Goal: Information Seeking & Learning: Learn about a topic

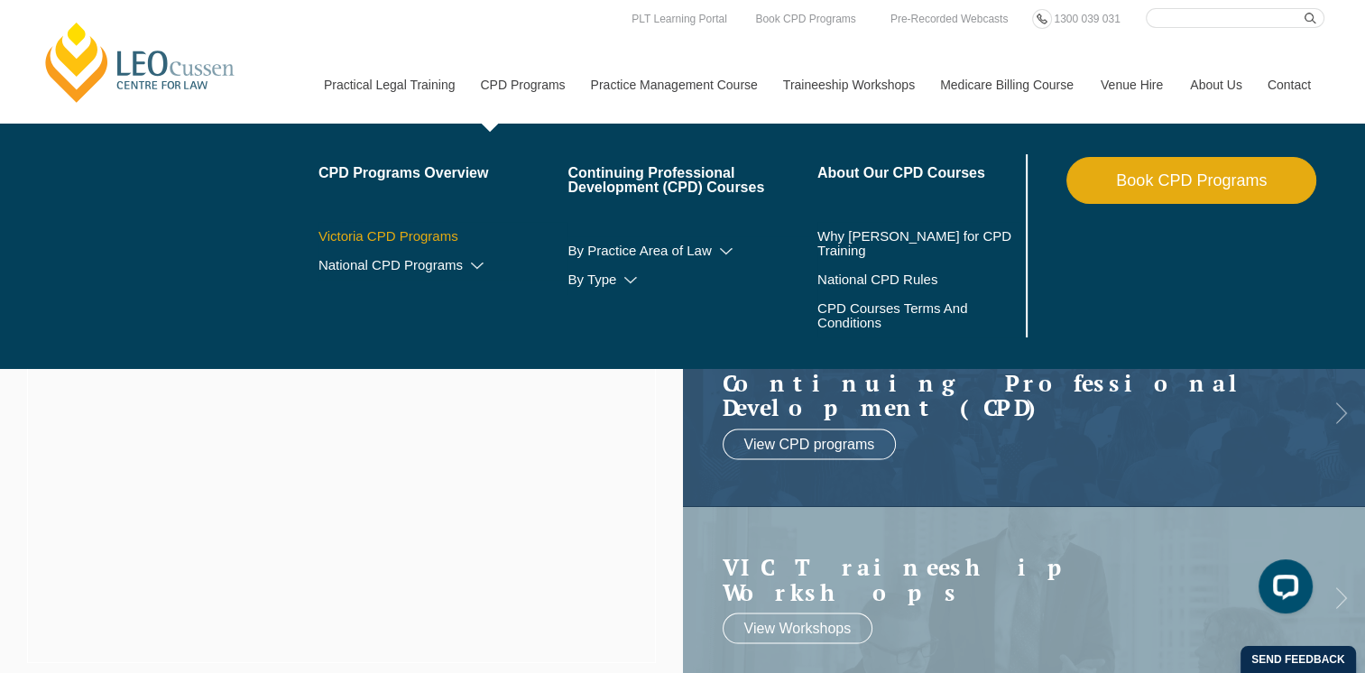
click at [426, 233] on link "Victoria CPD Programs" at bounding box center [443, 236] width 250 height 14
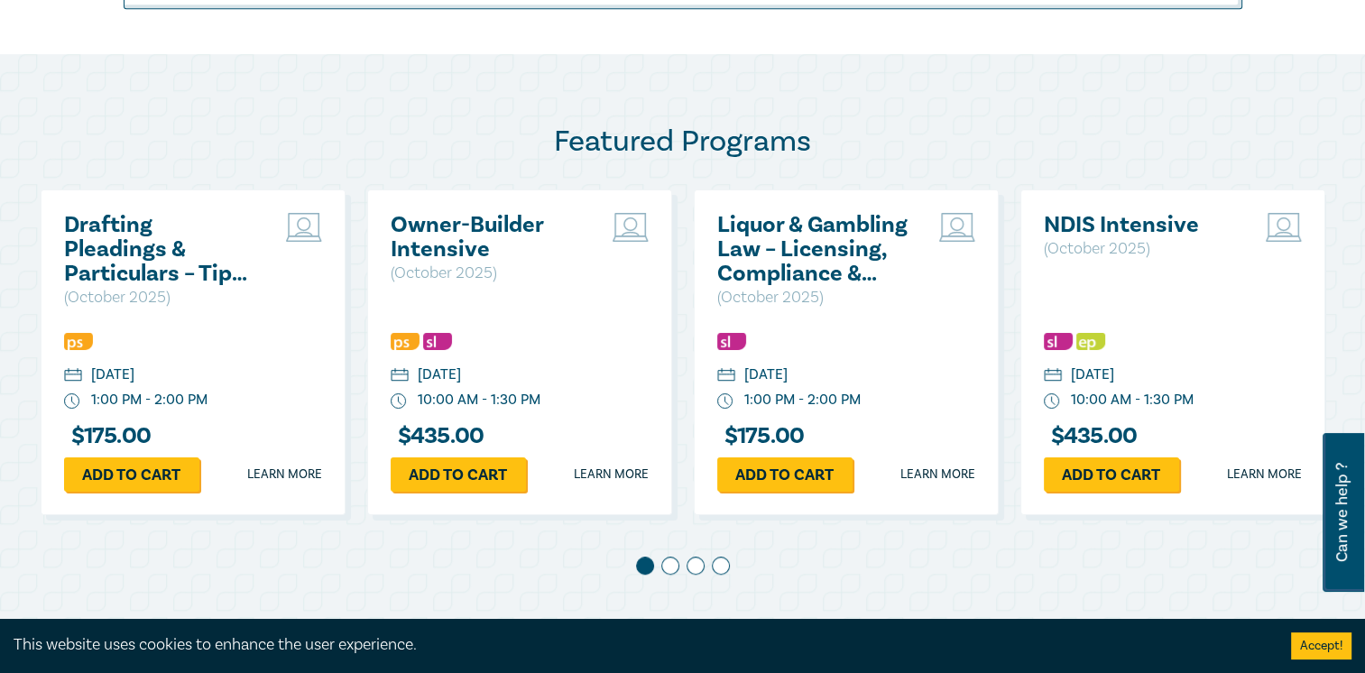
scroll to position [902, 0]
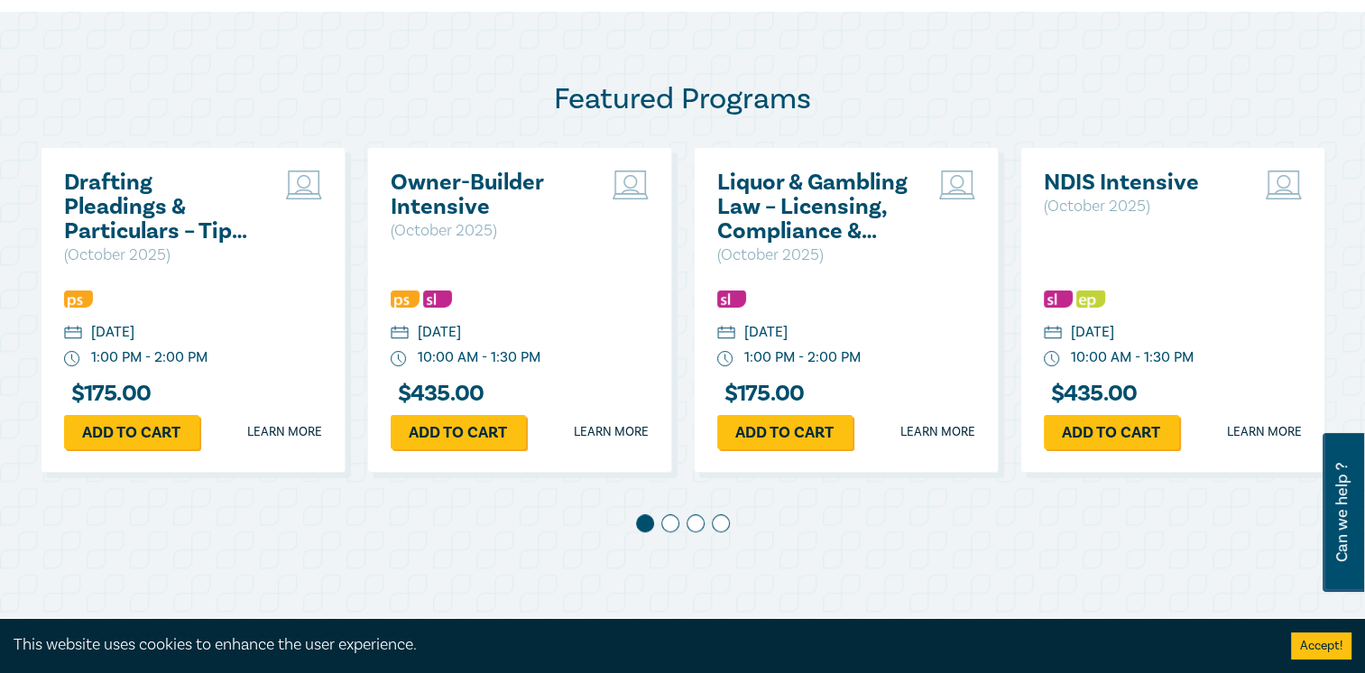
click at [675, 527] on span at bounding box center [670, 523] width 18 height 18
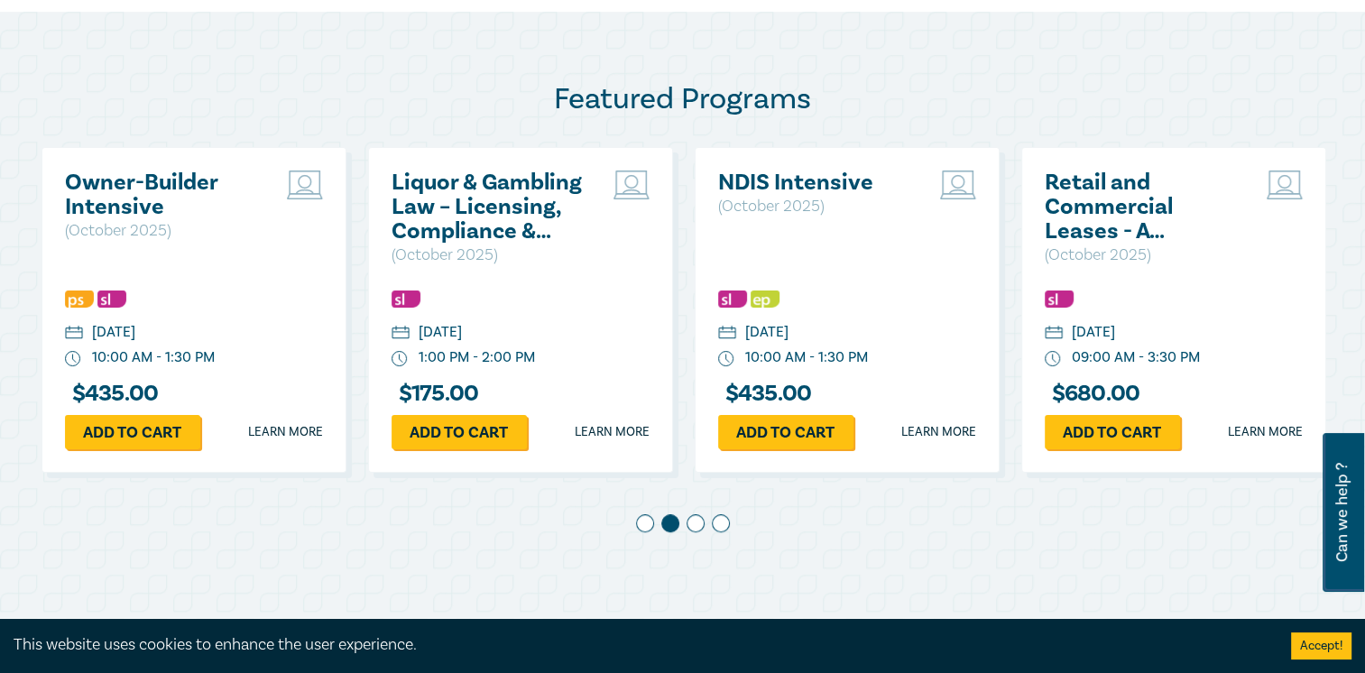
scroll to position [0, 326]
click at [696, 527] on span at bounding box center [695, 523] width 18 height 18
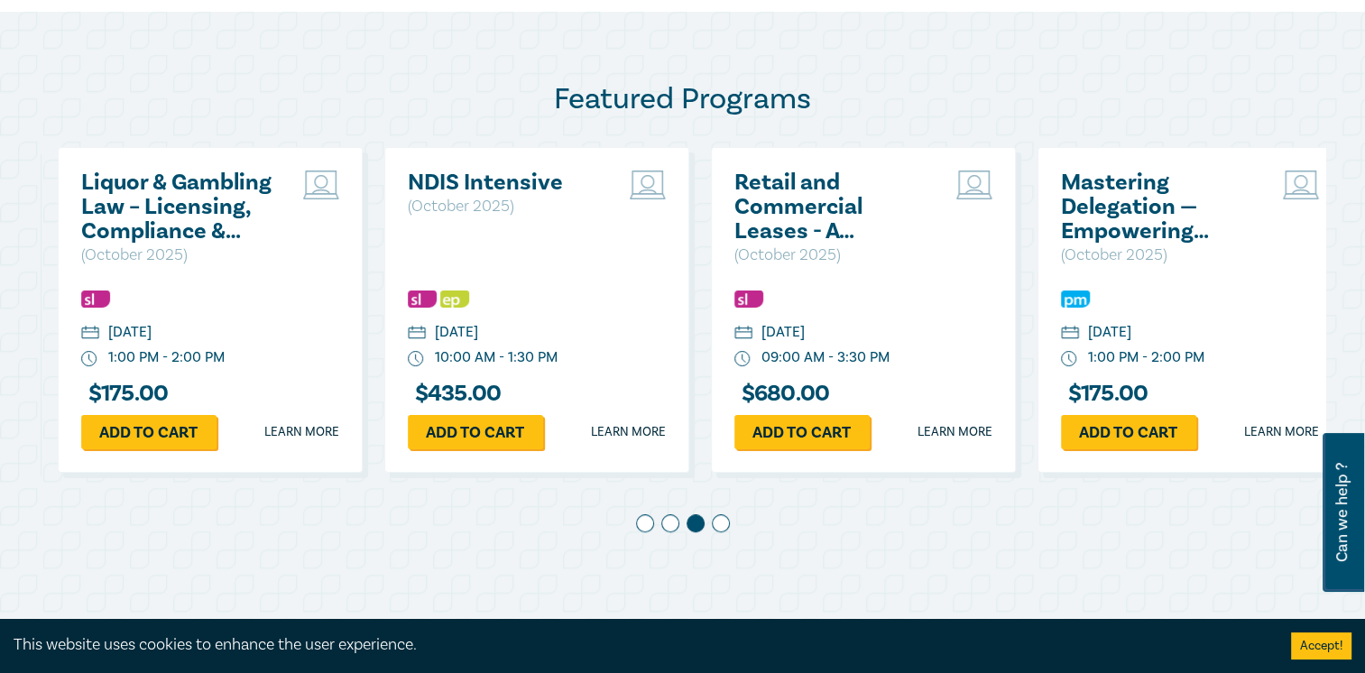
scroll to position [0, 653]
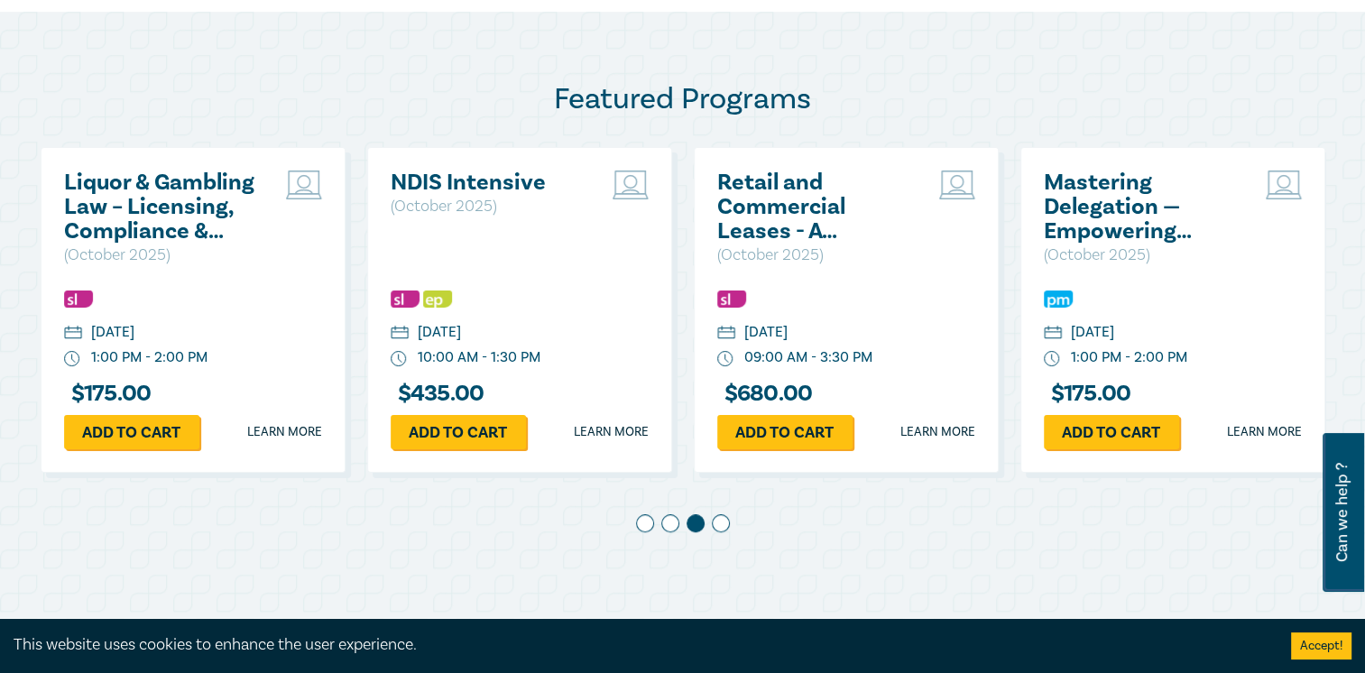
click at [718, 524] on span at bounding box center [721, 523] width 18 height 18
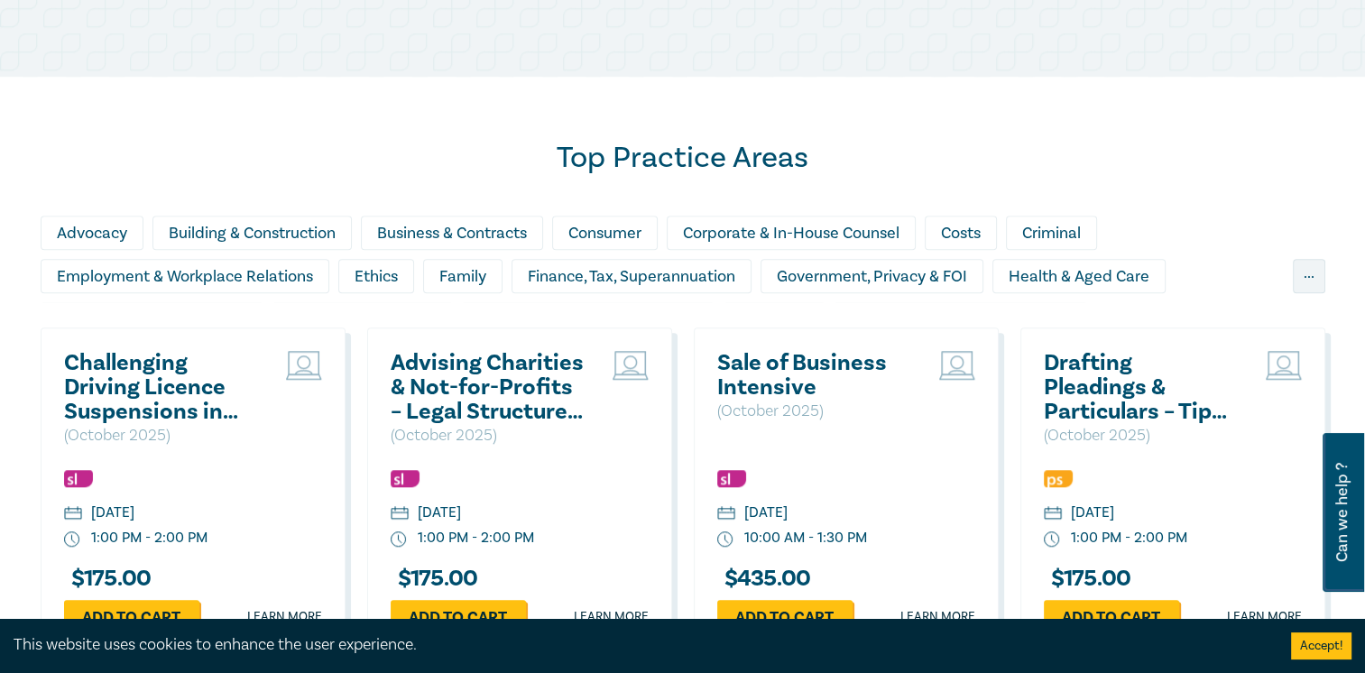
scroll to position [1533, 0]
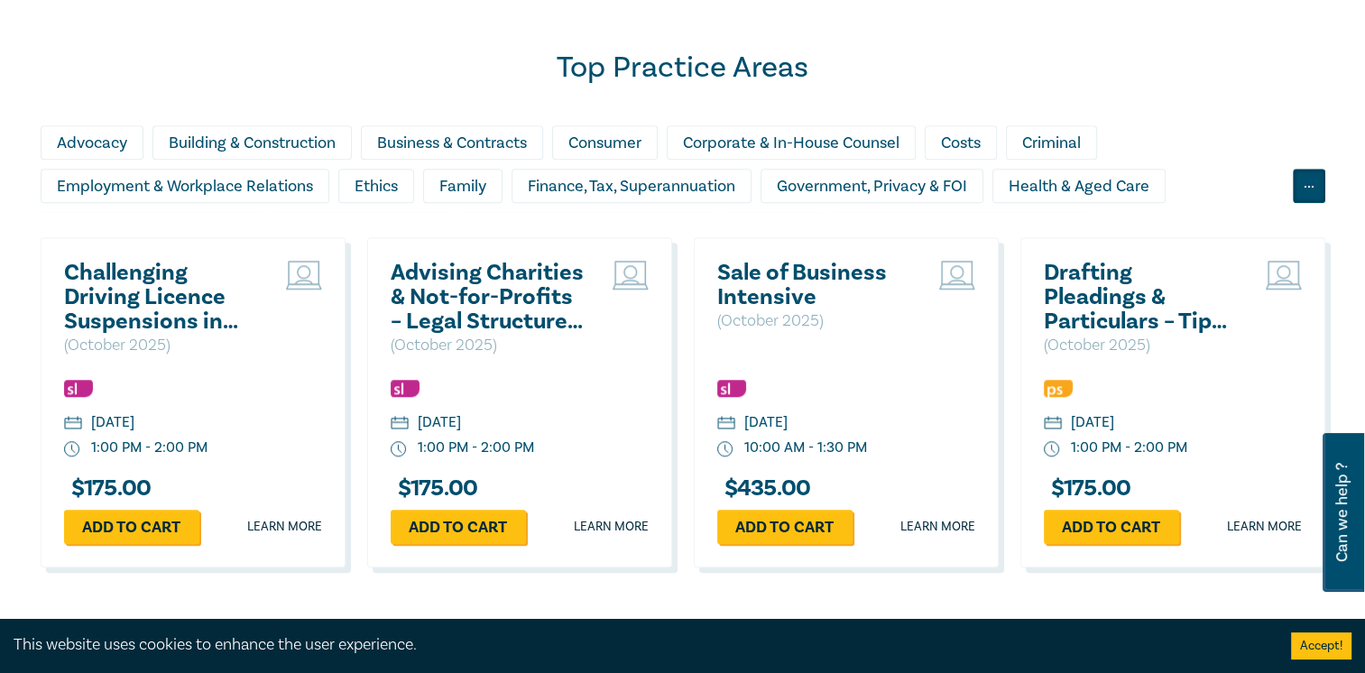
click at [1302, 184] on div "..." at bounding box center [1308, 186] width 32 height 34
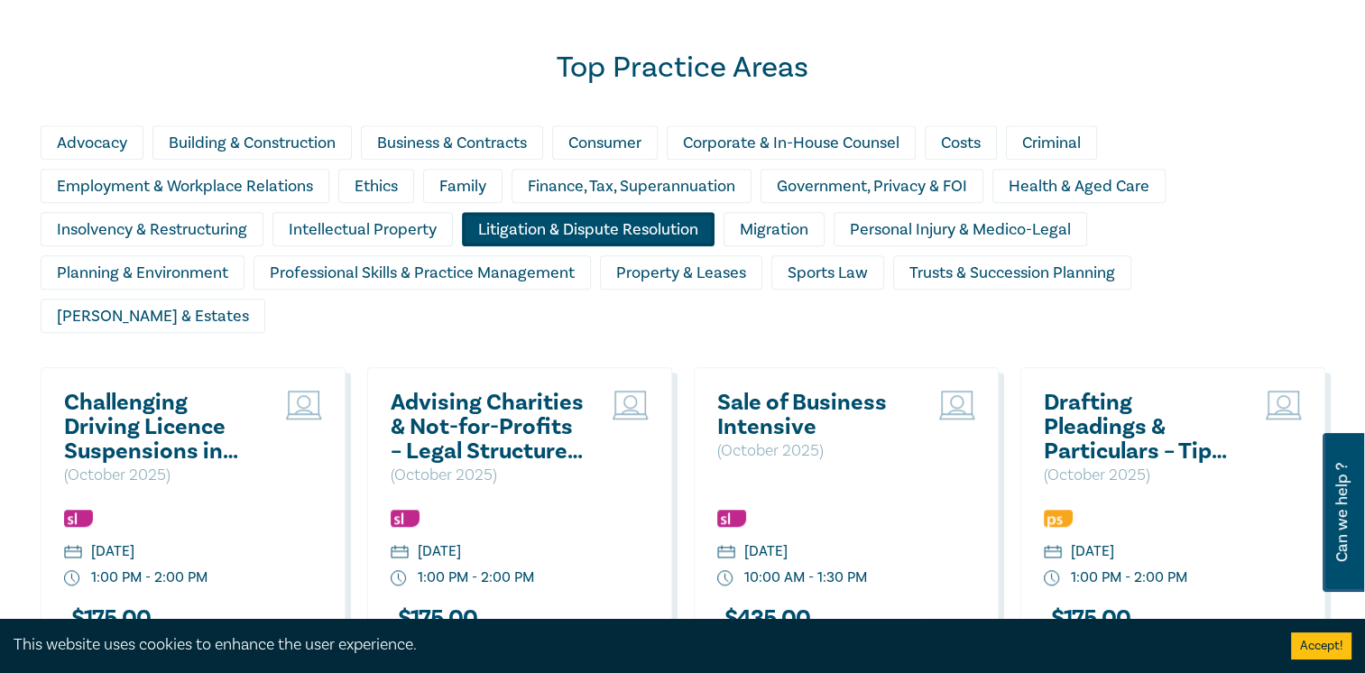
click at [581, 222] on div "Litigation & Dispute Resolution" at bounding box center [588, 229] width 253 height 34
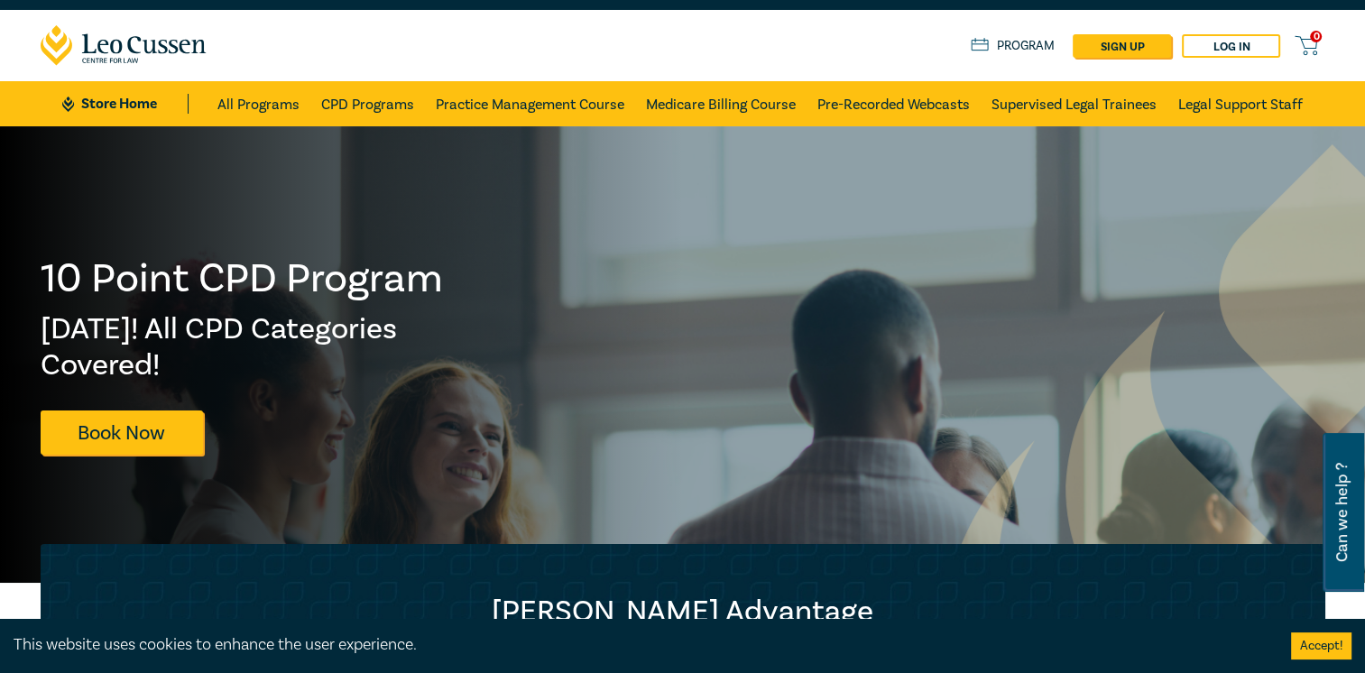
scroll to position [0, 0]
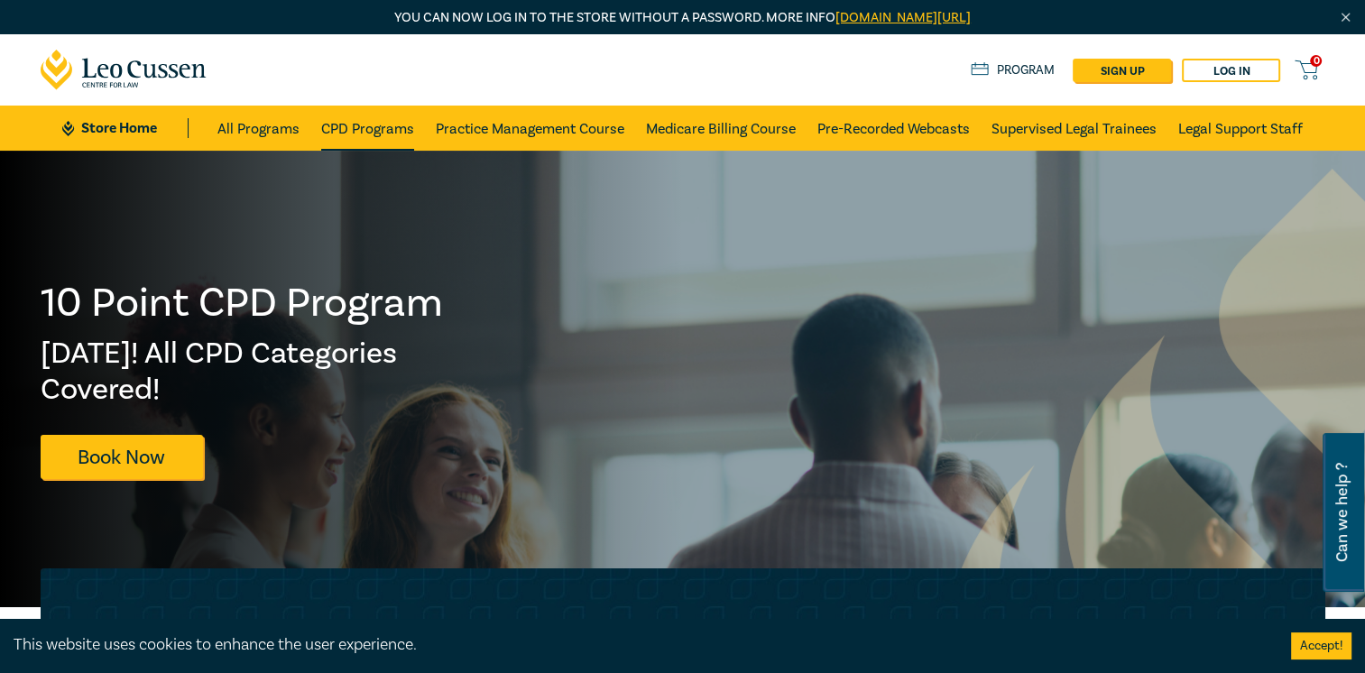
click at [364, 121] on link "CPD Programs" at bounding box center [367, 128] width 93 height 45
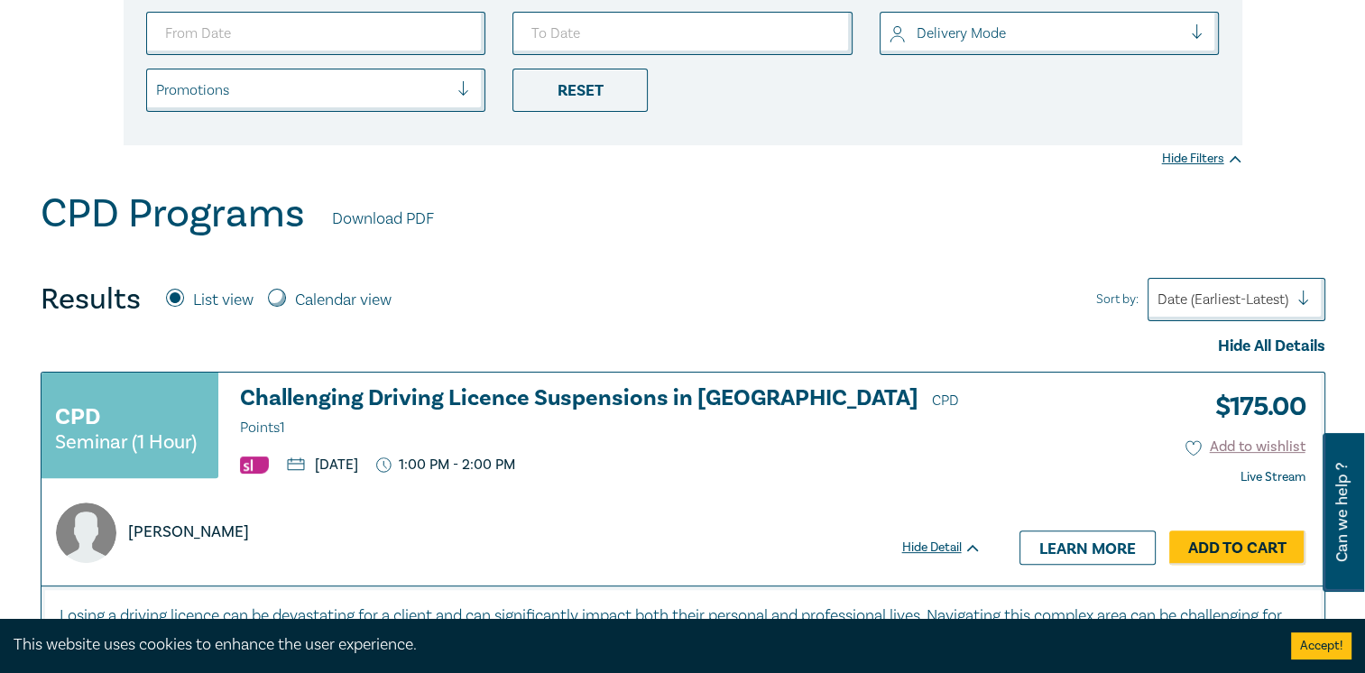
scroll to position [180, 0]
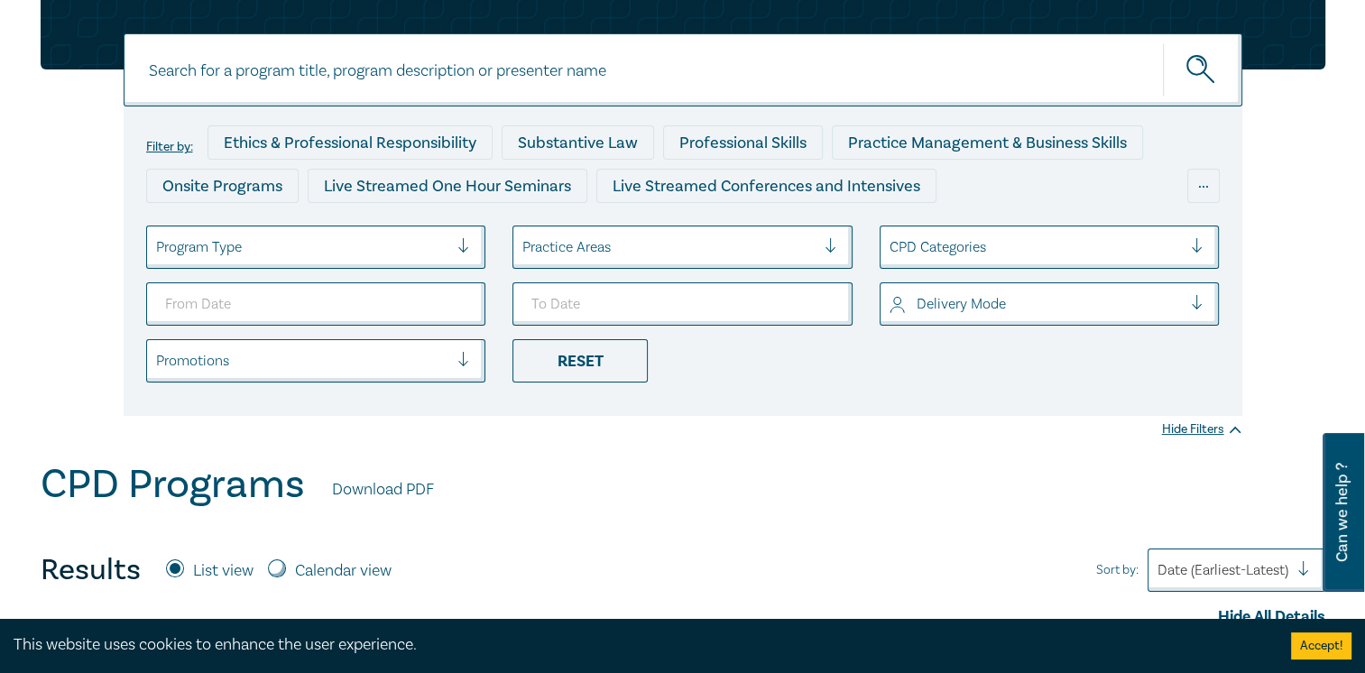
click at [671, 250] on div at bounding box center [668, 246] width 293 height 23
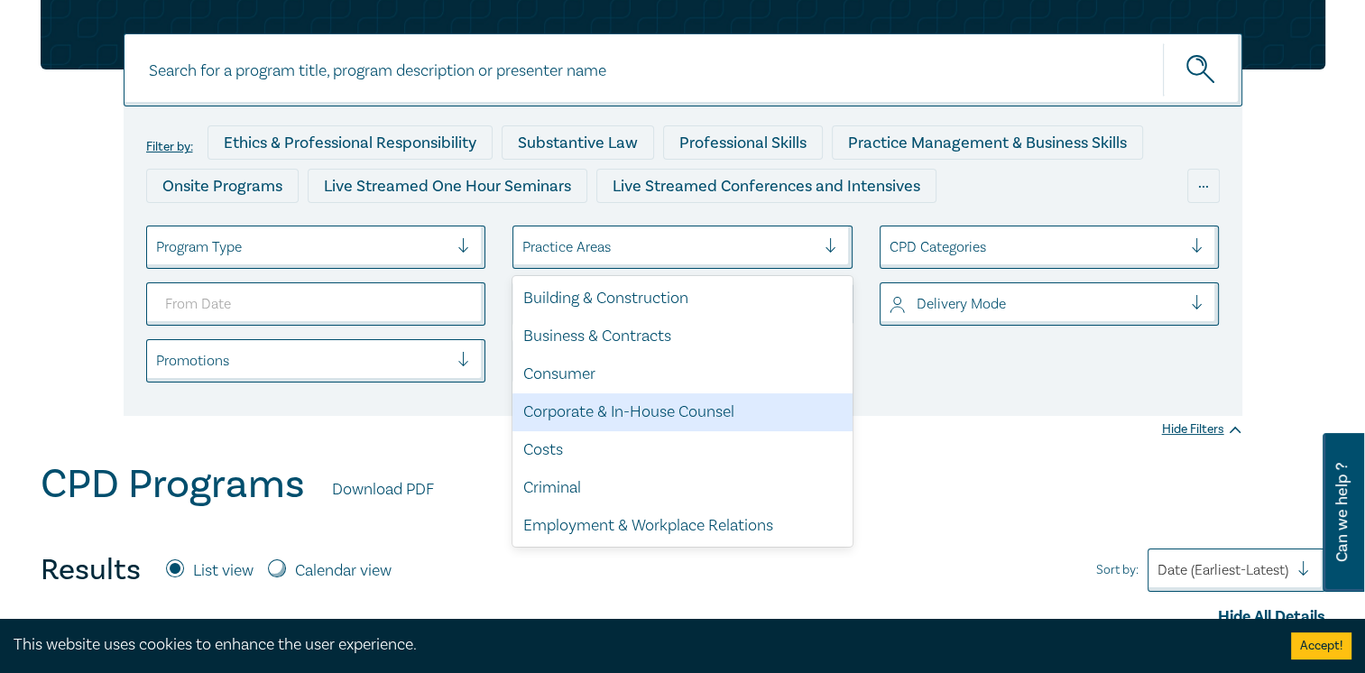
click at [690, 413] on div "Corporate & In-House Counsel" at bounding box center [682, 412] width 340 height 38
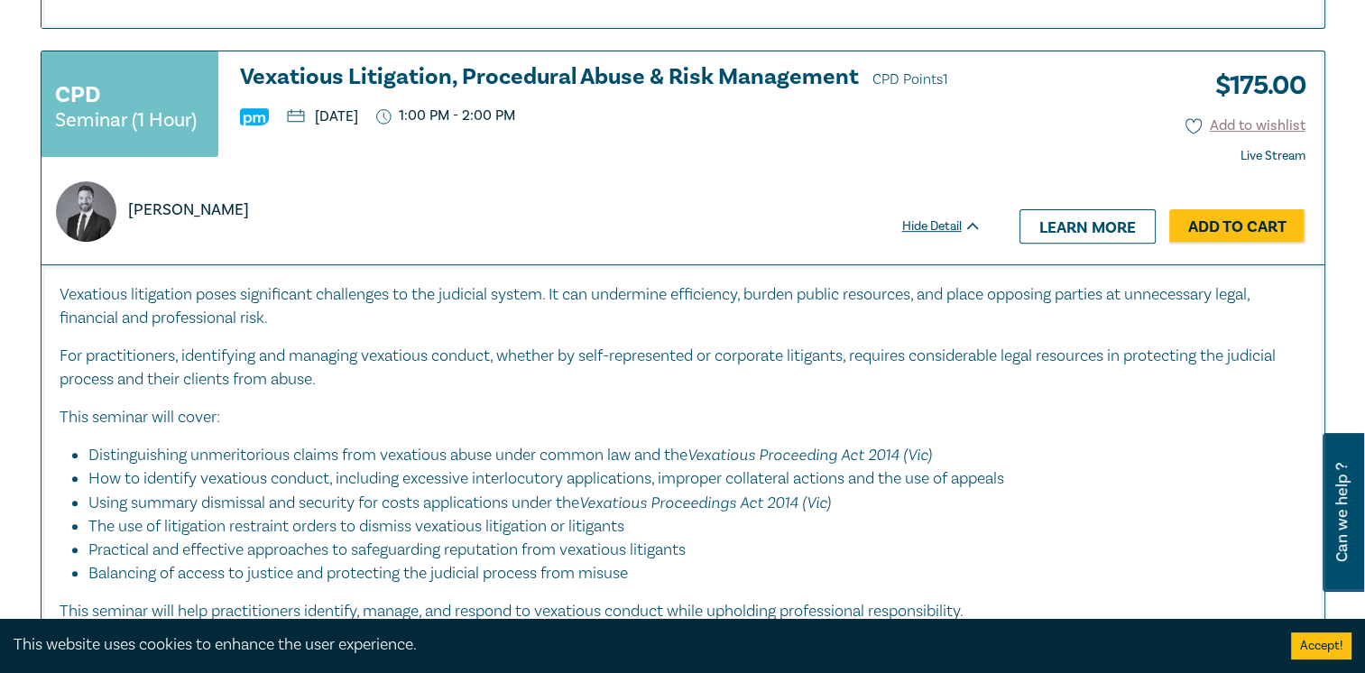
scroll to position [7666, 0]
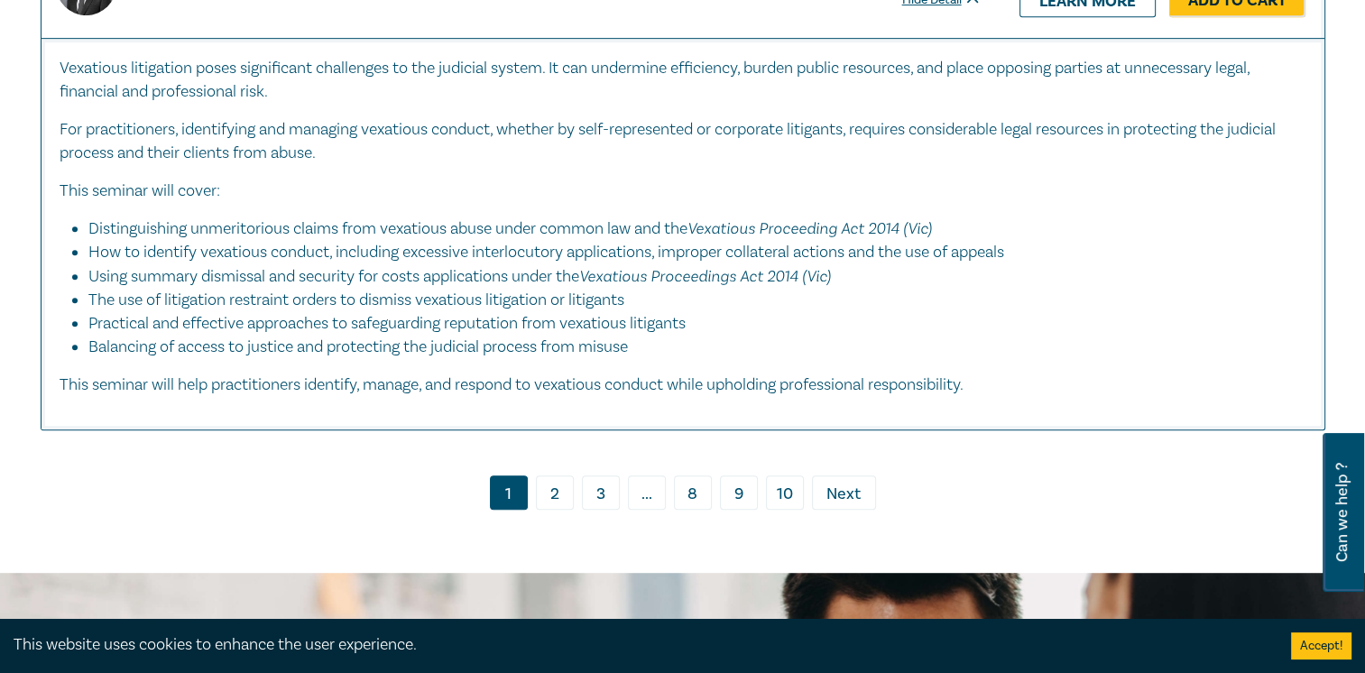
click at [547, 475] on link "2" at bounding box center [555, 492] width 38 height 34
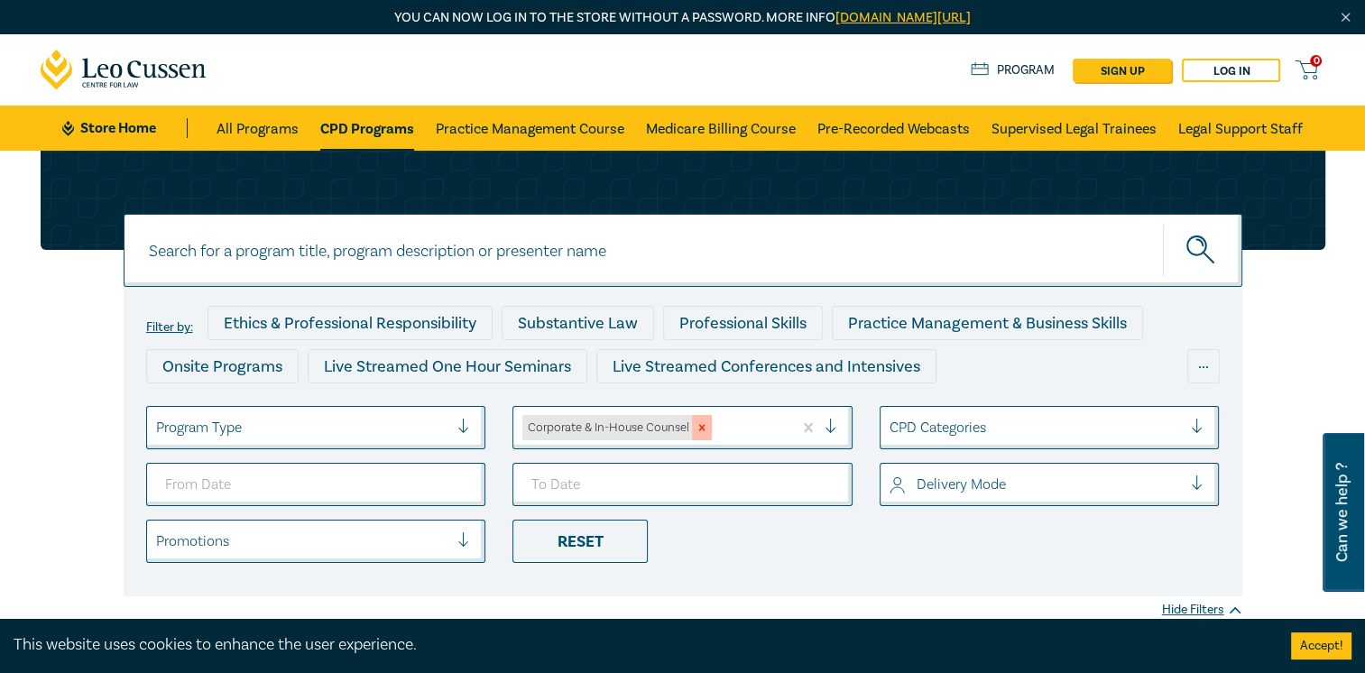
click at [700, 428] on icon "Remove Corporate & In-House Counsel" at bounding box center [701, 427] width 13 height 13
click at [727, 425] on div at bounding box center [668, 427] width 293 height 23
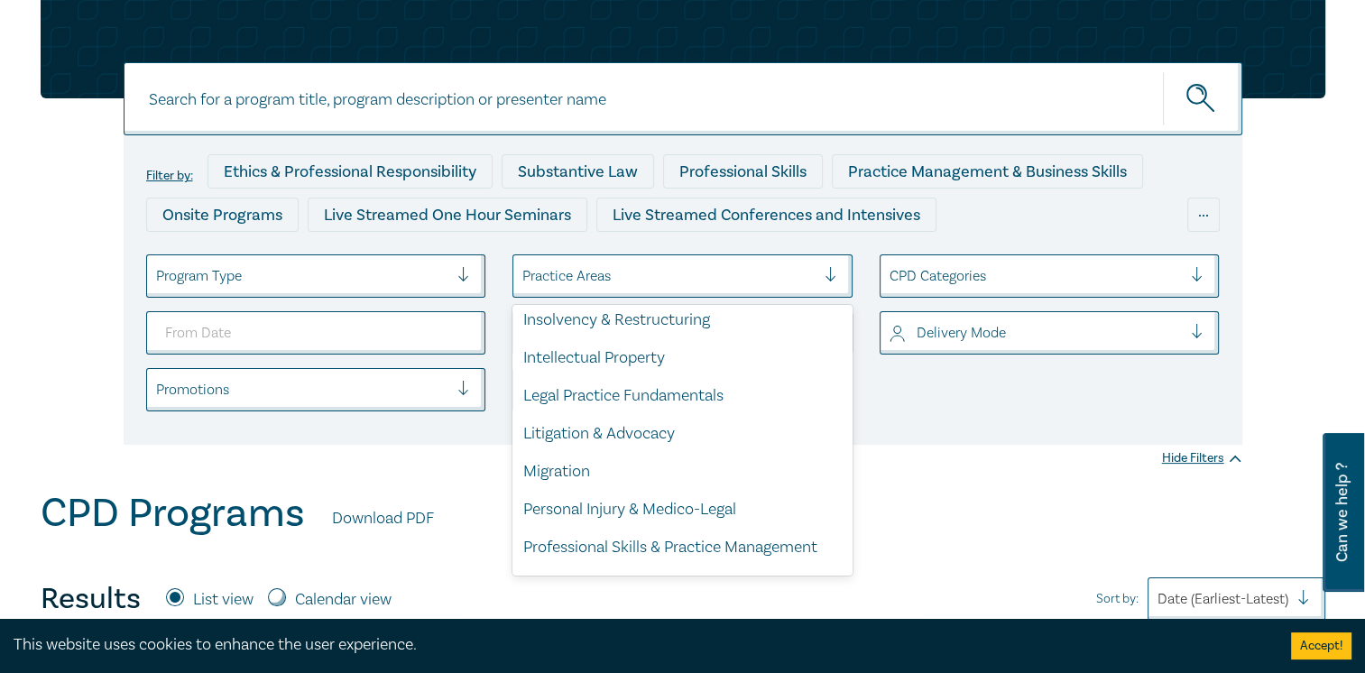
scroll to position [451, 0]
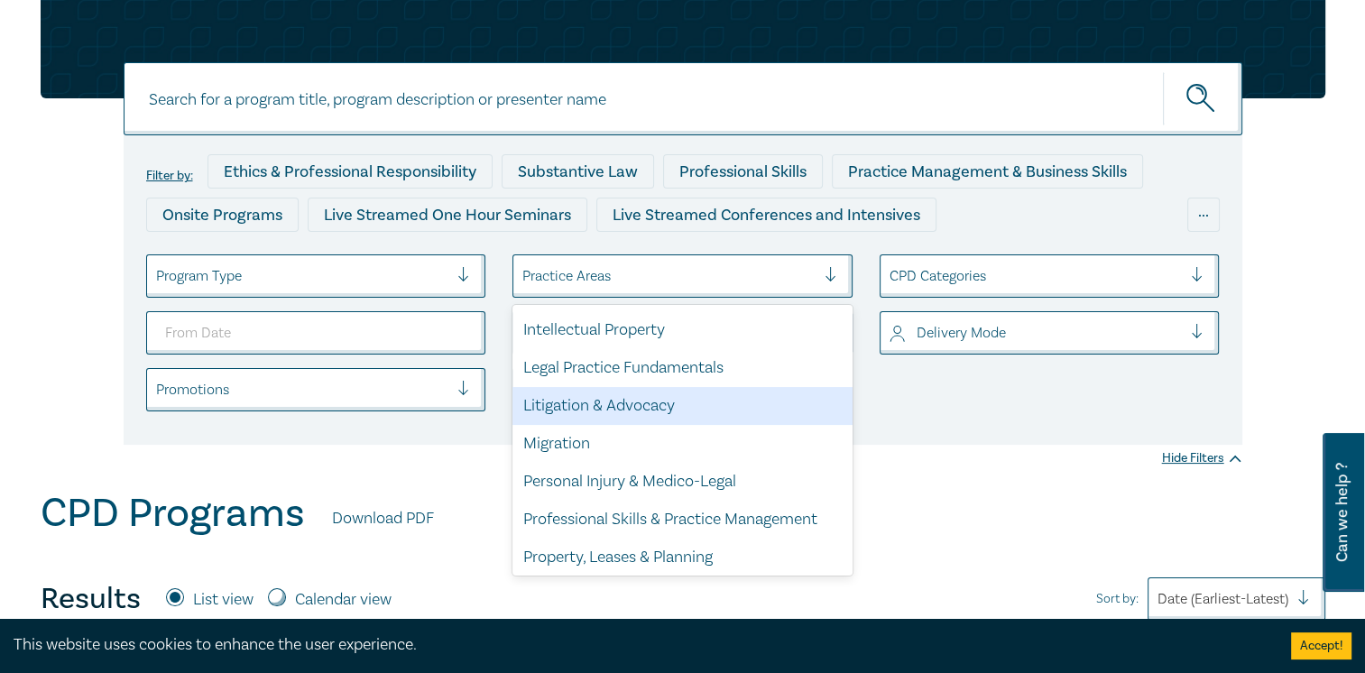
click at [745, 400] on div "Litigation & Advocacy" at bounding box center [682, 406] width 340 height 38
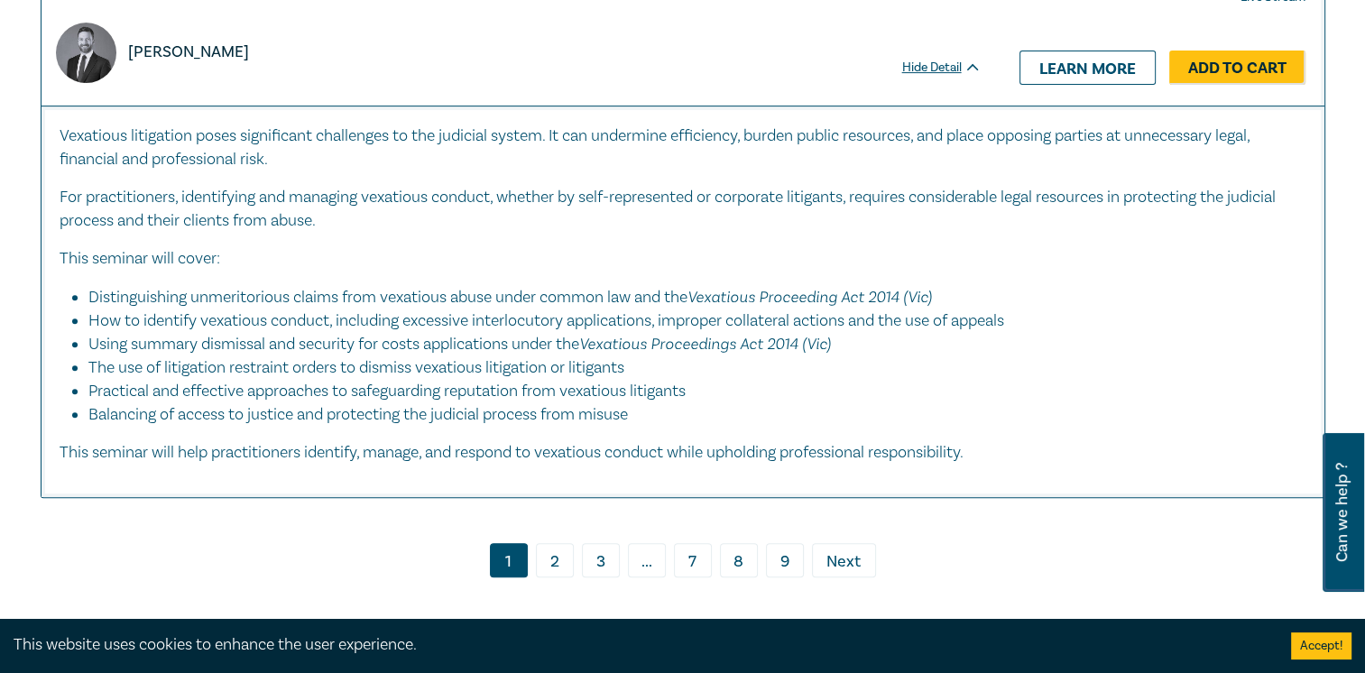
scroll to position [7485, 0]
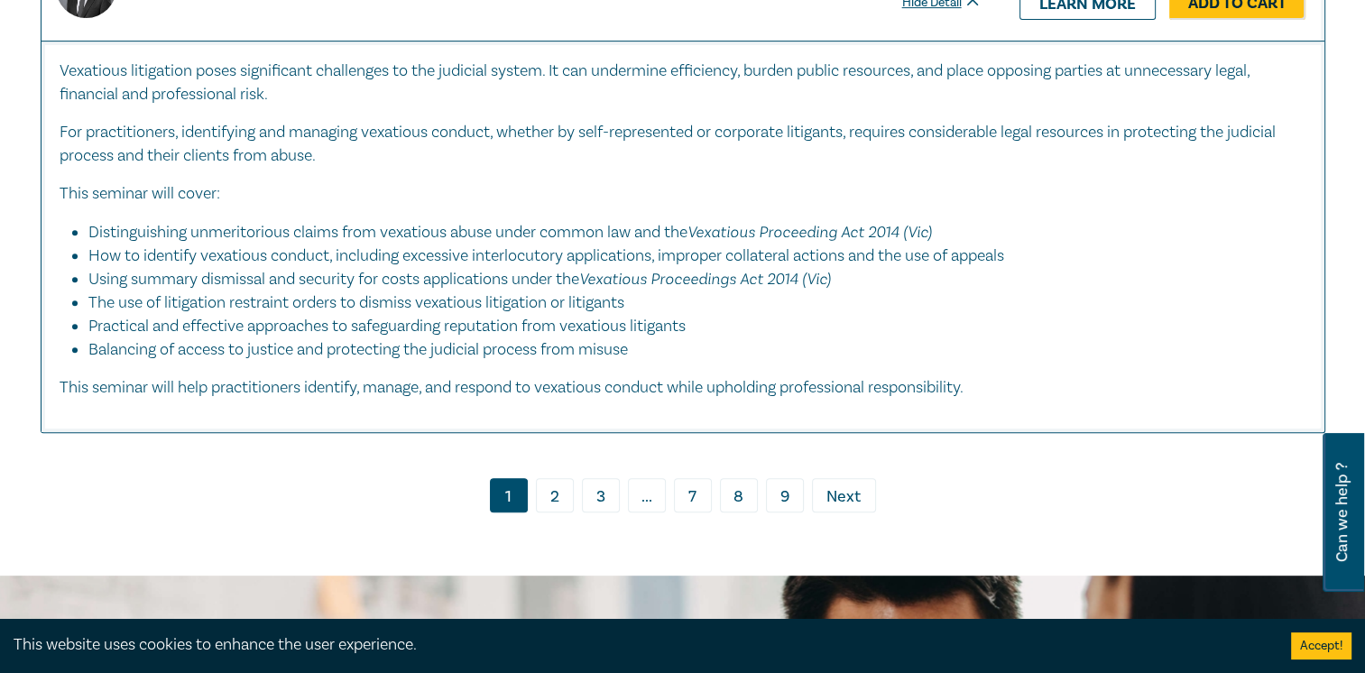
click at [561, 490] on link "2" at bounding box center [555, 495] width 38 height 34
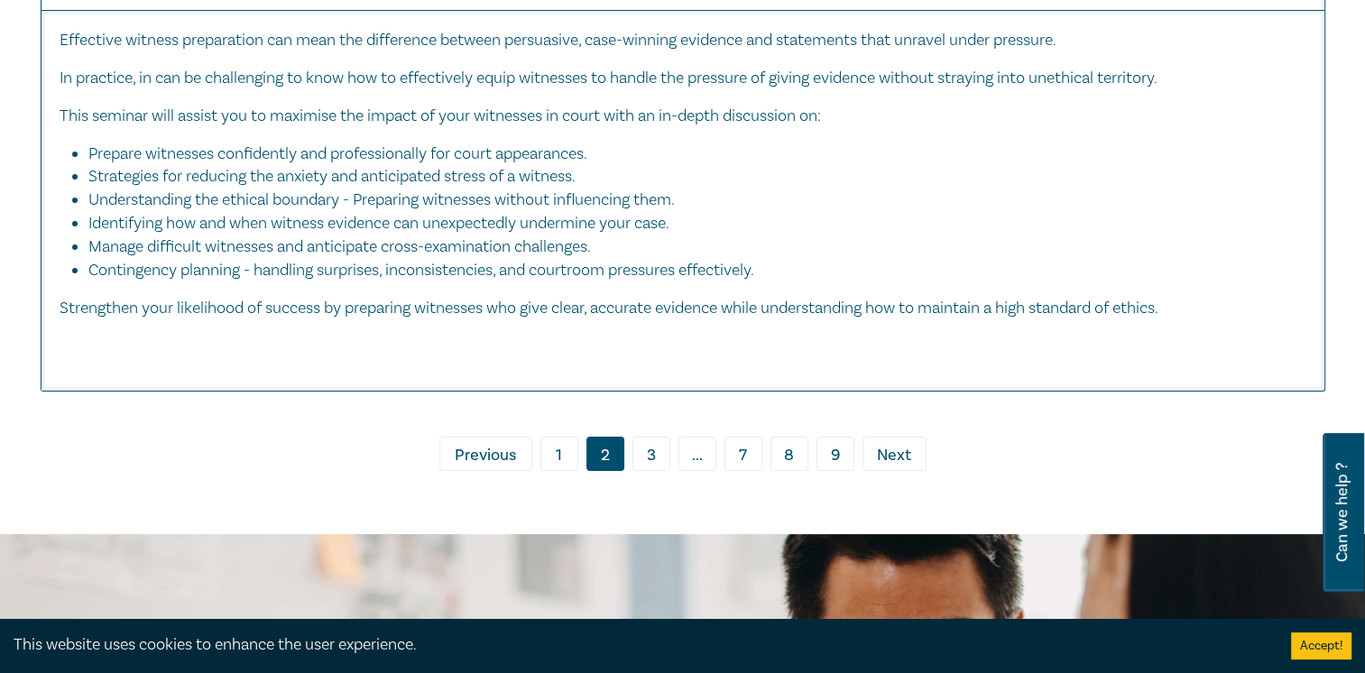
scroll to position [7305, 0]
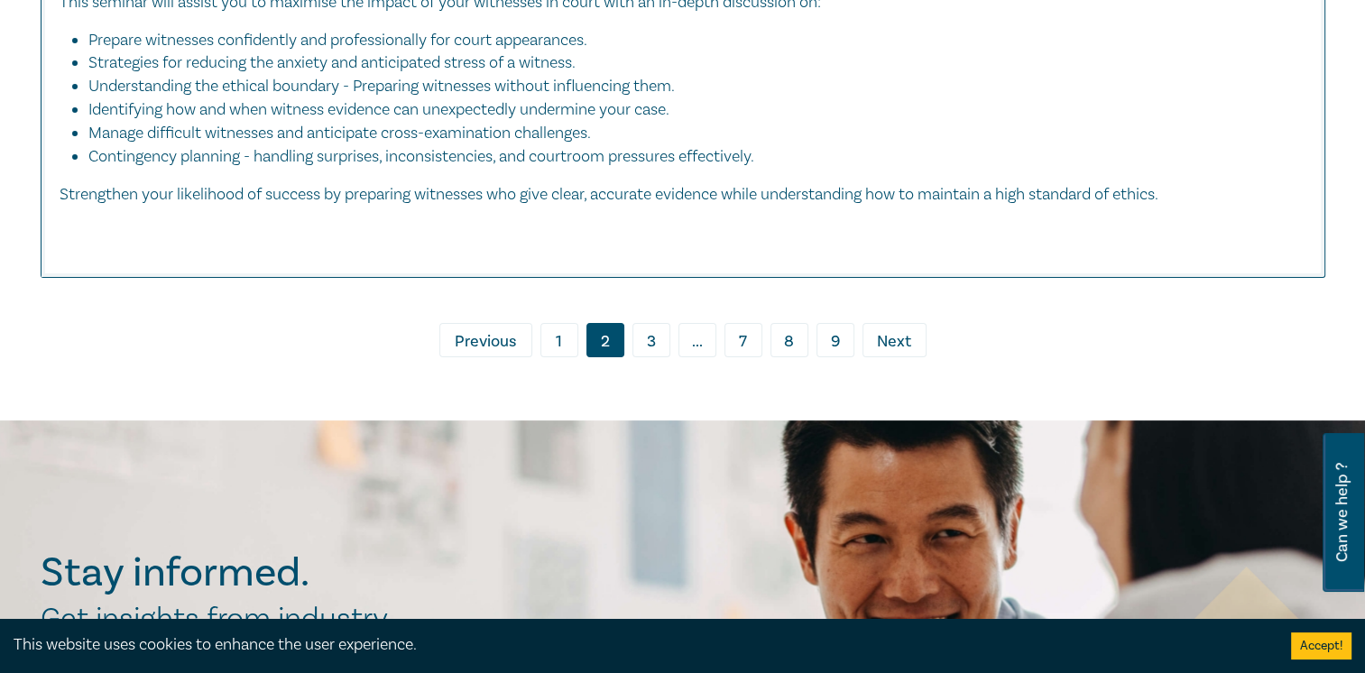
click at [649, 339] on link "3" at bounding box center [651, 340] width 38 height 34
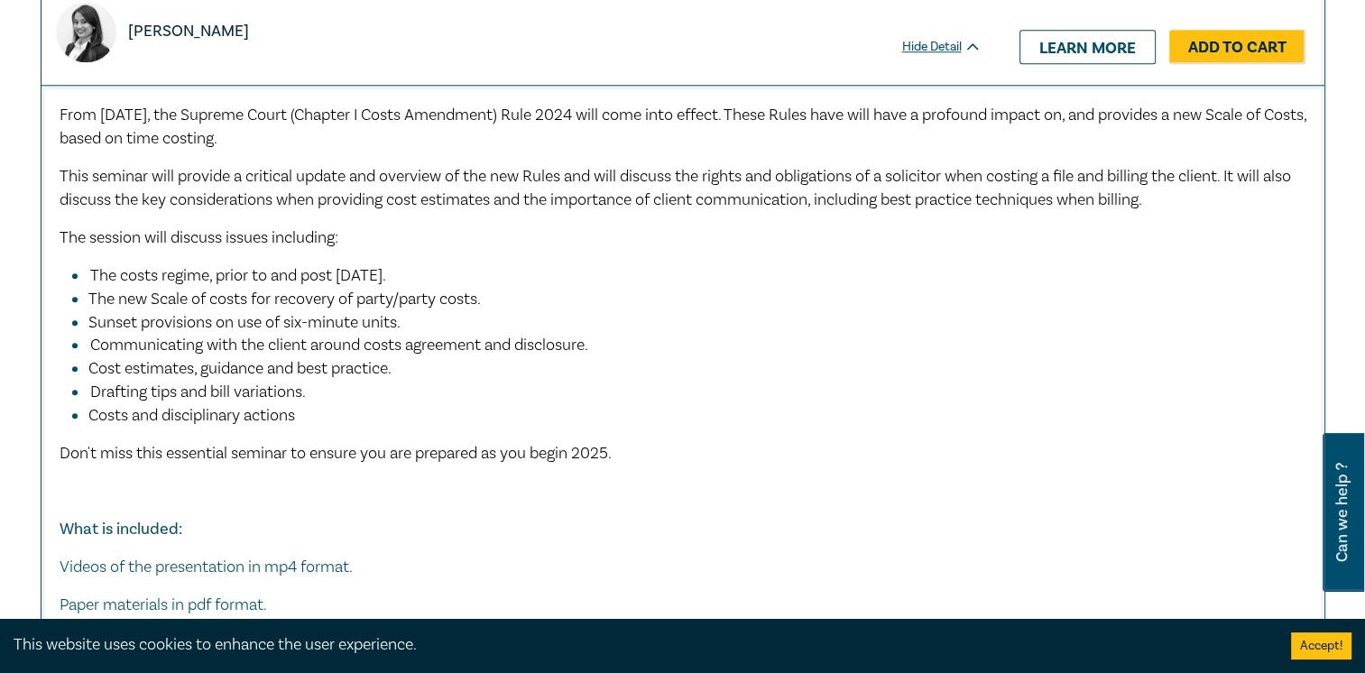
scroll to position [1714, 0]
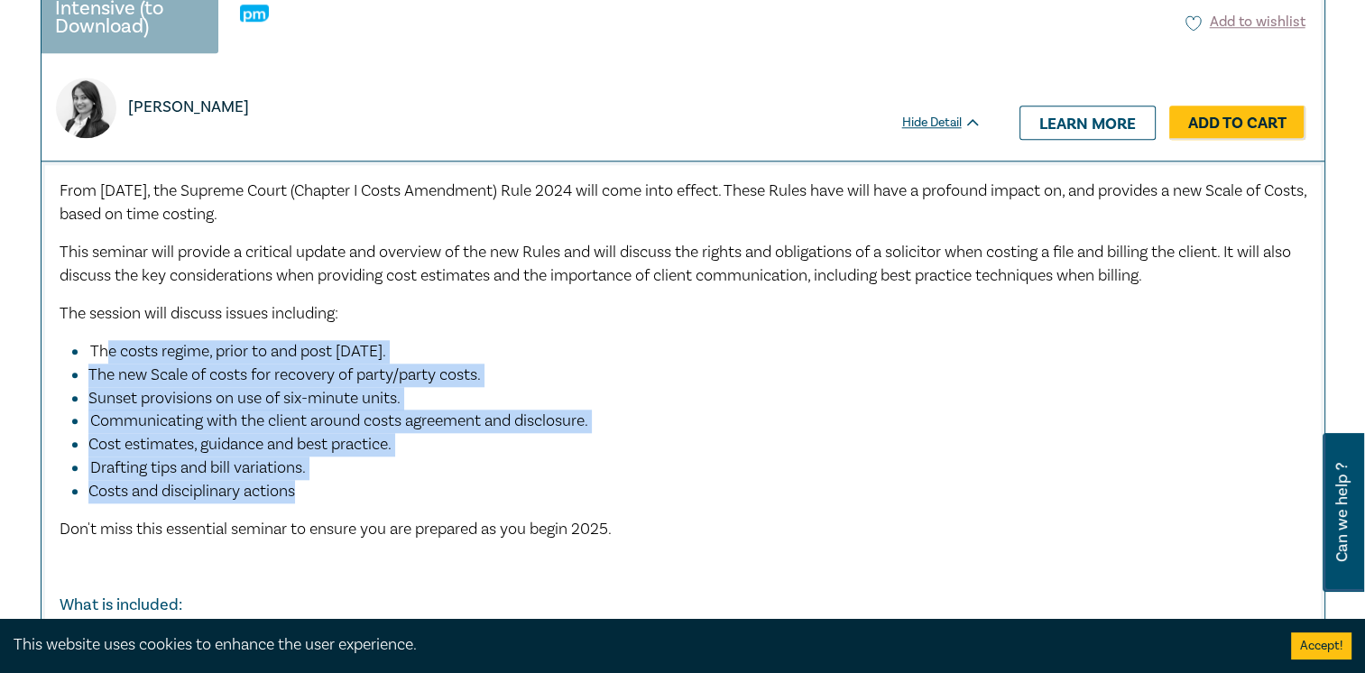
drag, startPoint x: 103, startPoint y: 342, endPoint x: 479, endPoint y: 477, distance: 399.7
click at [479, 477] on ul "The costs regime, prior to and post 1 January 2025. The new Scale of costs for …" at bounding box center [683, 421] width 1246 height 163
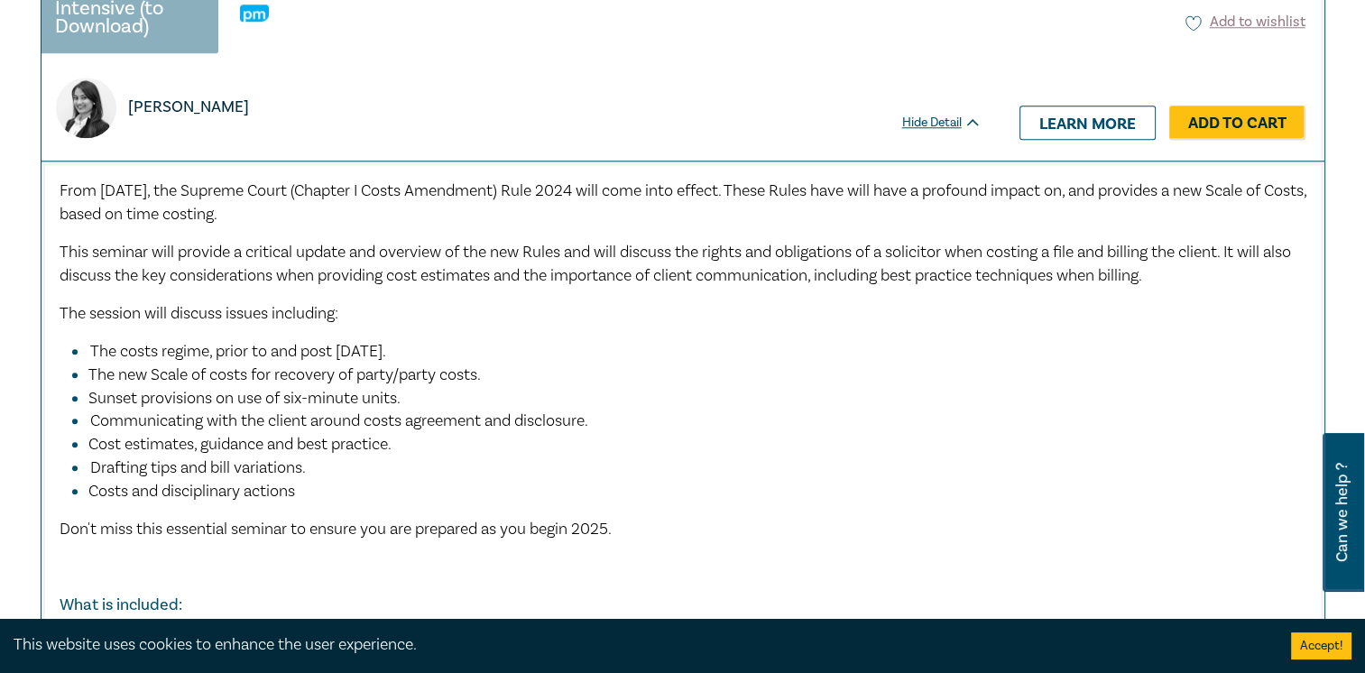
drag, startPoint x: 479, startPoint y: 477, endPoint x: 379, endPoint y: 297, distance: 206.3
click at [379, 297] on div "From 1 January 2025, the Supreme Court (Chapter I Costs Amendment) Rule 2024 wi…" at bounding box center [683, 454] width 1246 height 551
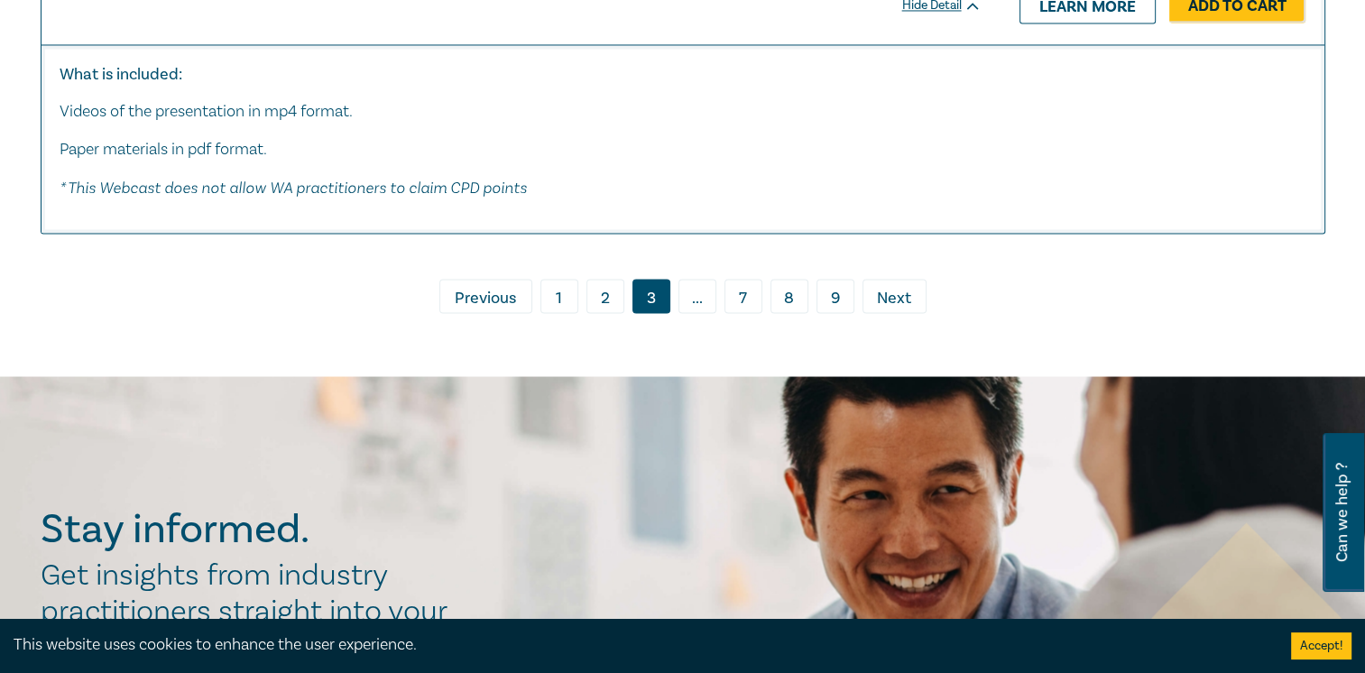
scroll to position [10011, 0]
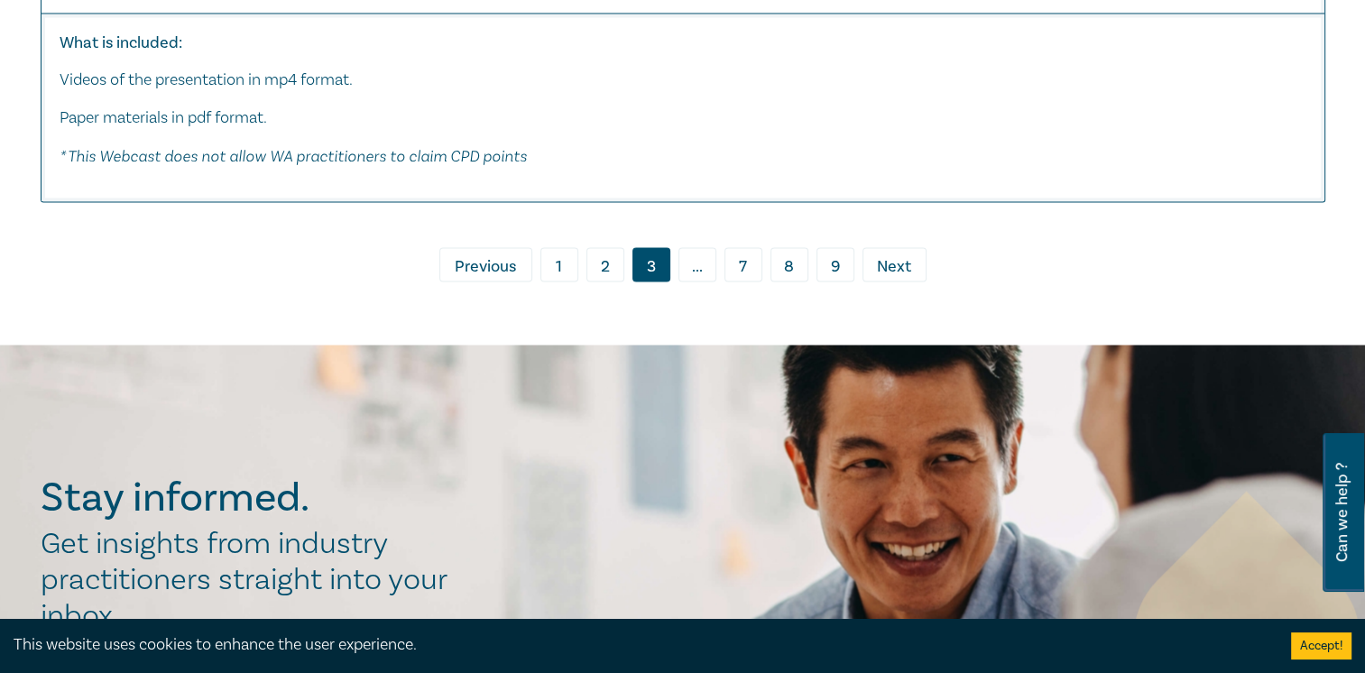
click at [897, 278] on span "Next" at bounding box center [894, 265] width 34 height 23
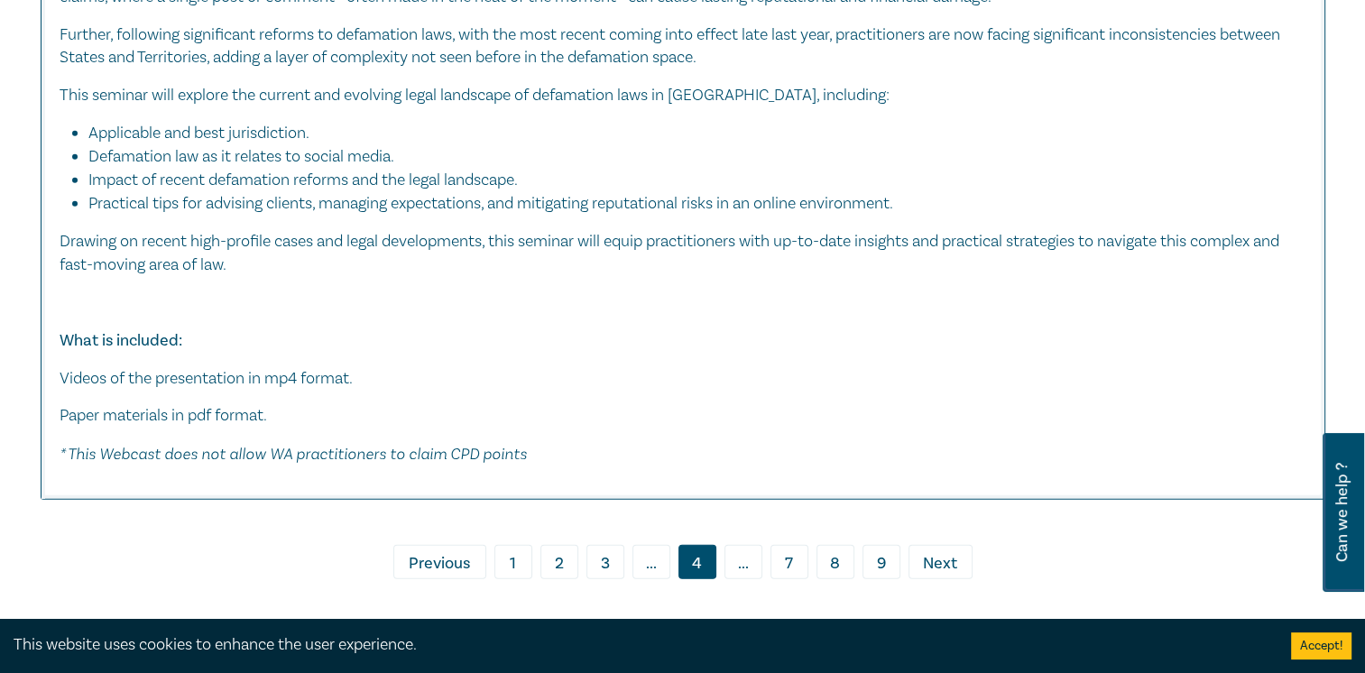
scroll to position [11273, 0]
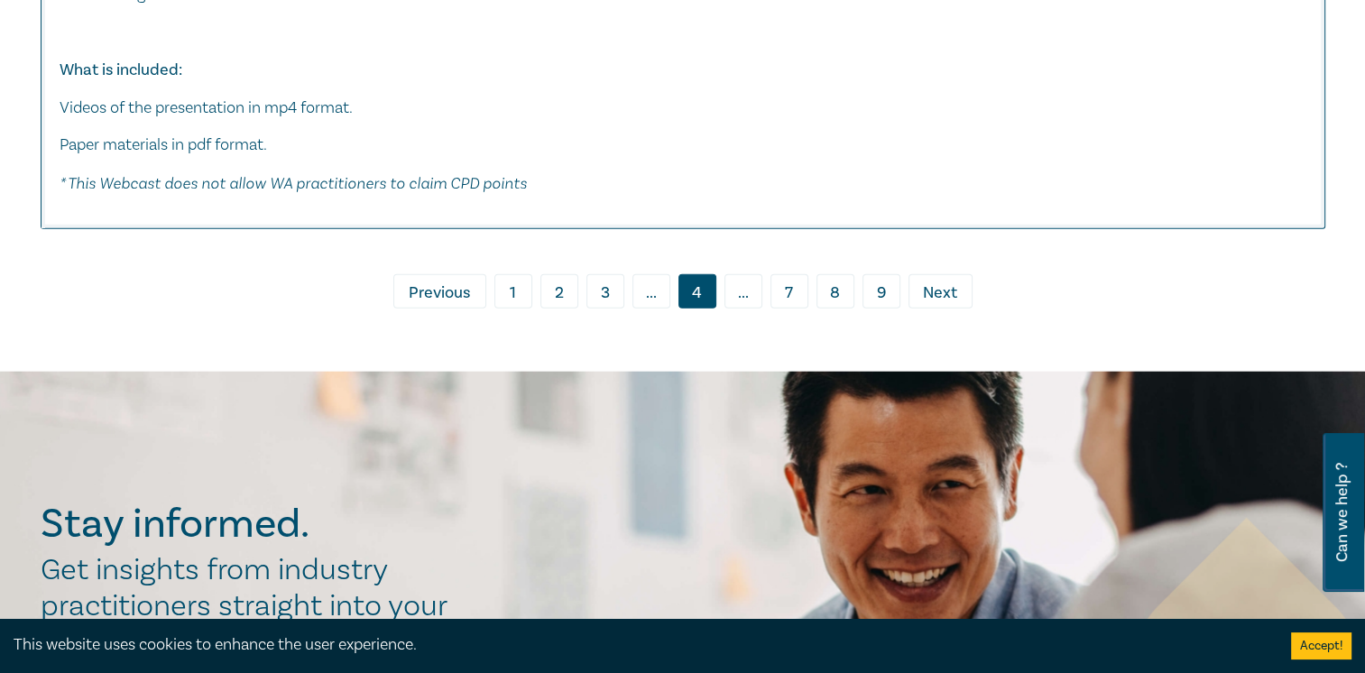
click at [936, 283] on span "Next" at bounding box center [940, 292] width 34 height 23
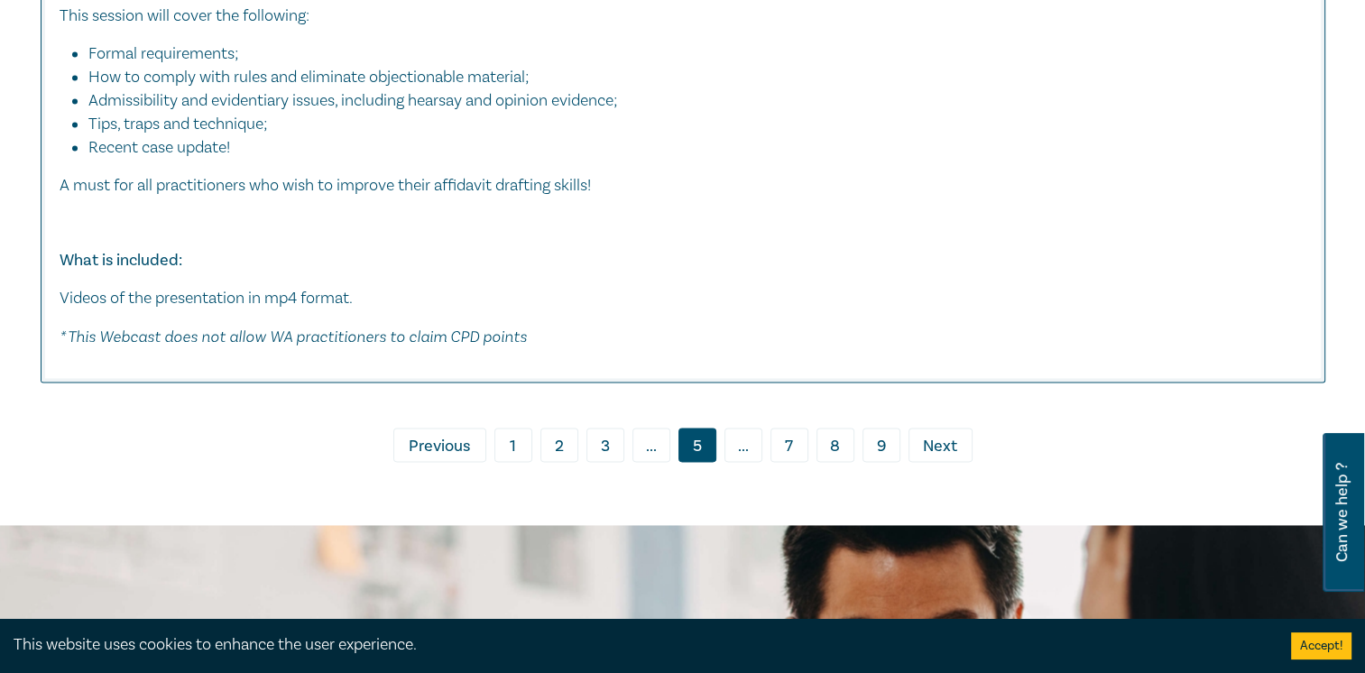
scroll to position [9650, 0]
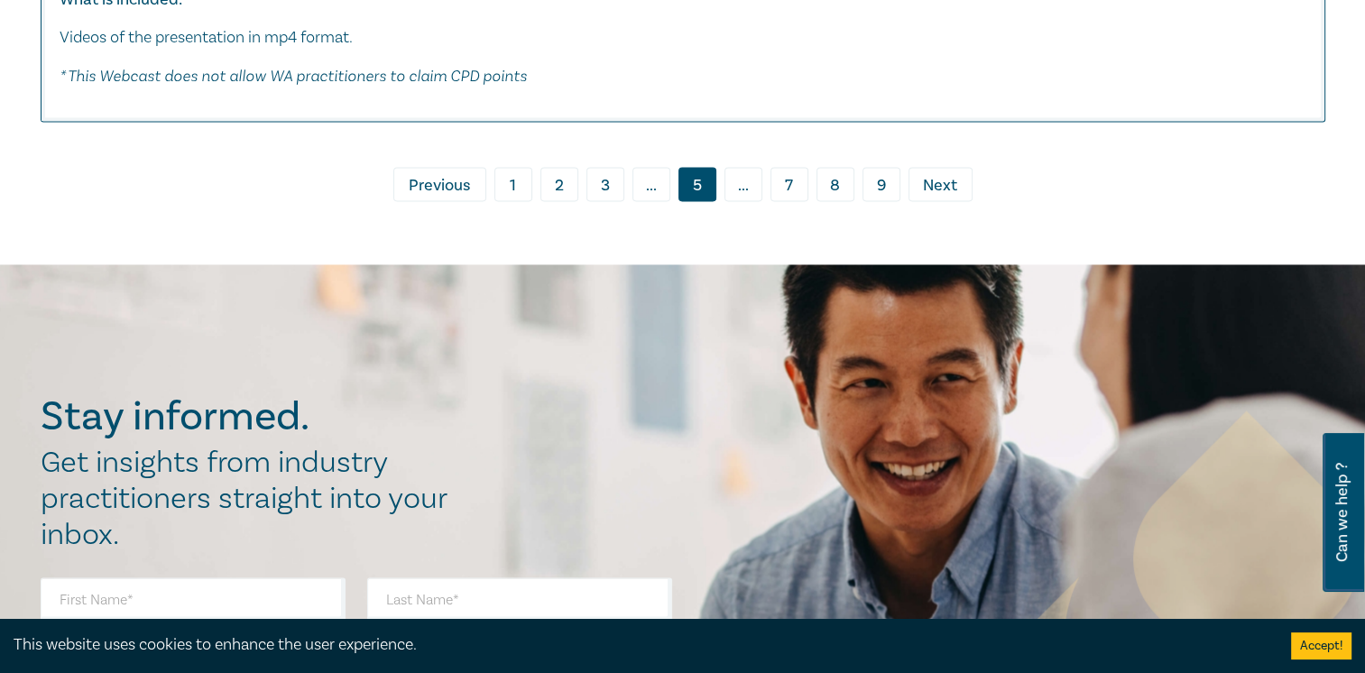
click at [938, 174] on span "Next" at bounding box center [940, 185] width 34 height 23
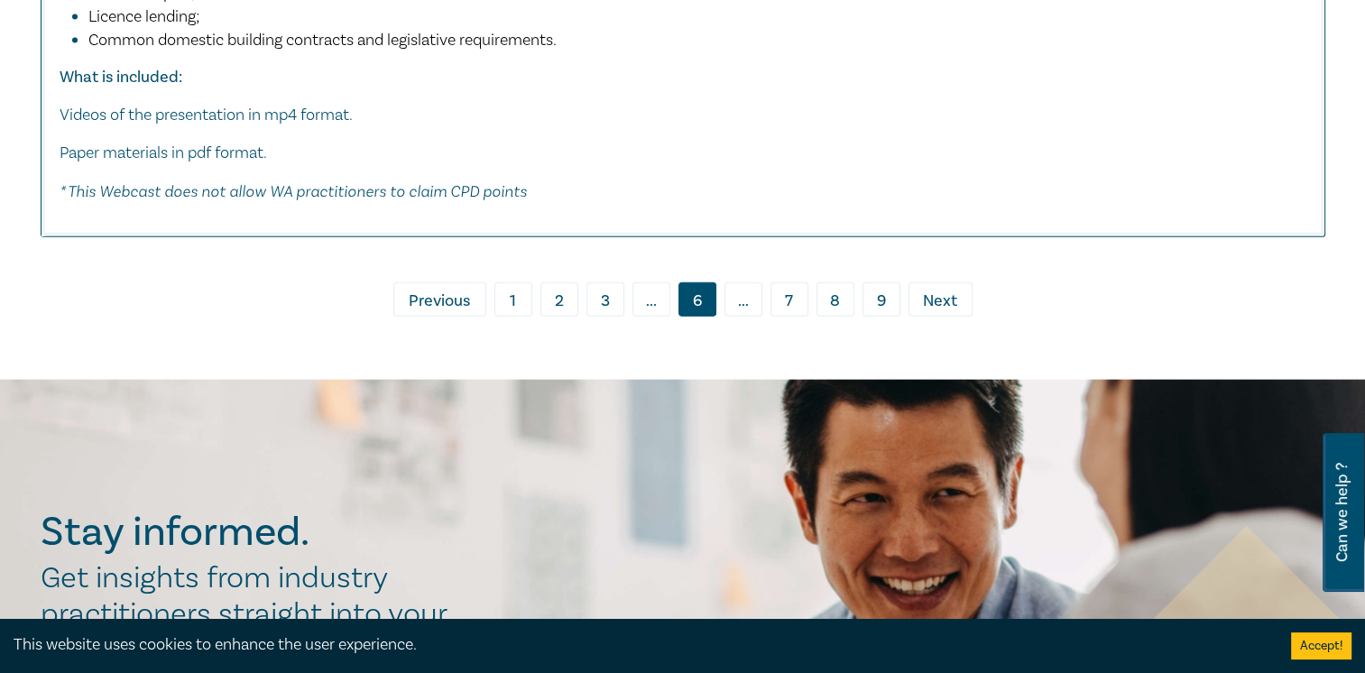
scroll to position [10913, 0]
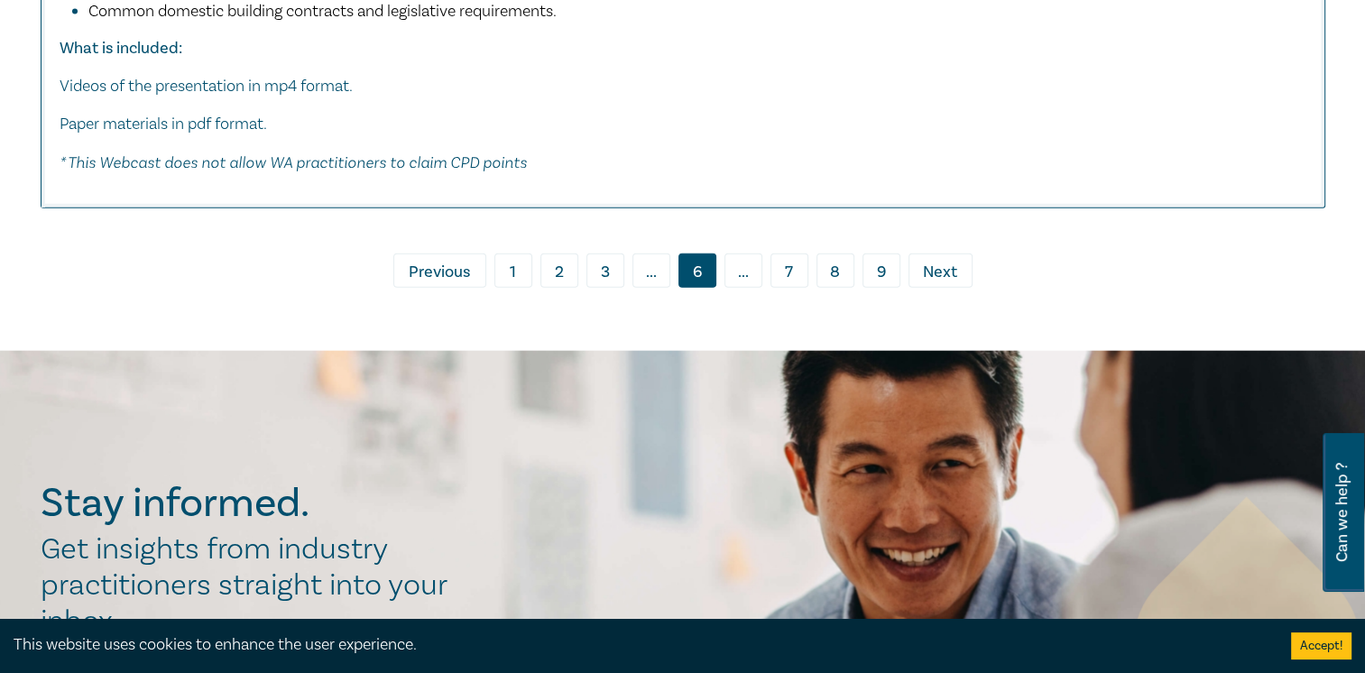
click at [945, 284] on span "Next" at bounding box center [940, 272] width 34 height 23
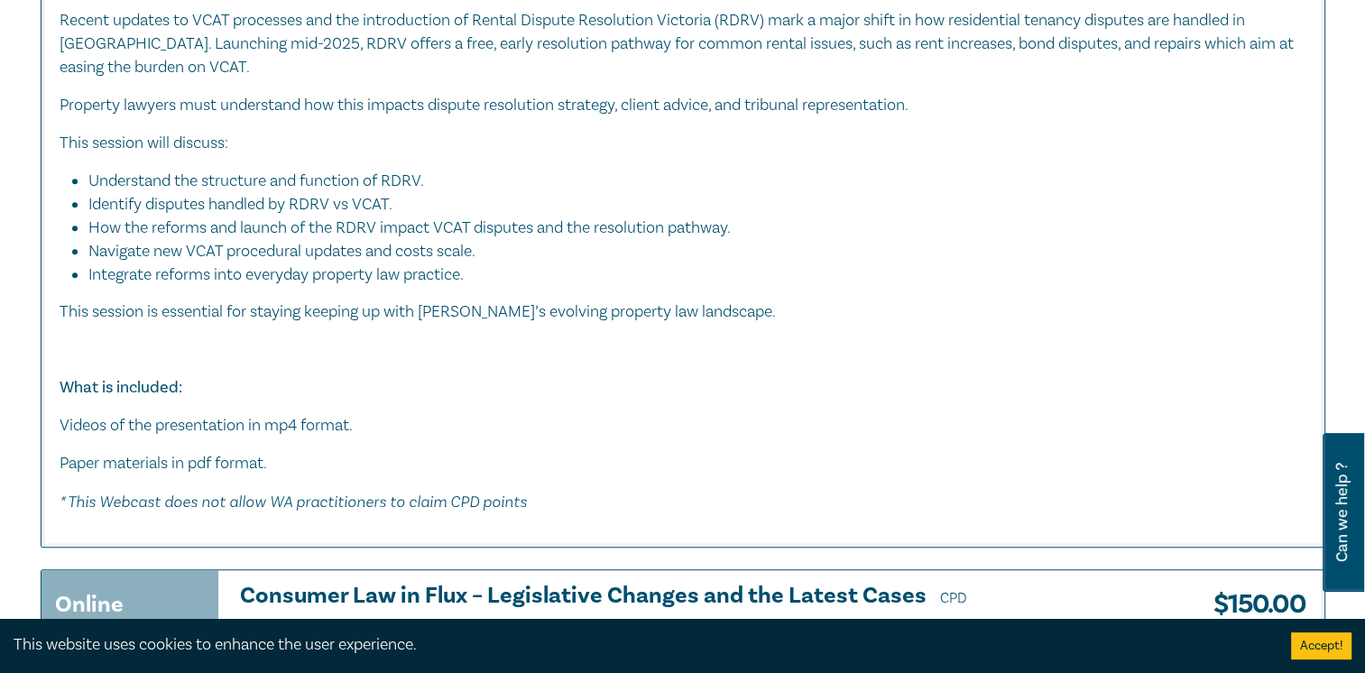
scroll to position [8478, 0]
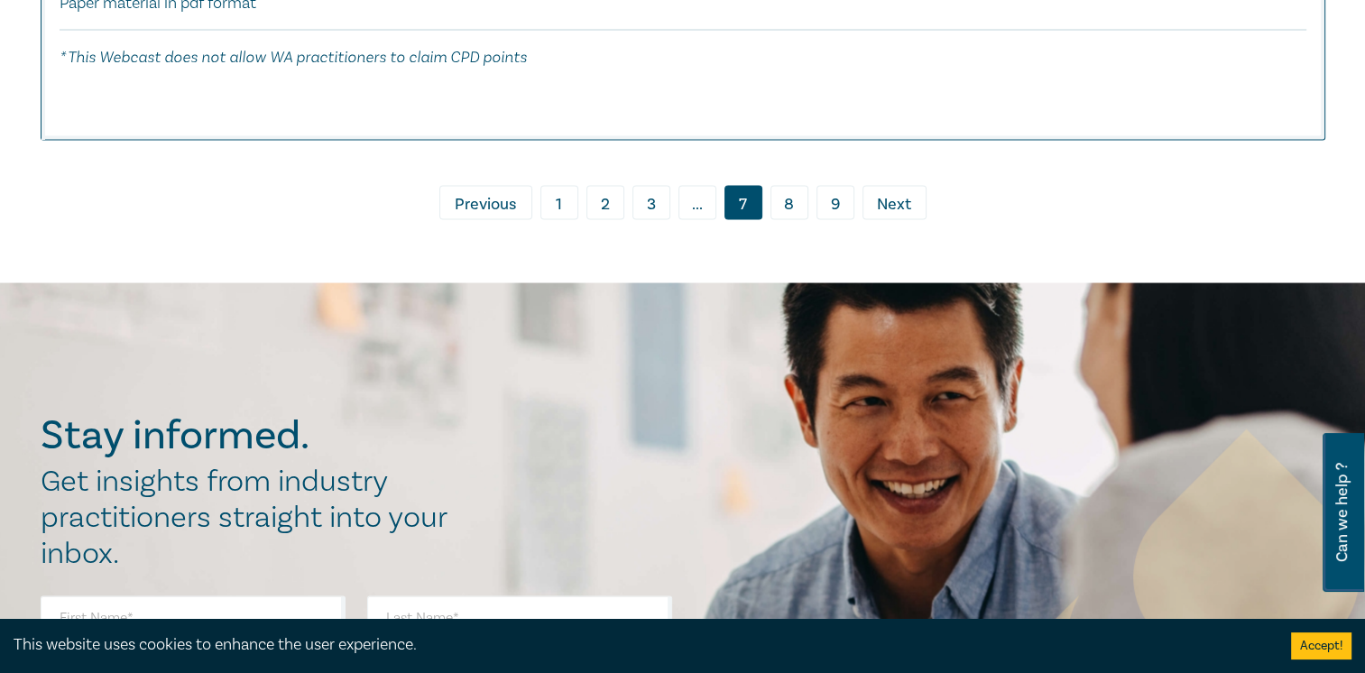
click at [887, 193] on span "Next" at bounding box center [894, 204] width 34 height 23
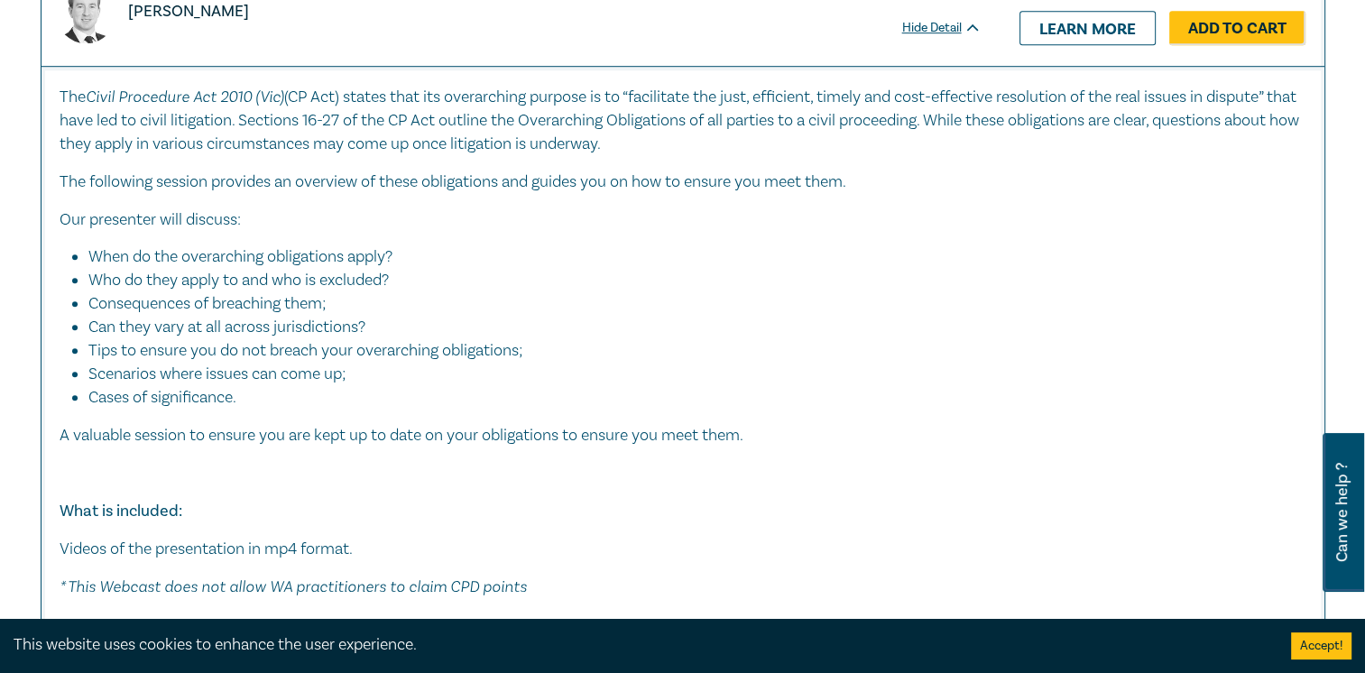
scroll to position [7936, 0]
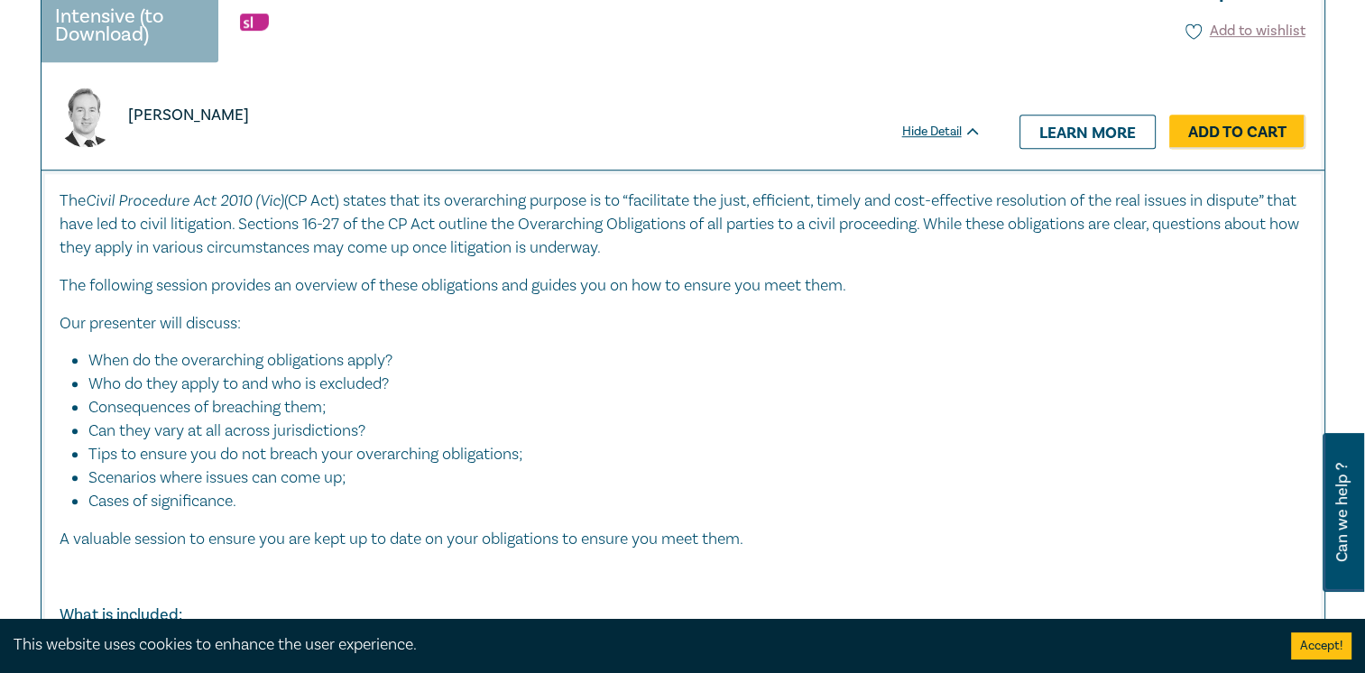
drag, startPoint x: 351, startPoint y: 182, endPoint x: 700, endPoint y: 240, distance: 353.8
click at [700, 240] on p "The Civil Procedure Act 2010 (Vic) (CP Act) states that its overarching purpose…" at bounding box center [683, 223] width 1246 height 71
drag, startPoint x: 700, startPoint y: 240, endPoint x: 585, endPoint y: 290, distance: 125.2
click at [587, 290] on div "The Civil Procedure Act 2010 (Vic) (CP Act) states that its overarching purpose…" at bounding box center [683, 445] width 1246 height 514
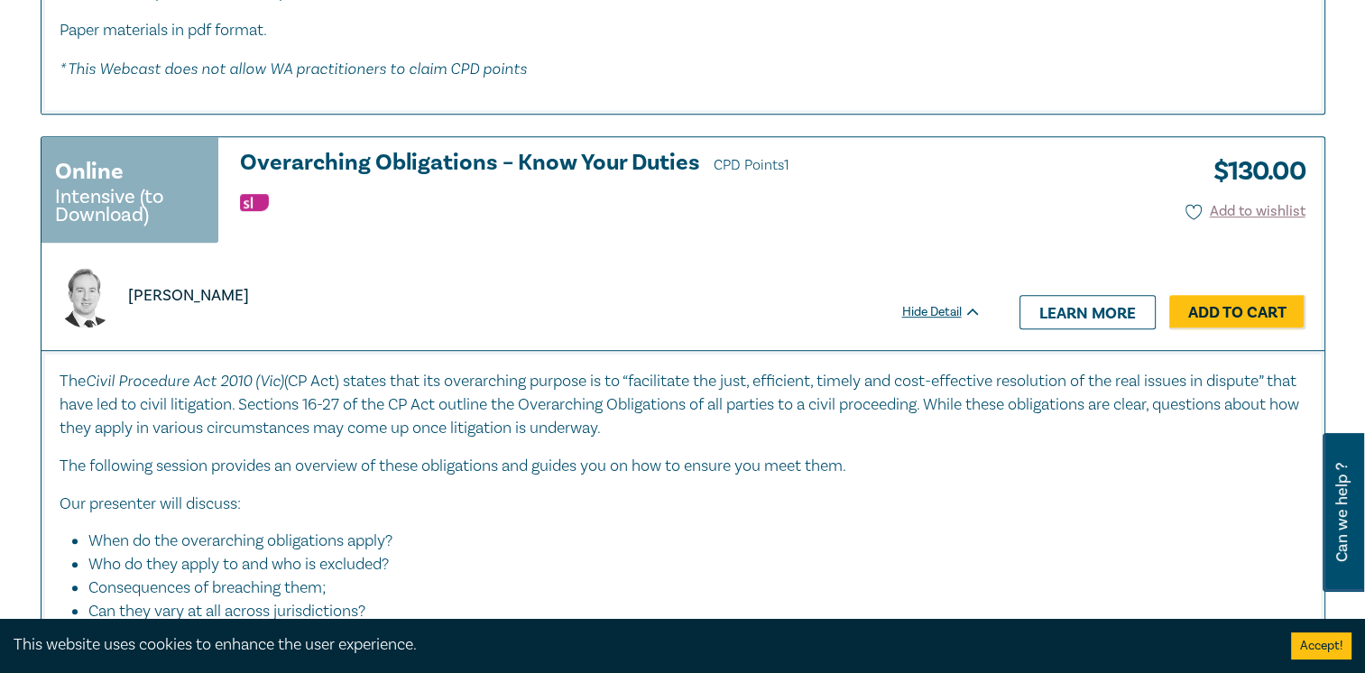
scroll to position [7756, 0]
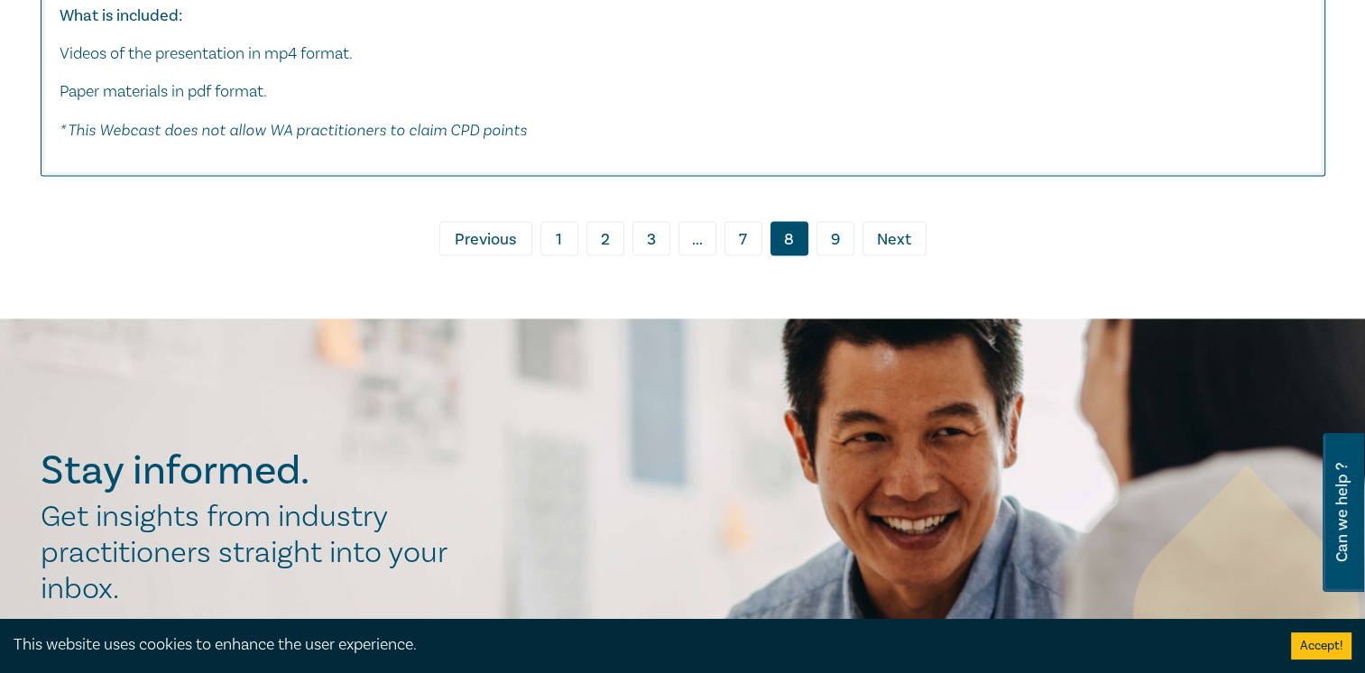
click at [887, 229] on span "Next" at bounding box center [894, 239] width 34 height 23
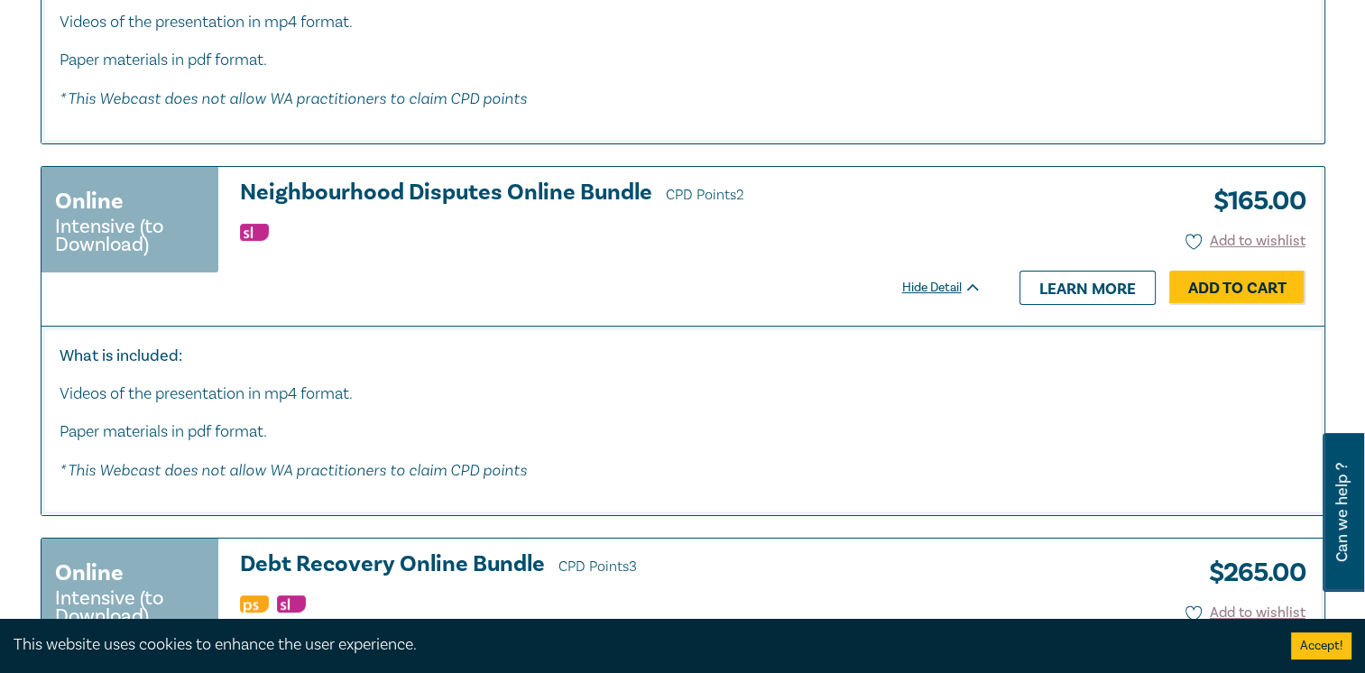
scroll to position [6854, 0]
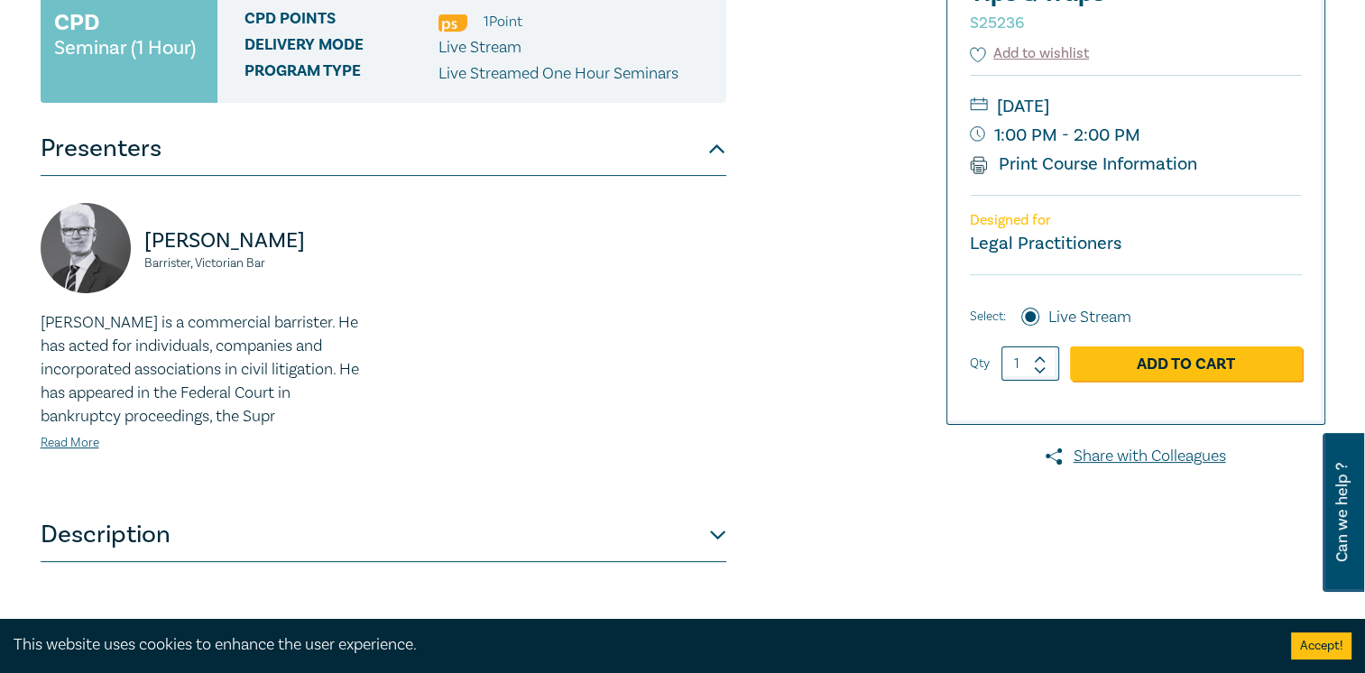
scroll to position [541, 0]
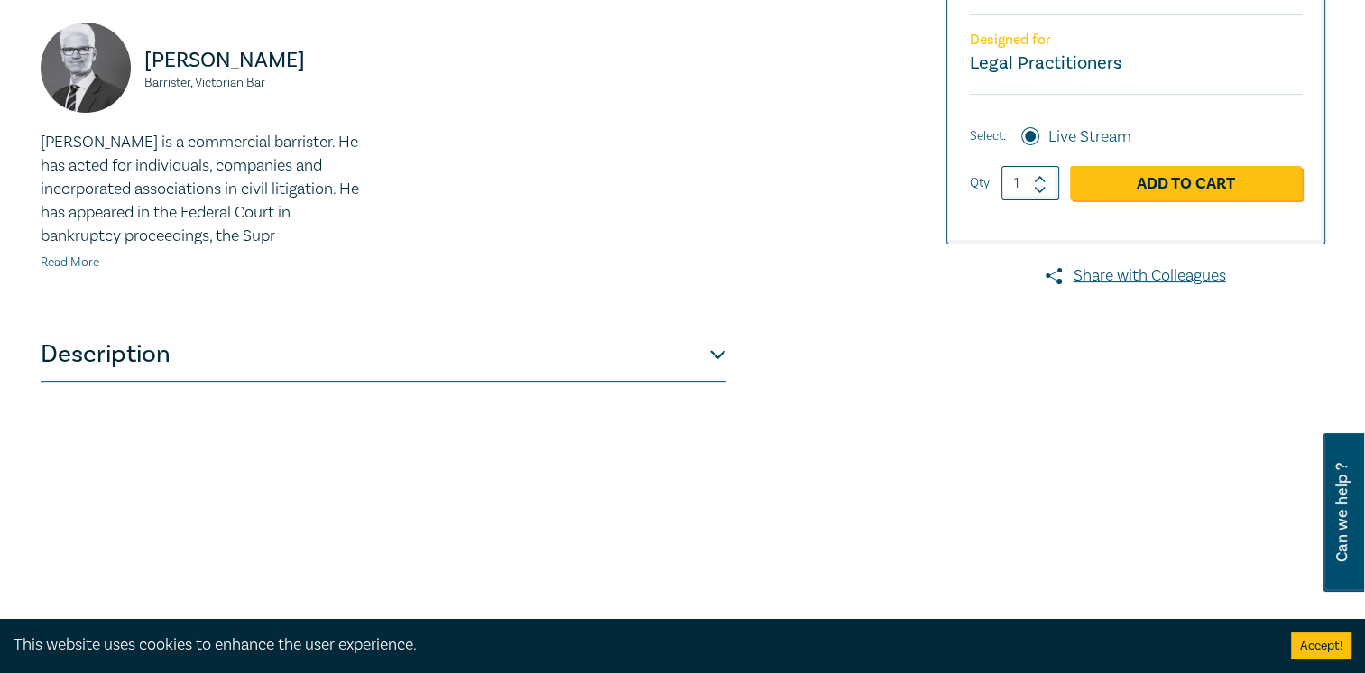
click at [71, 268] on link "Read More" at bounding box center [70, 262] width 59 height 16
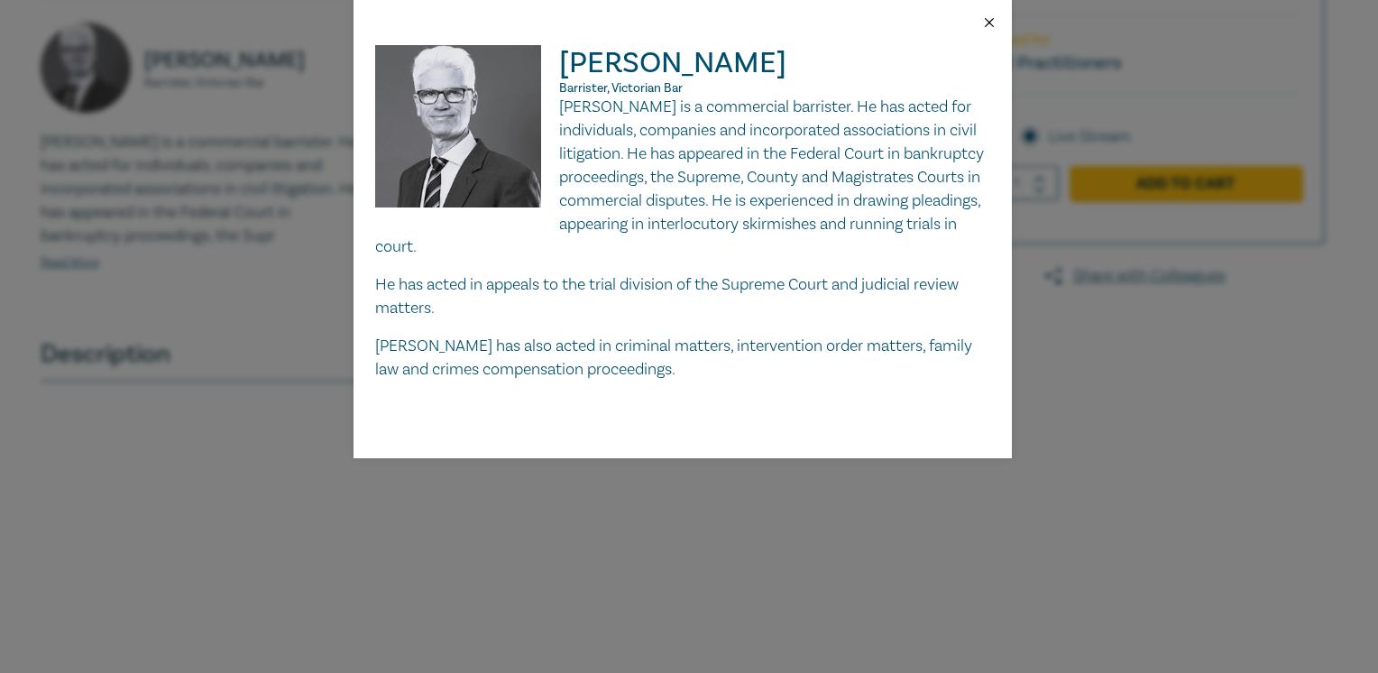
click at [990, 18] on button "Close" at bounding box center [989, 22] width 16 height 16
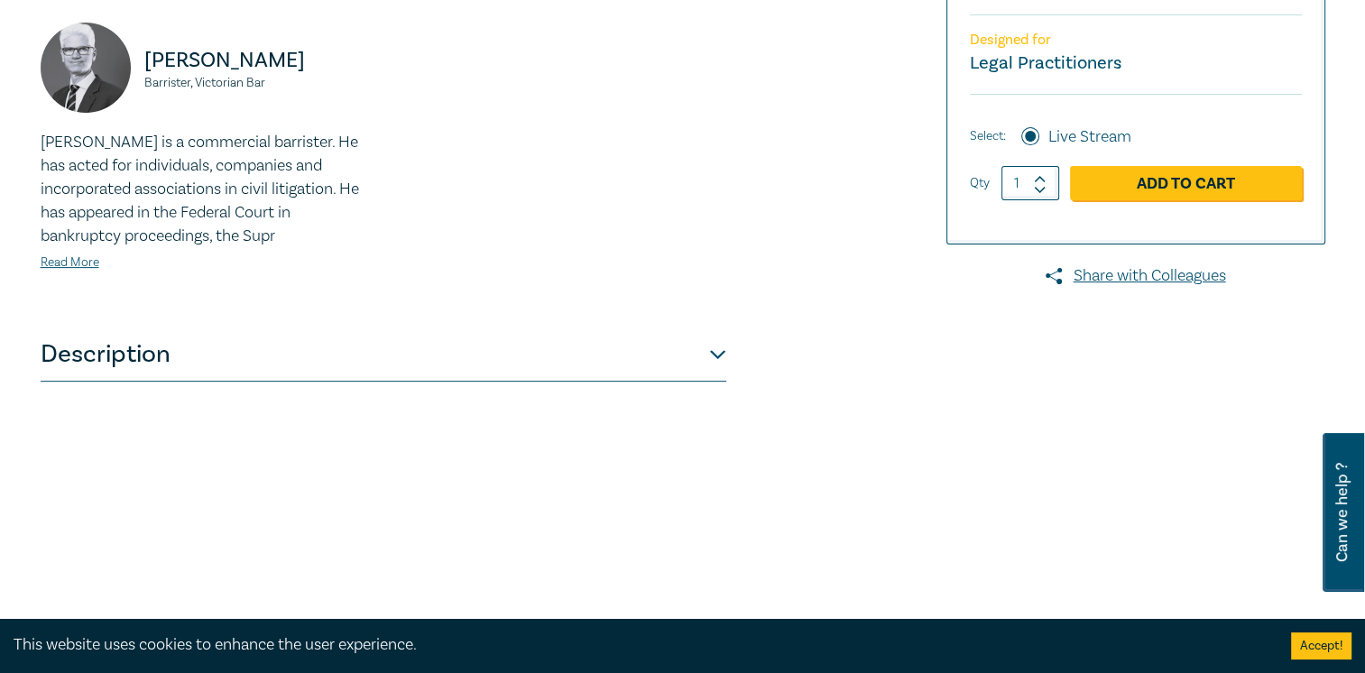
click at [611, 359] on button "Description" at bounding box center [383, 354] width 685 height 54
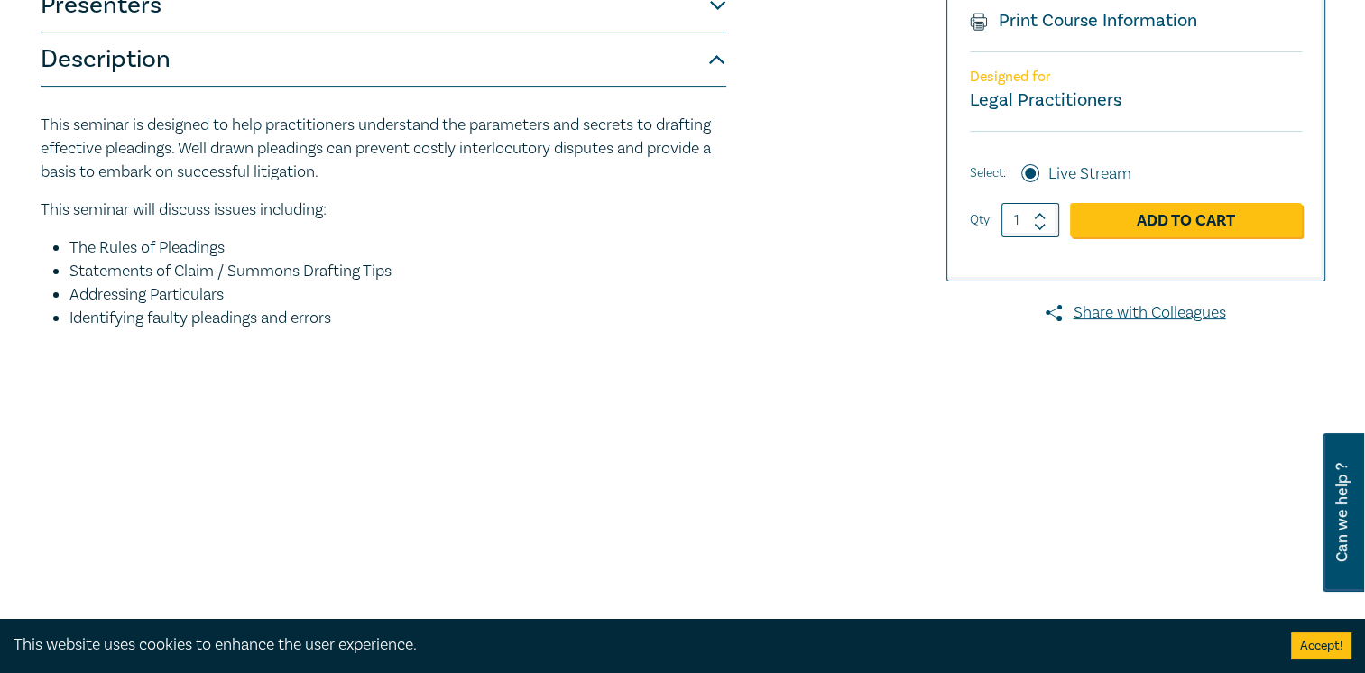
scroll to position [451, 0]
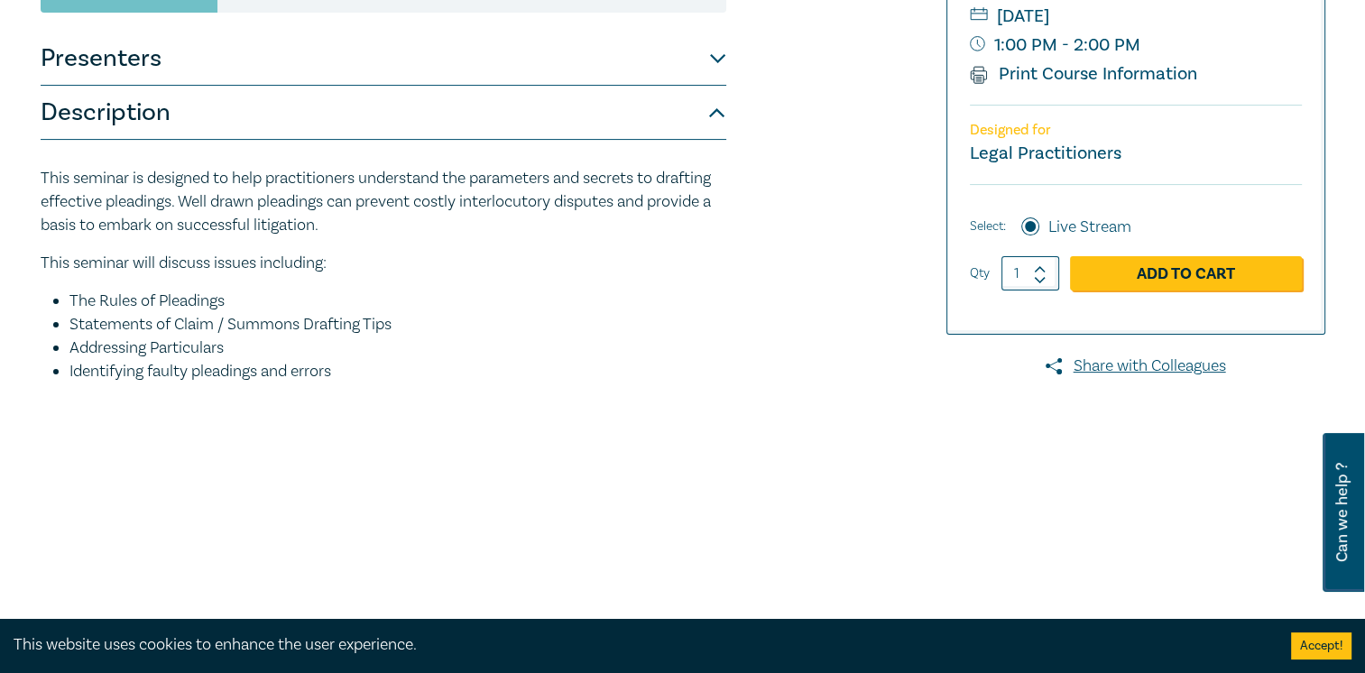
drag, startPoint x: 411, startPoint y: 179, endPoint x: 418, endPoint y: 345, distance: 167.0
click at [418, 345] on div "This seminar is designed to help practitioners understand the parameters and se…" at bounding box center [383, 294] width 685 height 254
drag, startPoint x: 418, startPoint y: 345, endPoint x: 298, endPoint y: 417, distance: 140.3
click at [298, 417] on p at bounding box center [383, 409] width 685 height 23
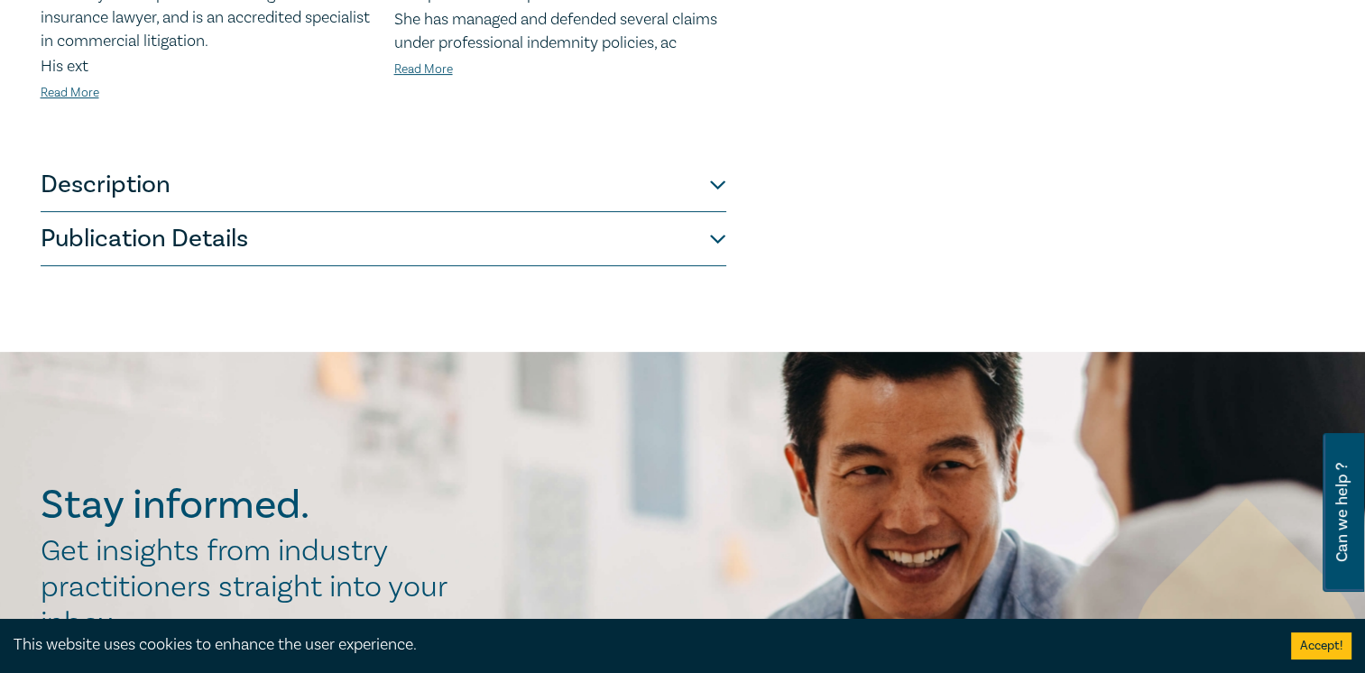
click at [711, 179] on button "Description" at bounding box center [383, 185] width 685 height 54
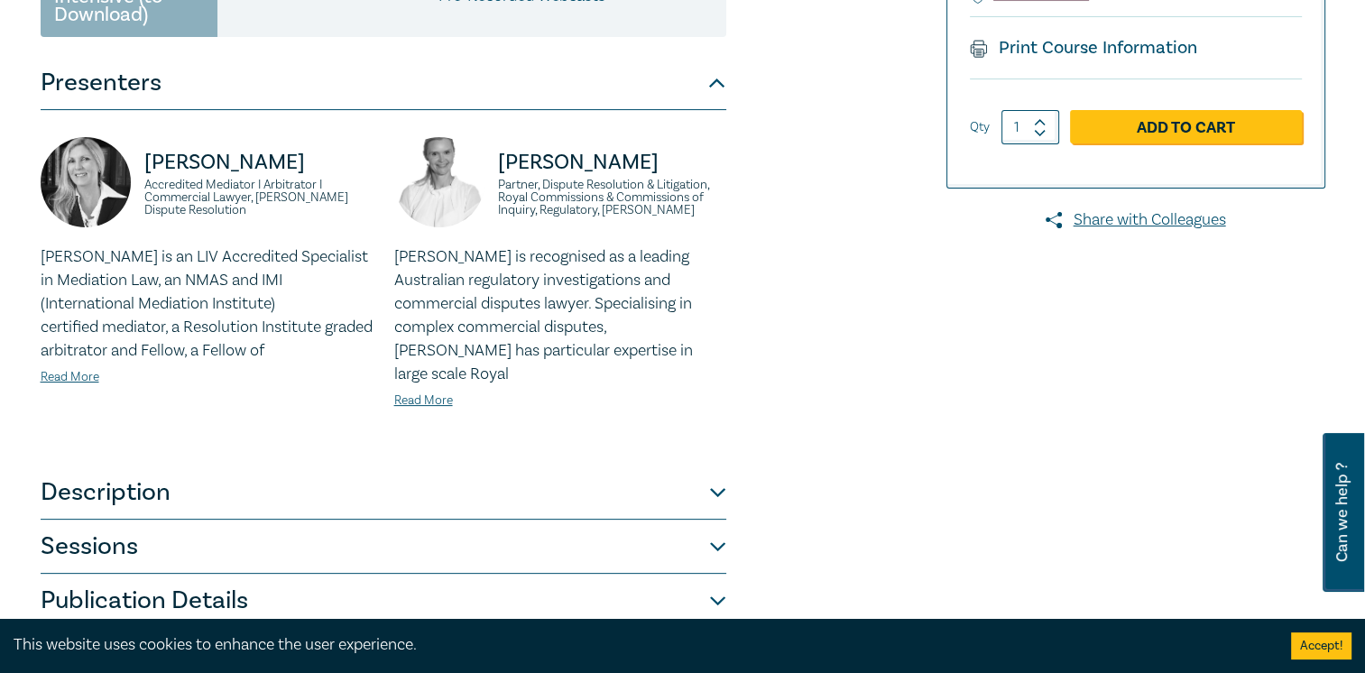
scroll to position [631, 0]
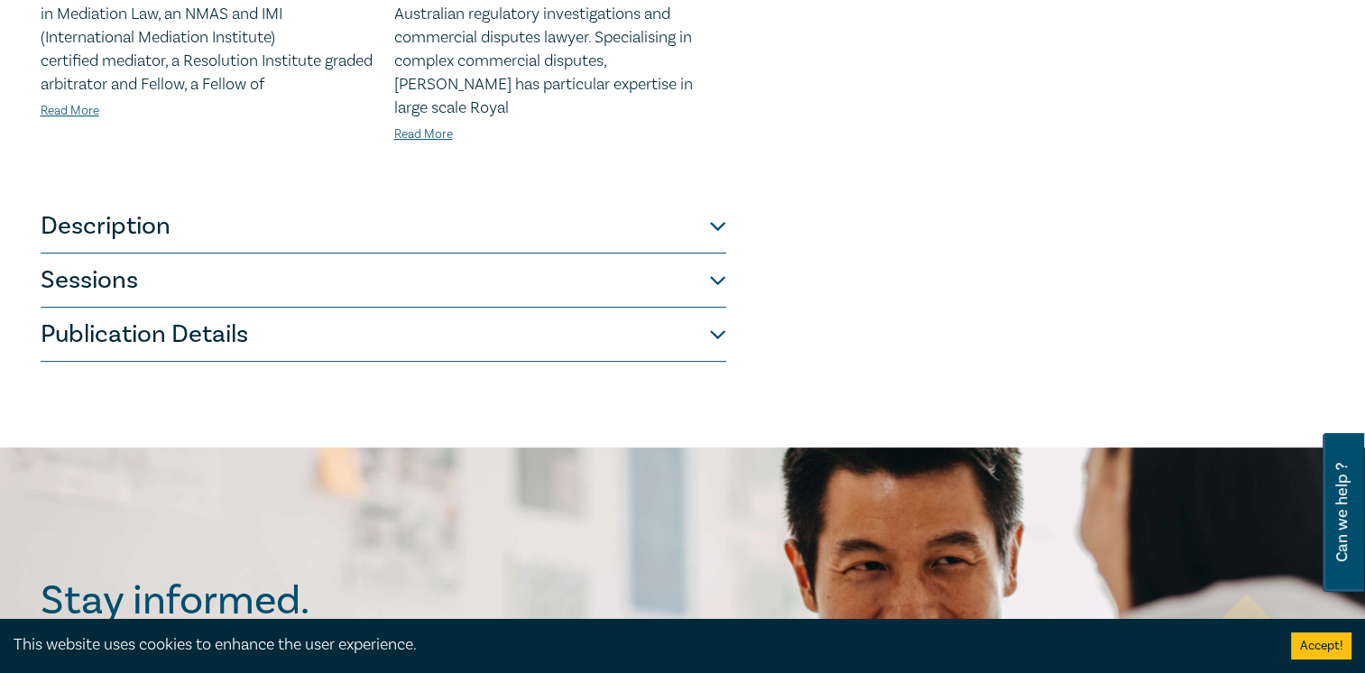
click at [671, 209] on button "Description" at bounding box center [383, 226] width 685 height 54
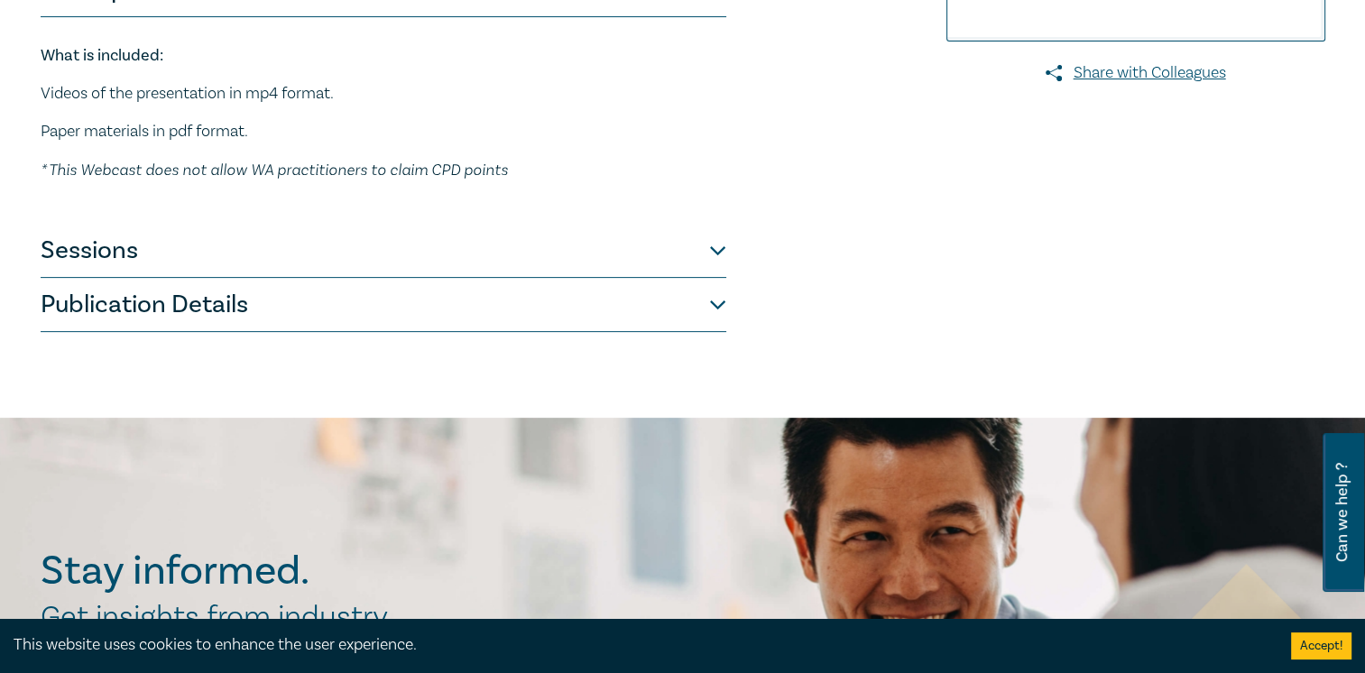
scroll to position [361, 0]
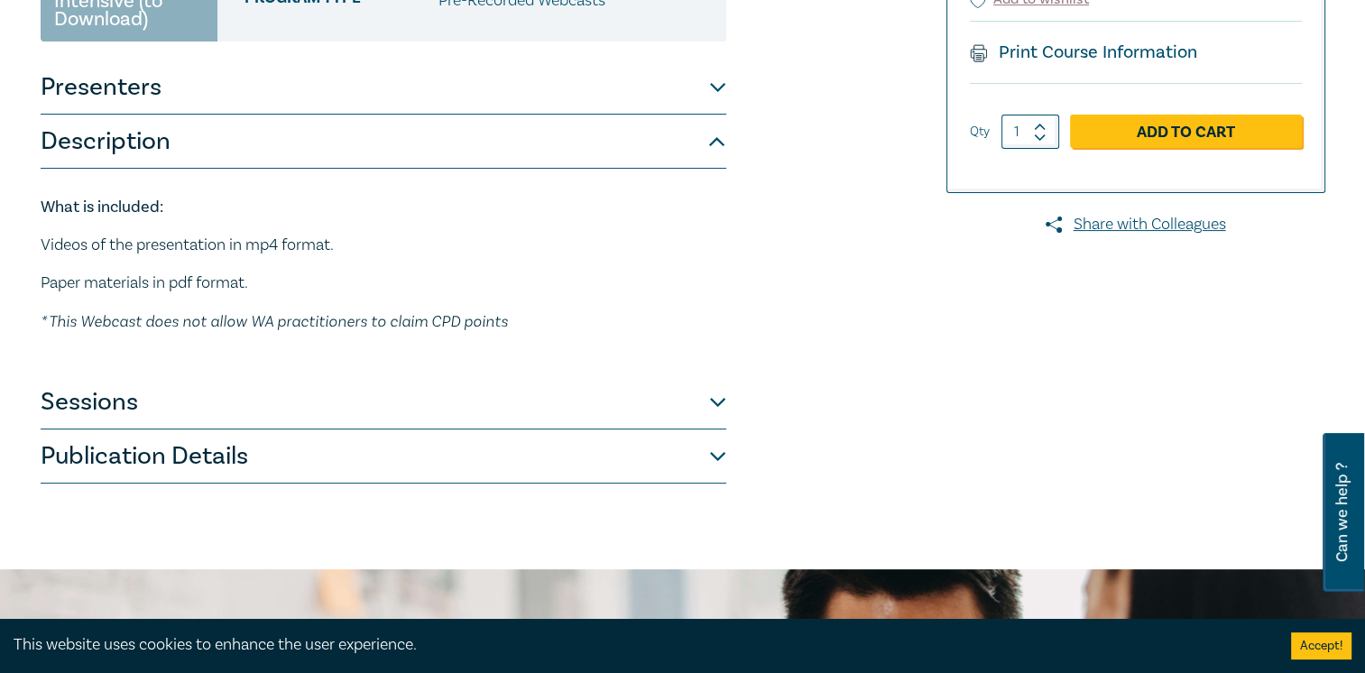
click at [689, 128] on button "Description" at bounding box center [383, 142] width 685 height 54
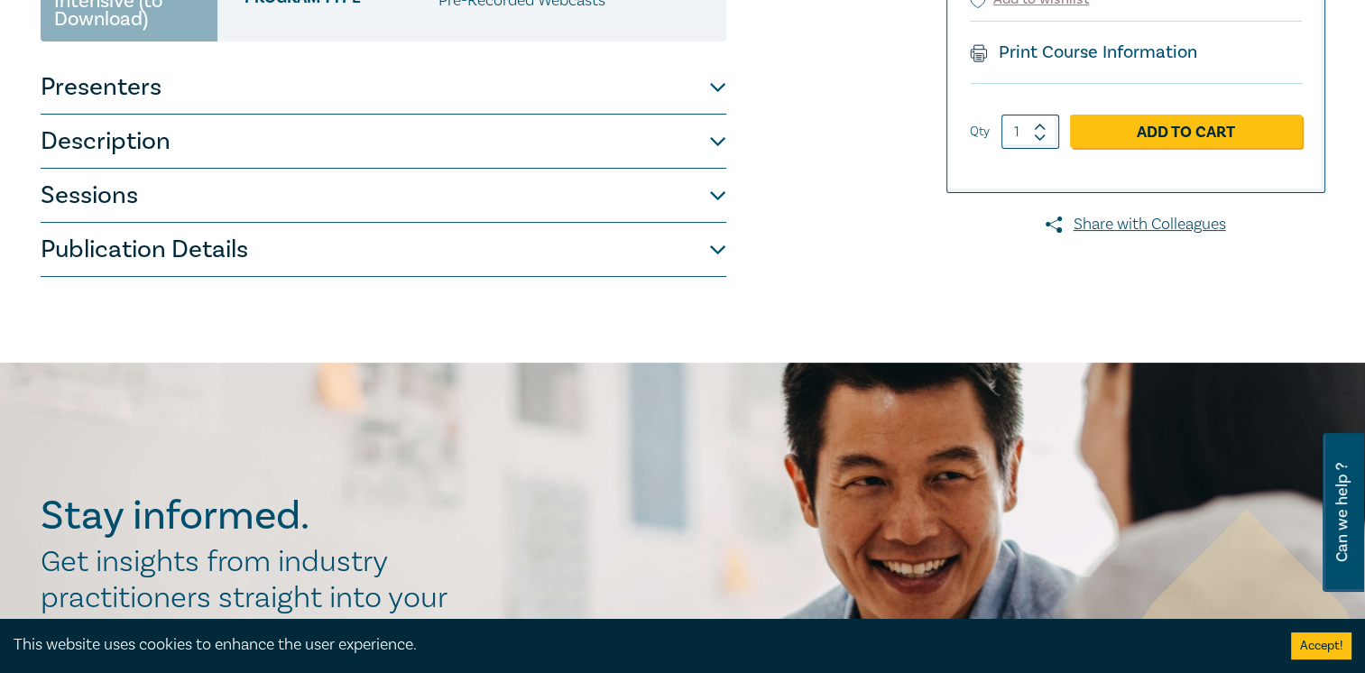
click at [682, 135] on button "Description" at bounding box center [383, 142] width 685 height 54
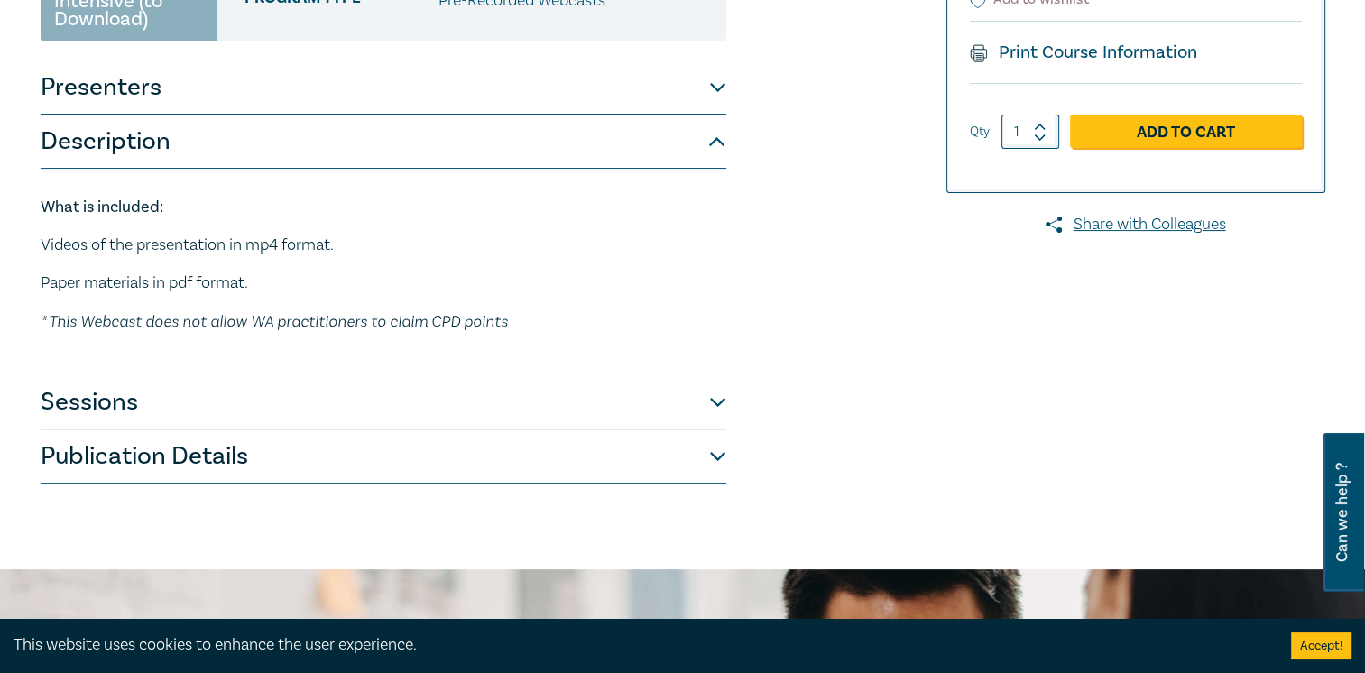
click at [402, 400] on button "Sessions" at bounding box center [383, 402] width 685 height 54
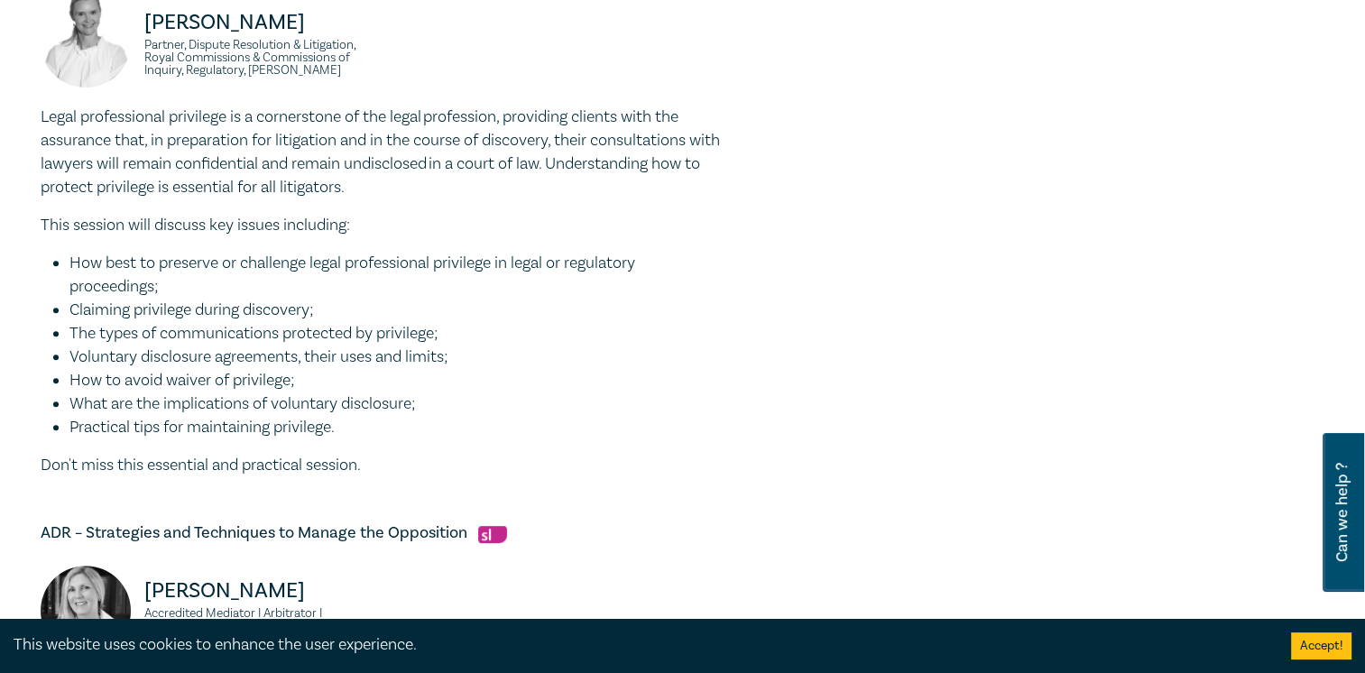
scroll to position [631, 0]
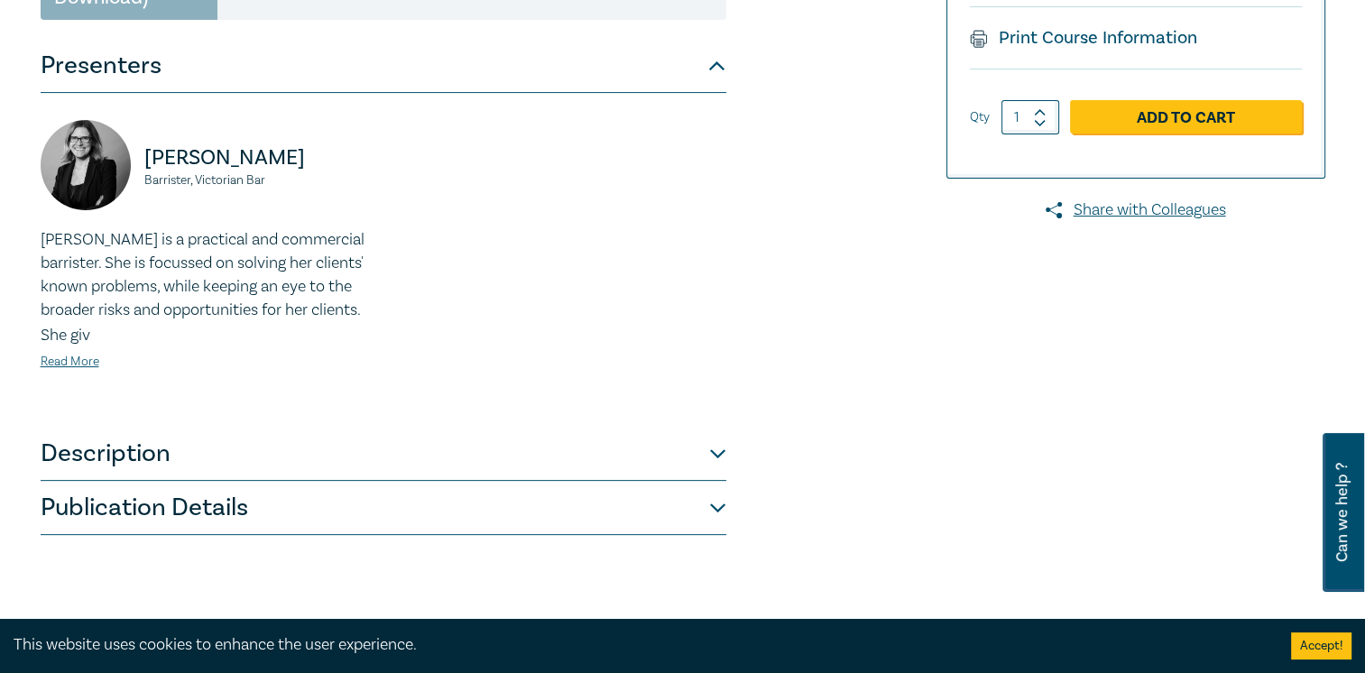
scroll to position [541, 0]
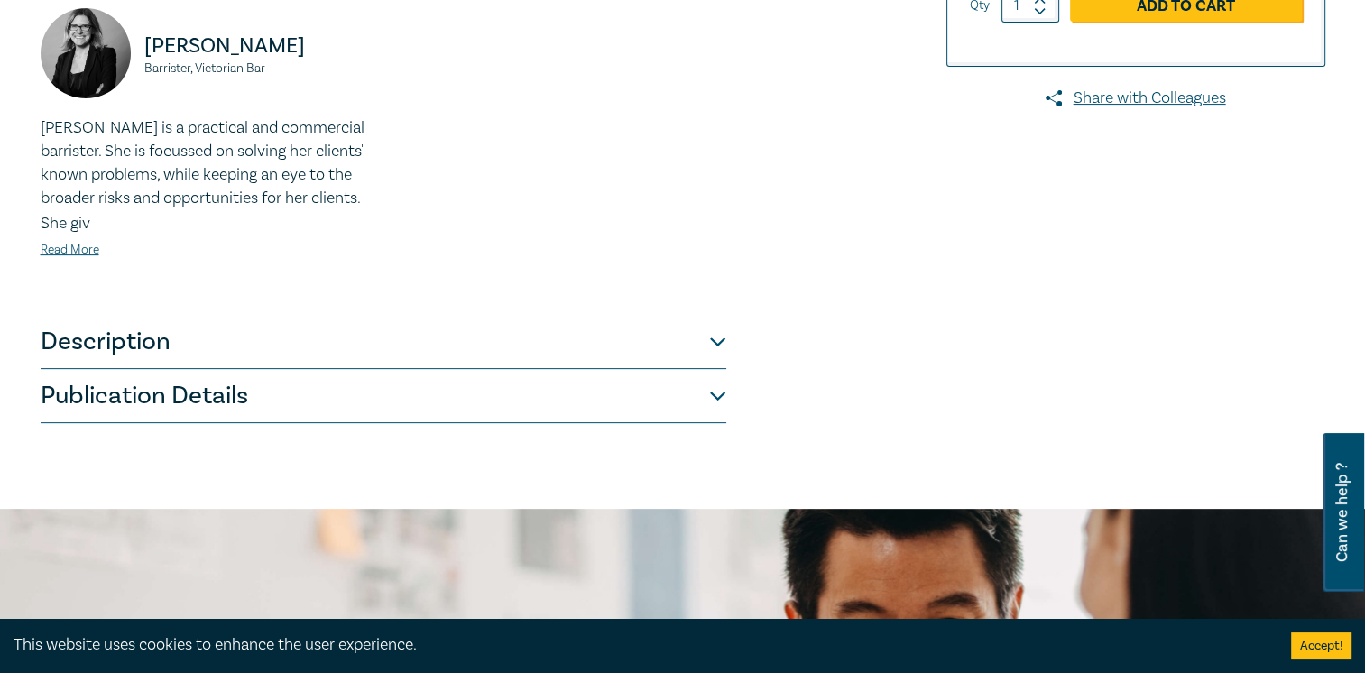
click at [232, 352] on button "Description" at bounding box center [383, 342] width 685 height 54
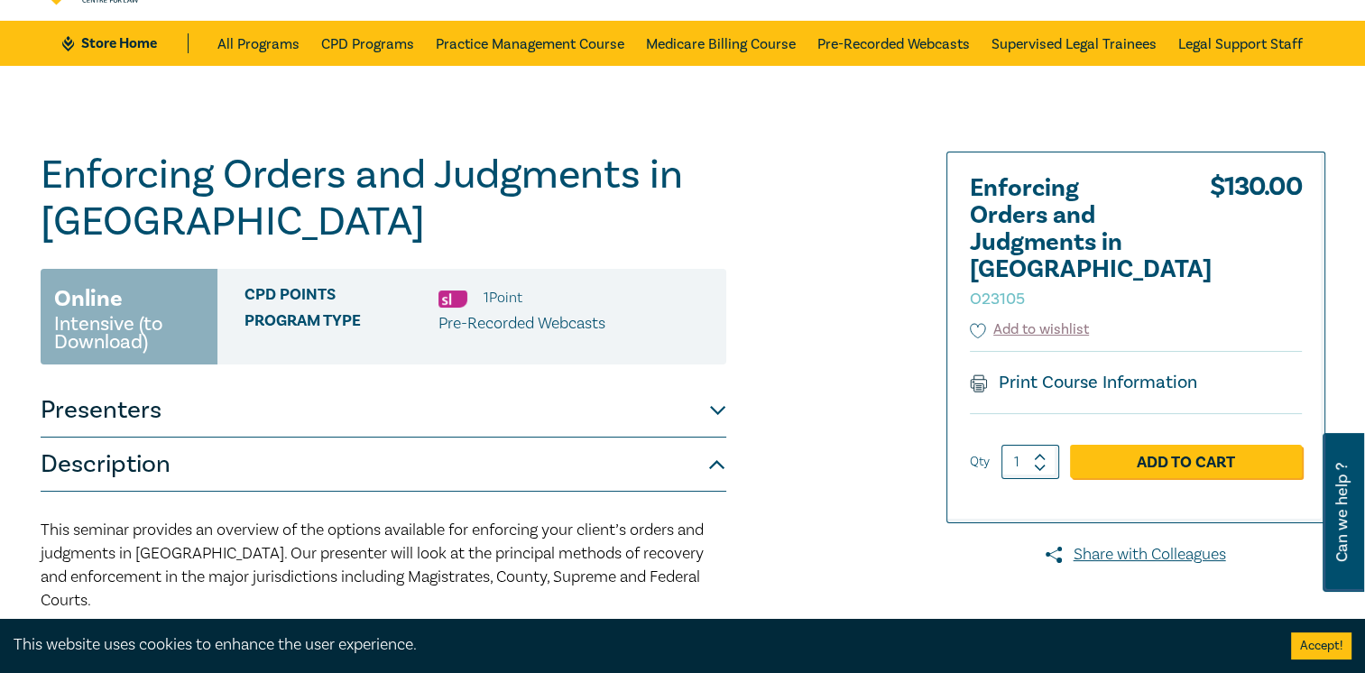
scroll to position [0, 0]
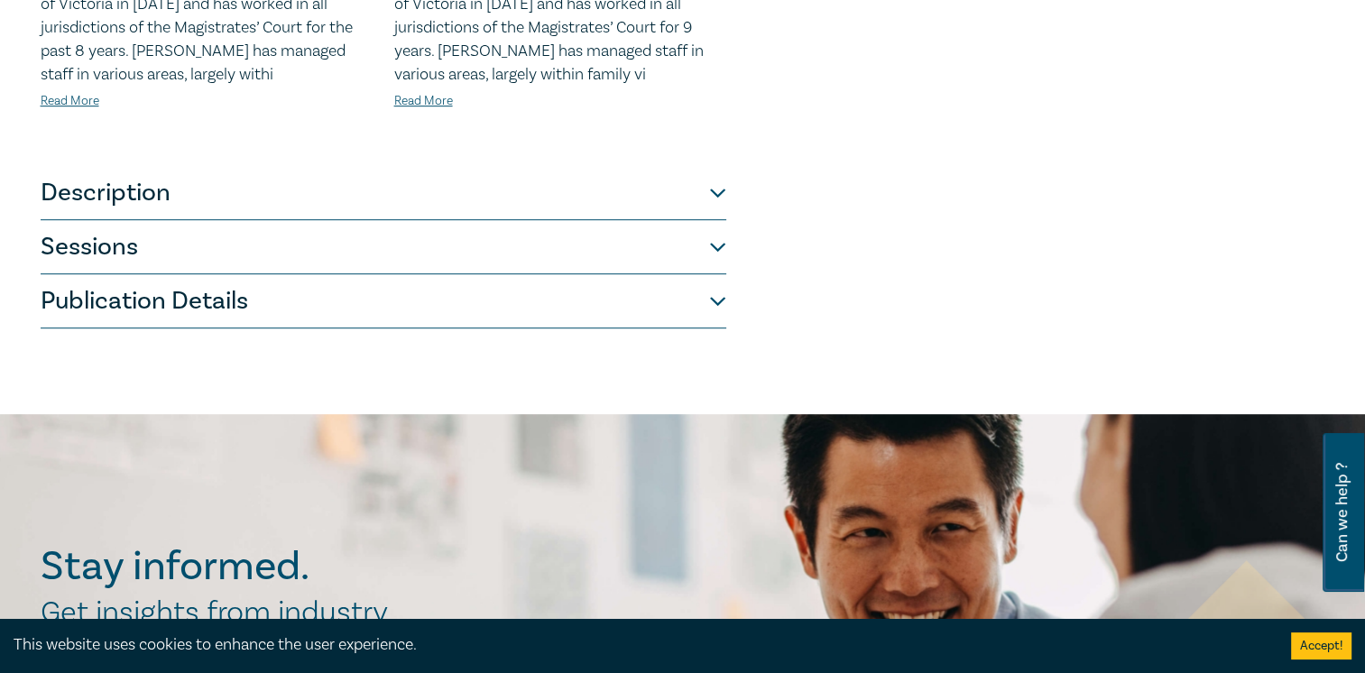
scroll to position [992, 0]
click at [166, 254] on button "Sessions" at bounding box center [383, 246] width 685 height 54
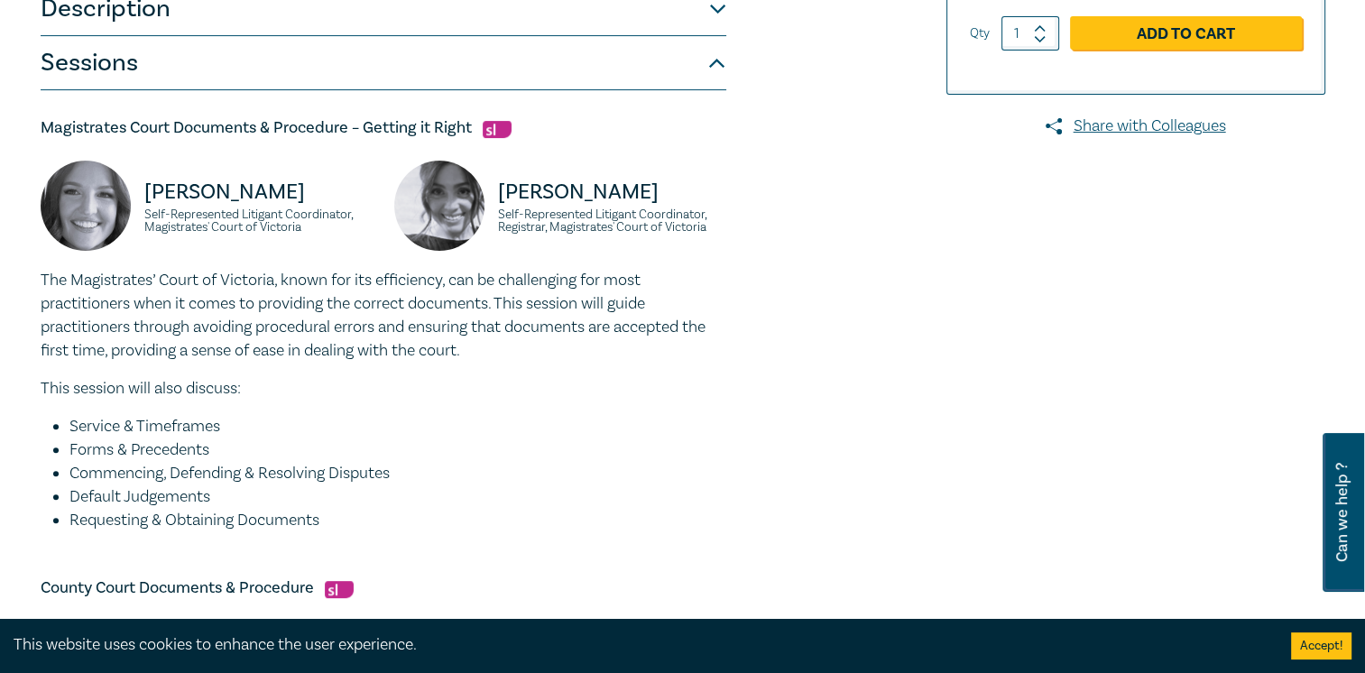
scroll to position [541, 0]
drag, startPoint x: 170, startPoint y: 225, endPoint x: 345, endPoint y: 233, distance: 175.1
click at [345, 233] on div "Brydie Carrington Self-Represented Litigant Coordinator, Magistrates' Court of …" at bounding box center [207, 214] width 332 height 108
drag, startPoint x: 345, startPoint y: 233, endPoint x: 194, endPoint y: 272, distance: 155.8
click at [194, 272] on p "The Magistrates’ Court of Victoria, known for its efficiency, can be challengin…" at bounding box center [383, 315] width 685 height 94
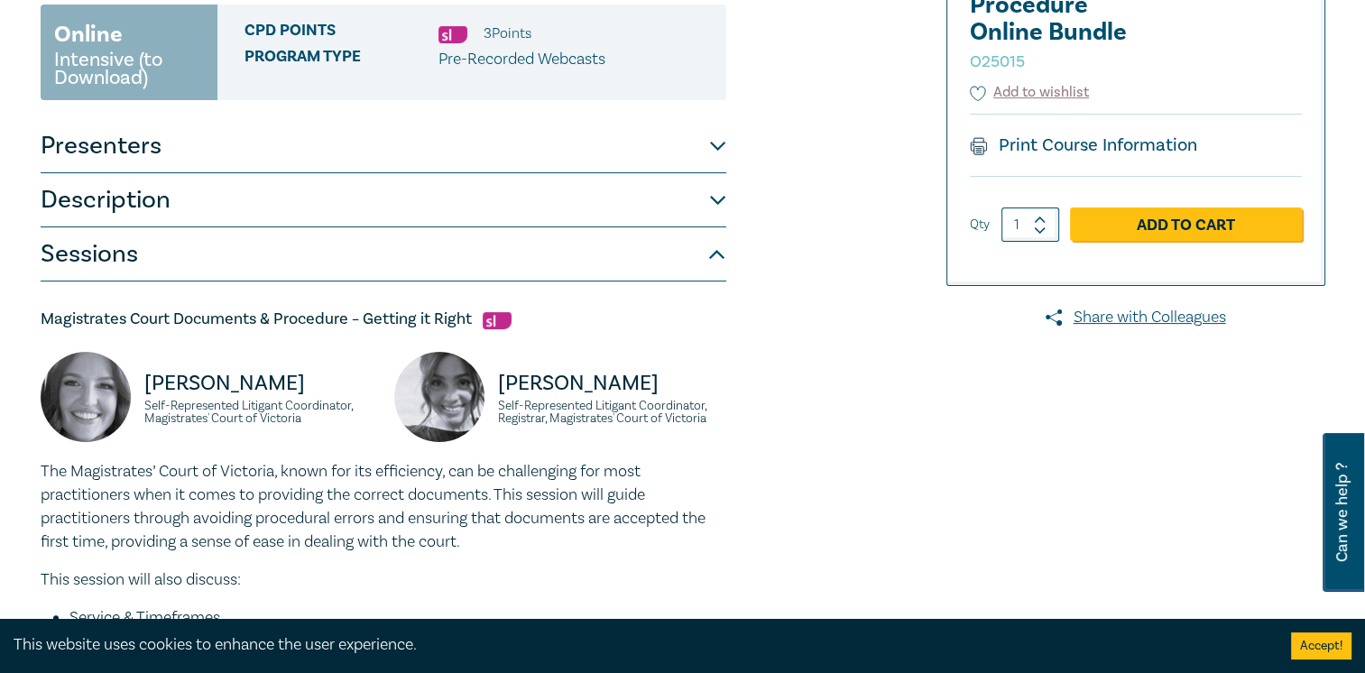
scroll to position [361, 0]
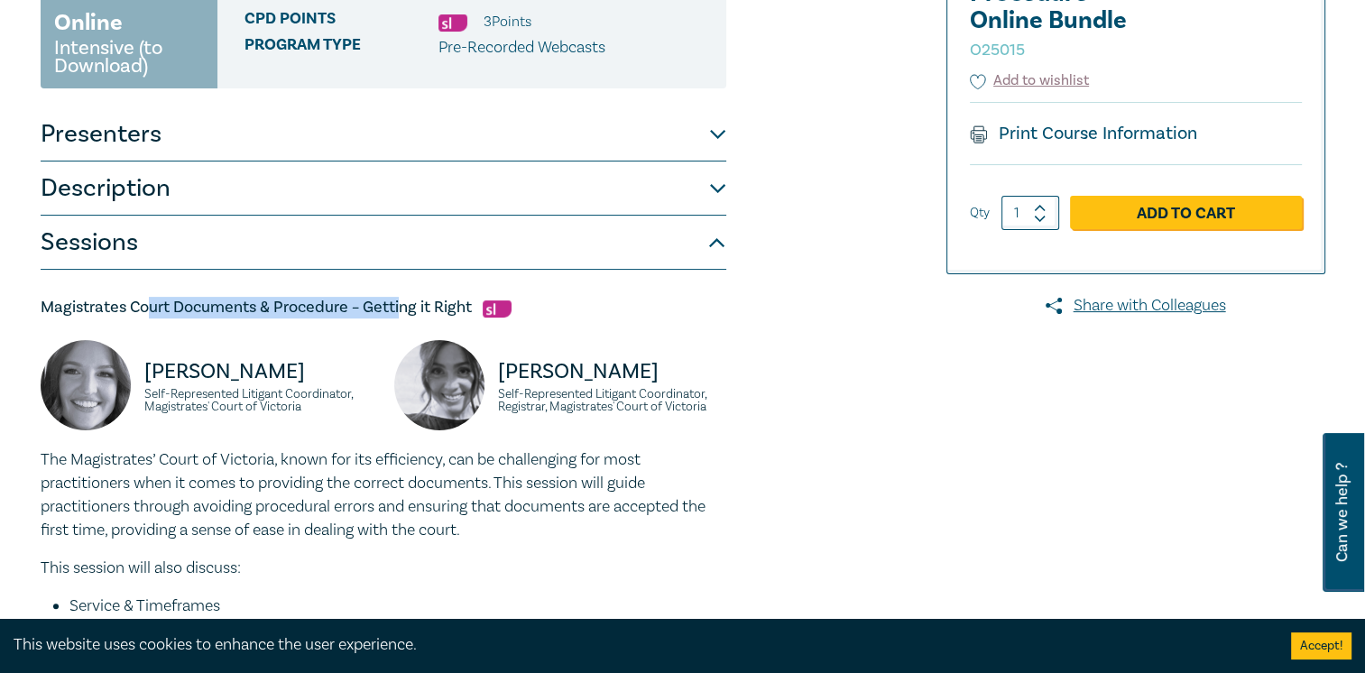
drag, startPoint x: 148, startPoint y: 313, endPoint x: 400, endPoint y: 312, distance: 252.5
click at [400, 312] on h5 "Magistrates Court Documents & Procedure – Getting it Right" at bounding box center [383, 308] width 685 height 22
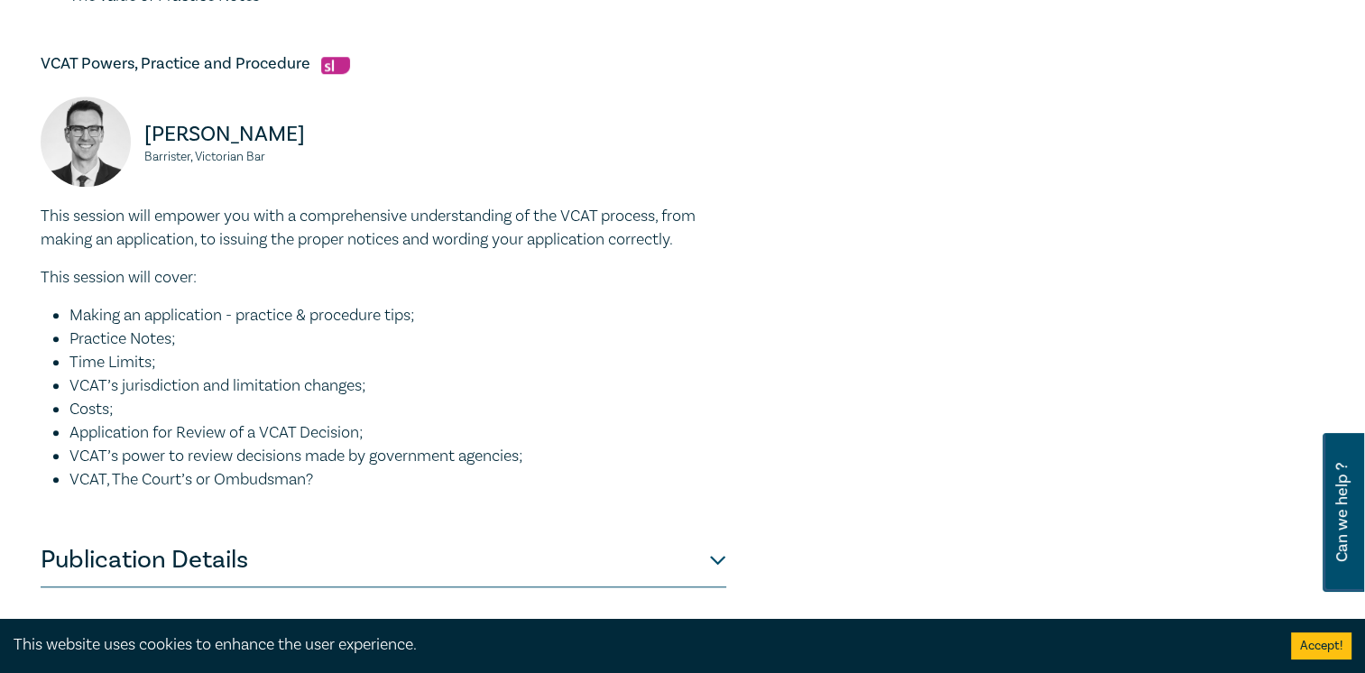
scroll to position [1443, 0]
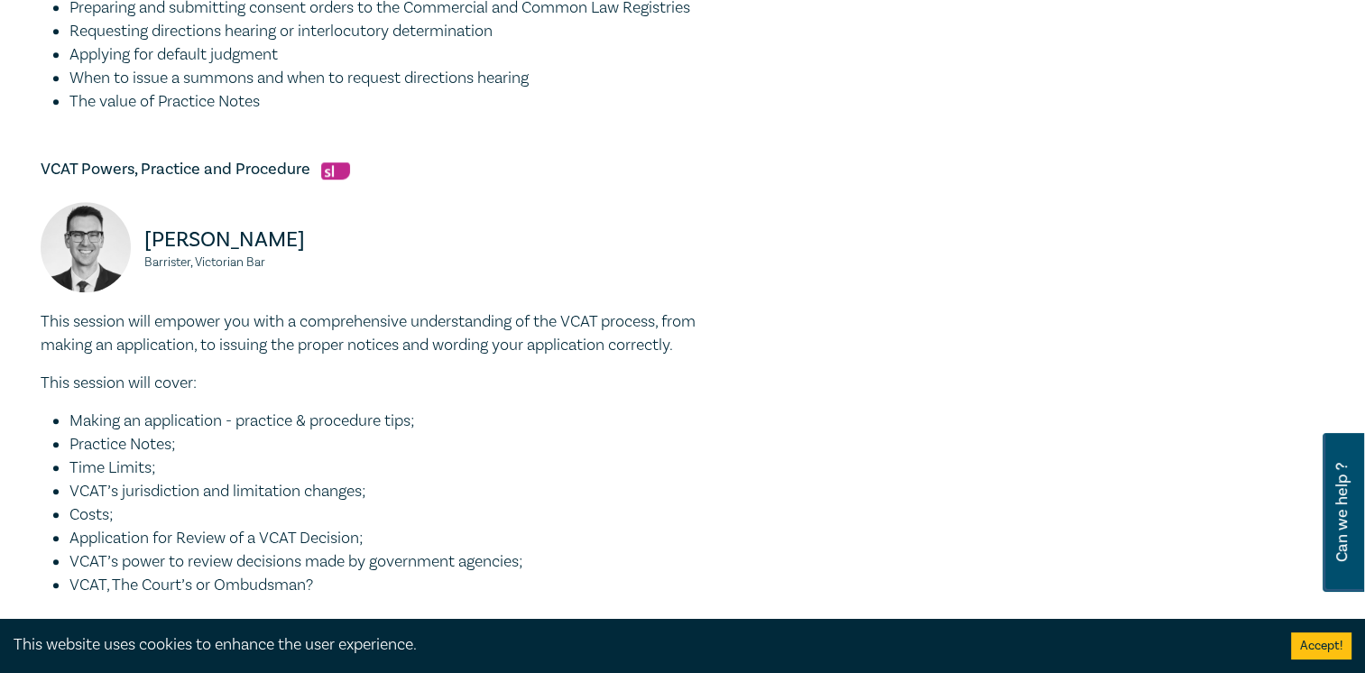
click at [325, 172] on img at bounding box center [335, 170] width 29 height 17
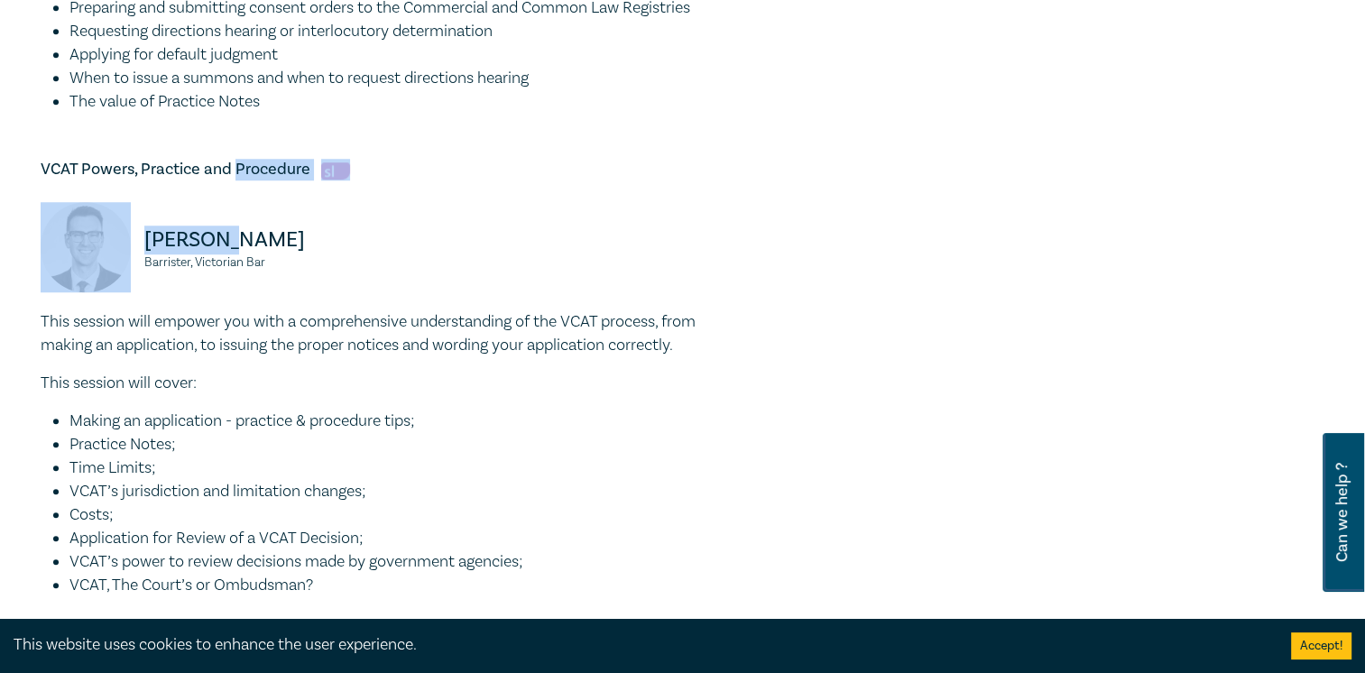
click at [227, 184] on div "VCAT Powers, Practice and Procedure Steven Brnovic Barrister, Victorian Bar Thi…" at bounding box center [383, 378] width 685 height 438
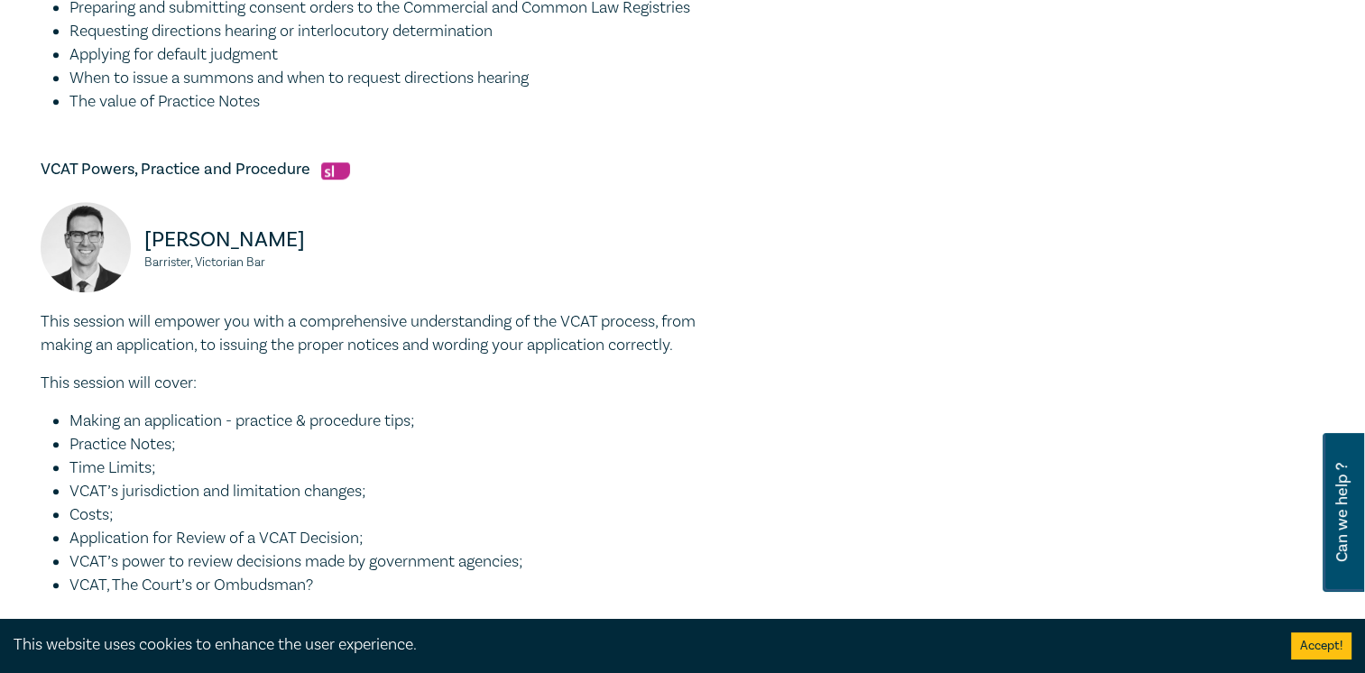
drag, startPoint x: 227, startPoint y: 184, endPoint x: 469, endPoint y: 344, distance: 289.7
click at [469, 344] on p "This session will empower you with a comprehensive understanding of the VCAT pr…" at bounding box center [383, 333] width 685 height 47
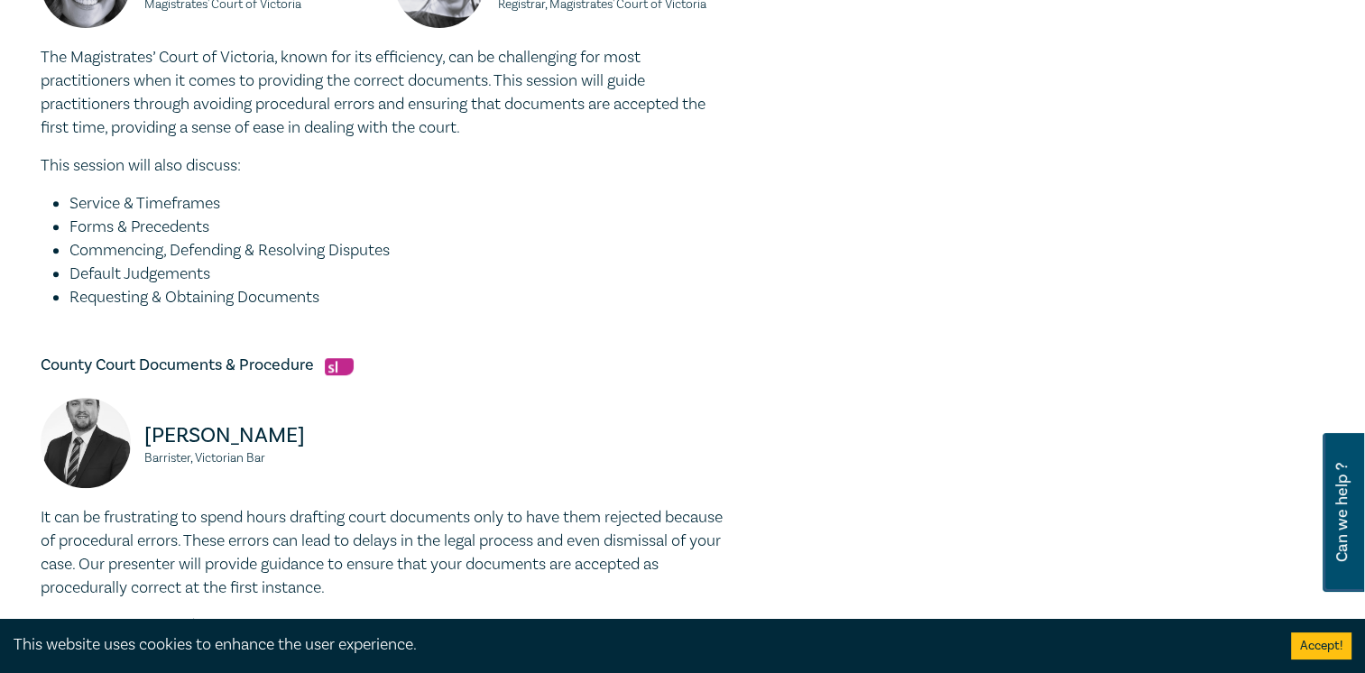
scroll to position [992, 0]
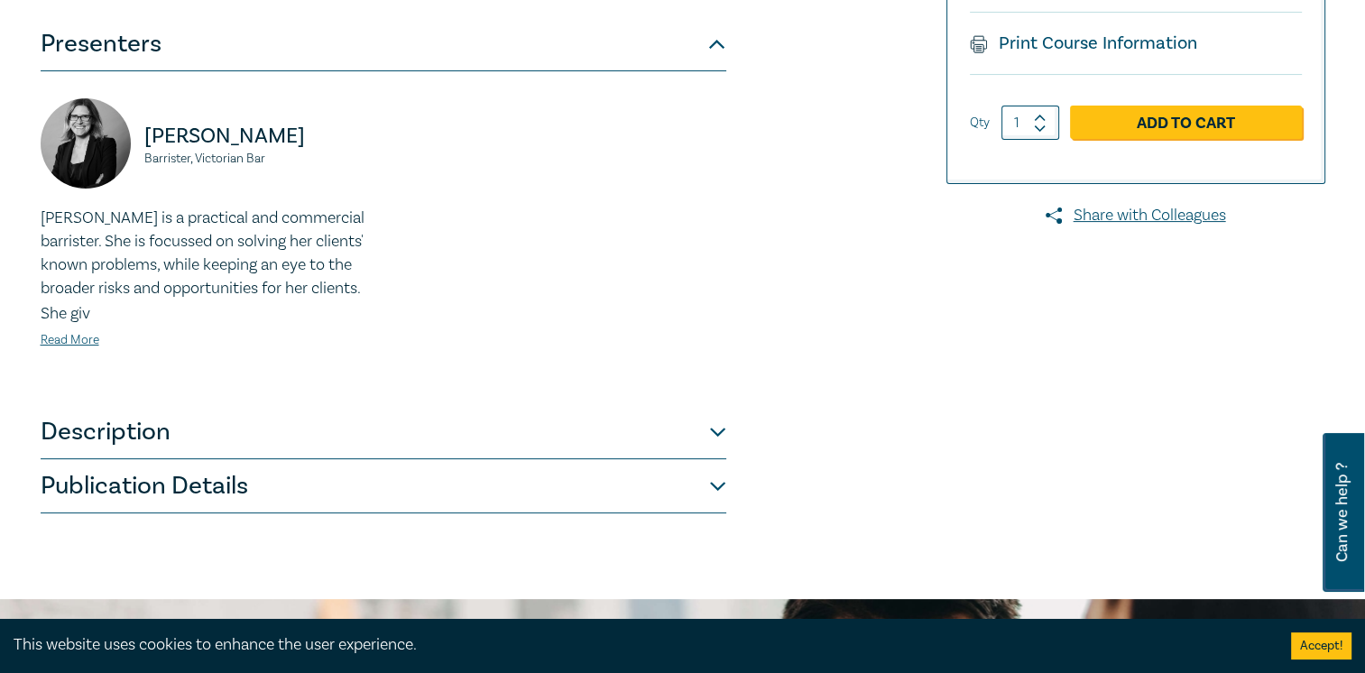
scroll to position [721, 0]
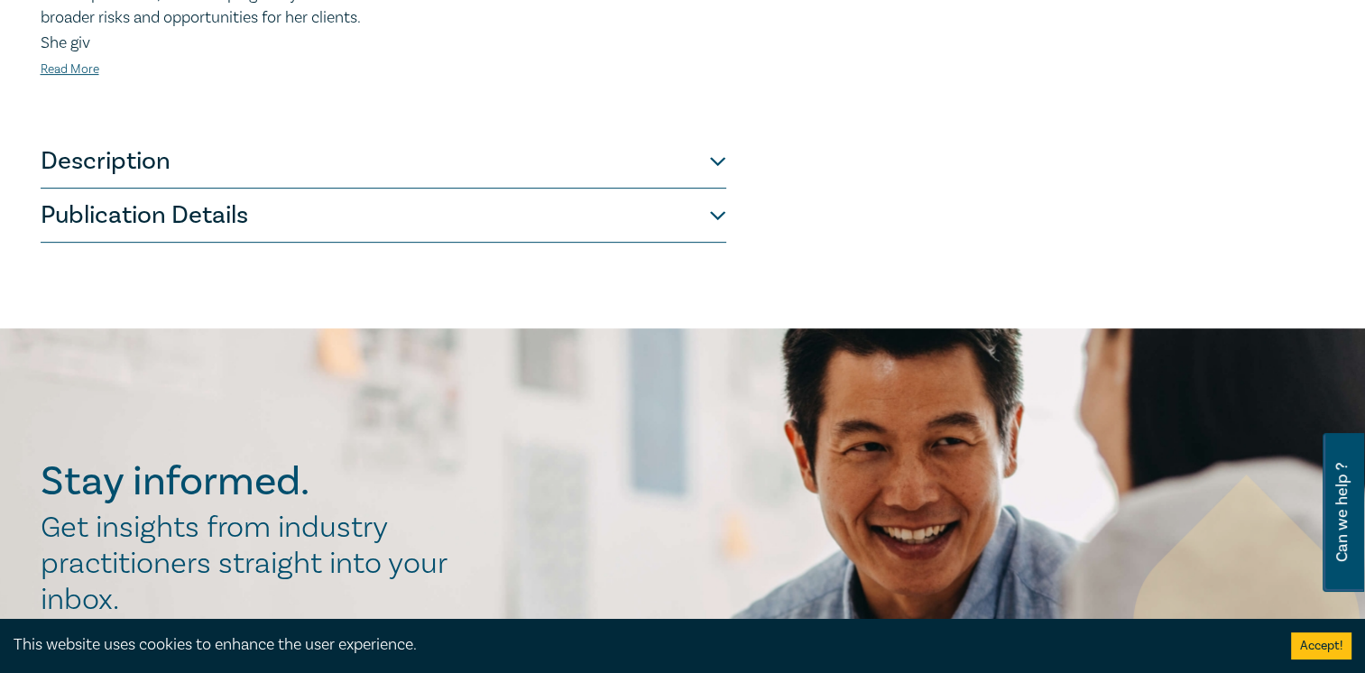
click at [289, 172] on button "Description" at bounding box center [383, 161] width 685 height 54
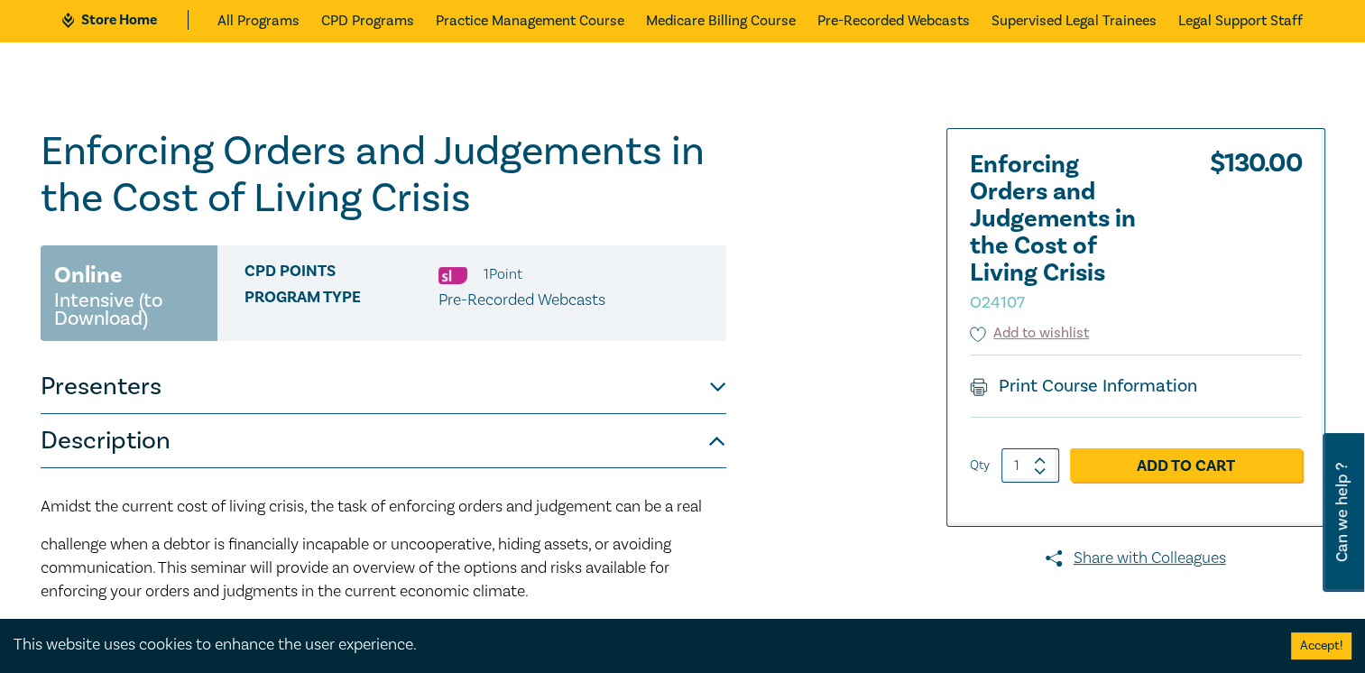
scroll to position [0, 0]
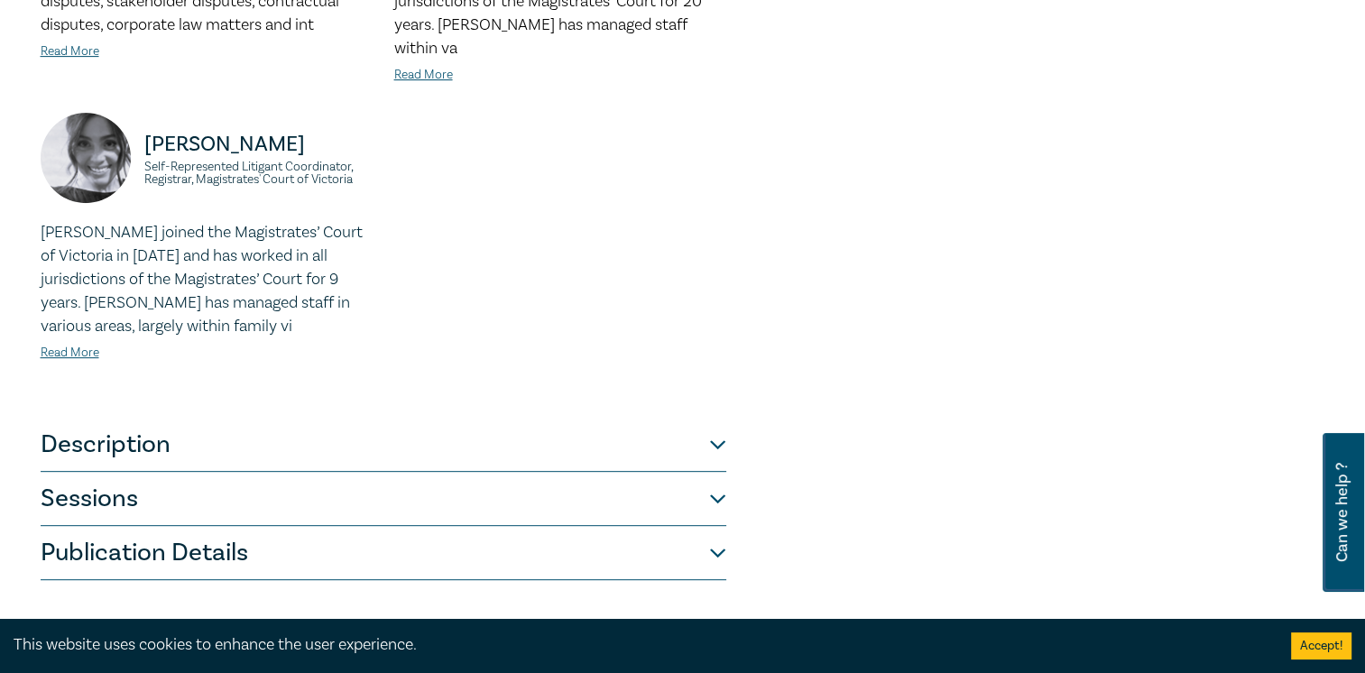
scroll to position [902, 0]
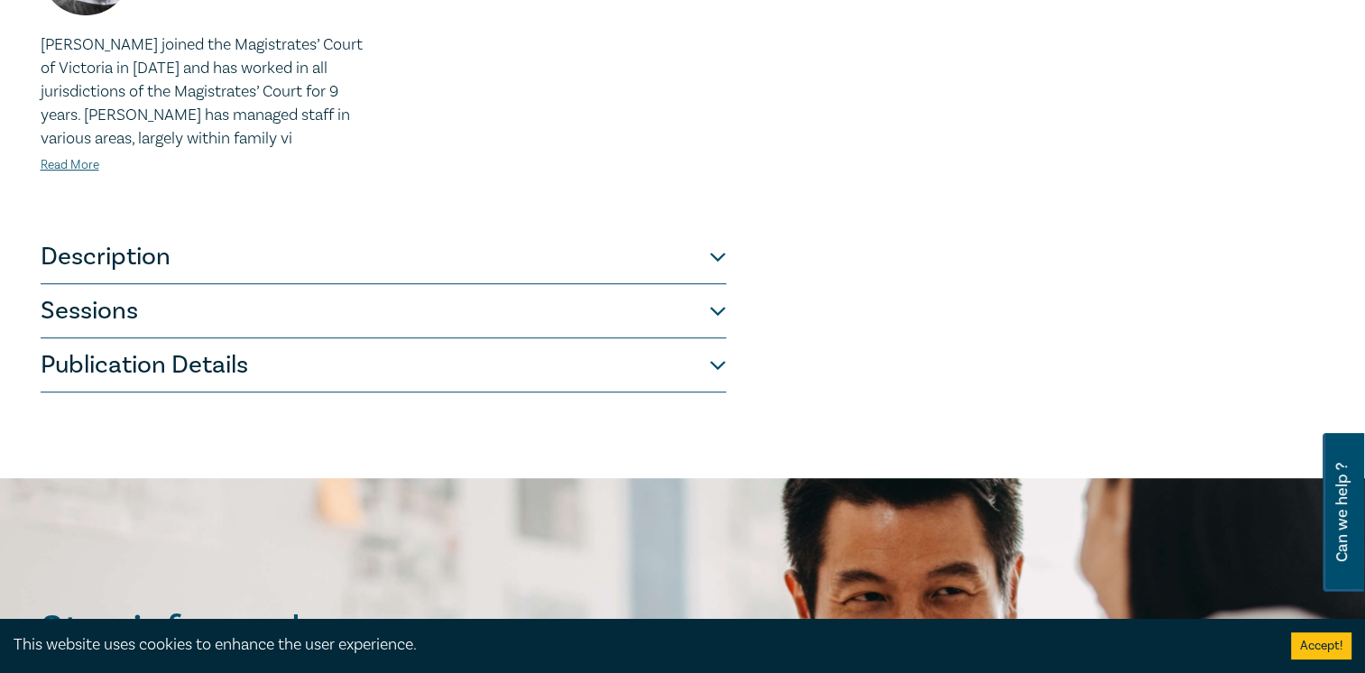
click at [211, 290] on button "Sessions" at bounding box center [383, 311] width 685 height 54
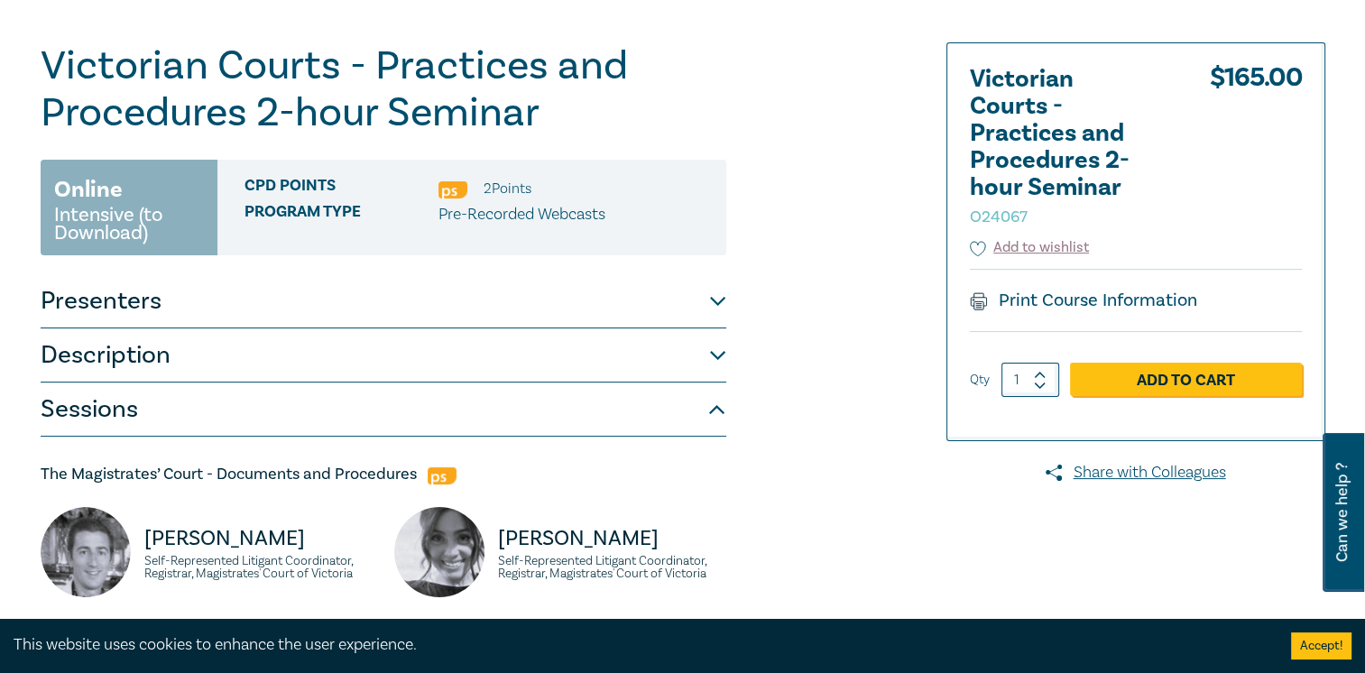
scroll to position [0, 0]
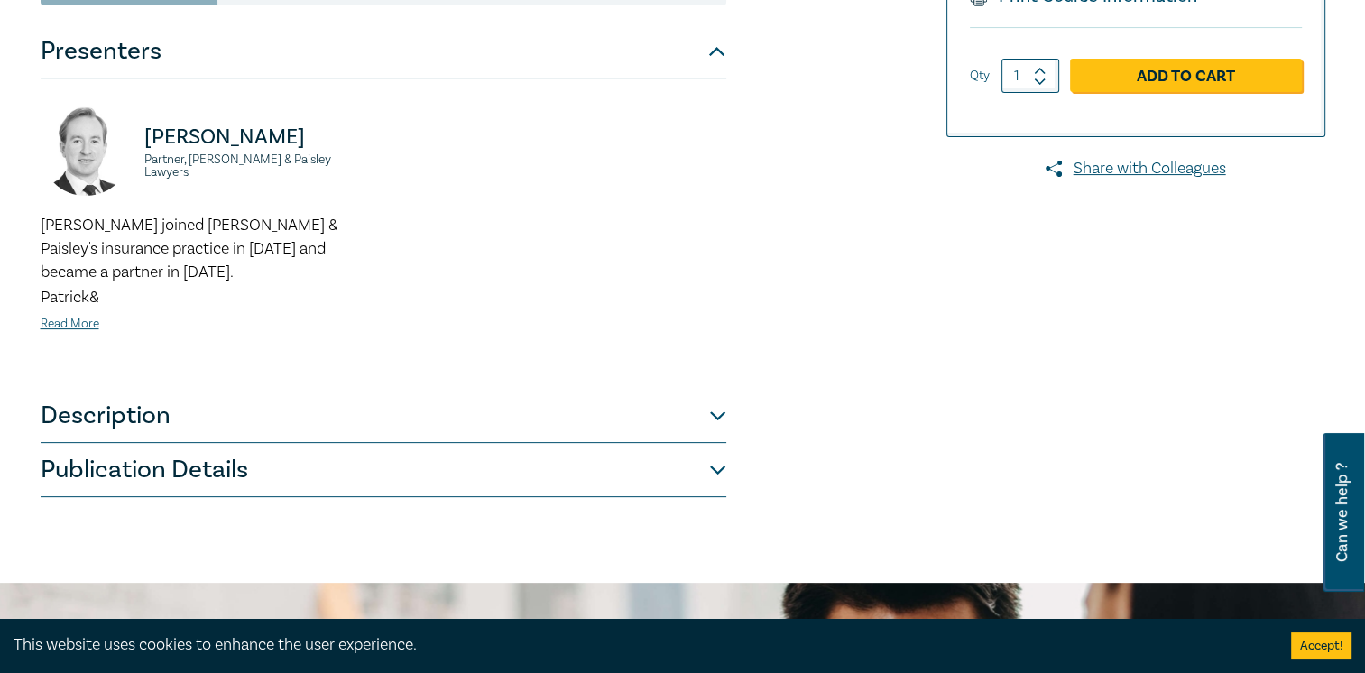
scroll to position [631, 0]
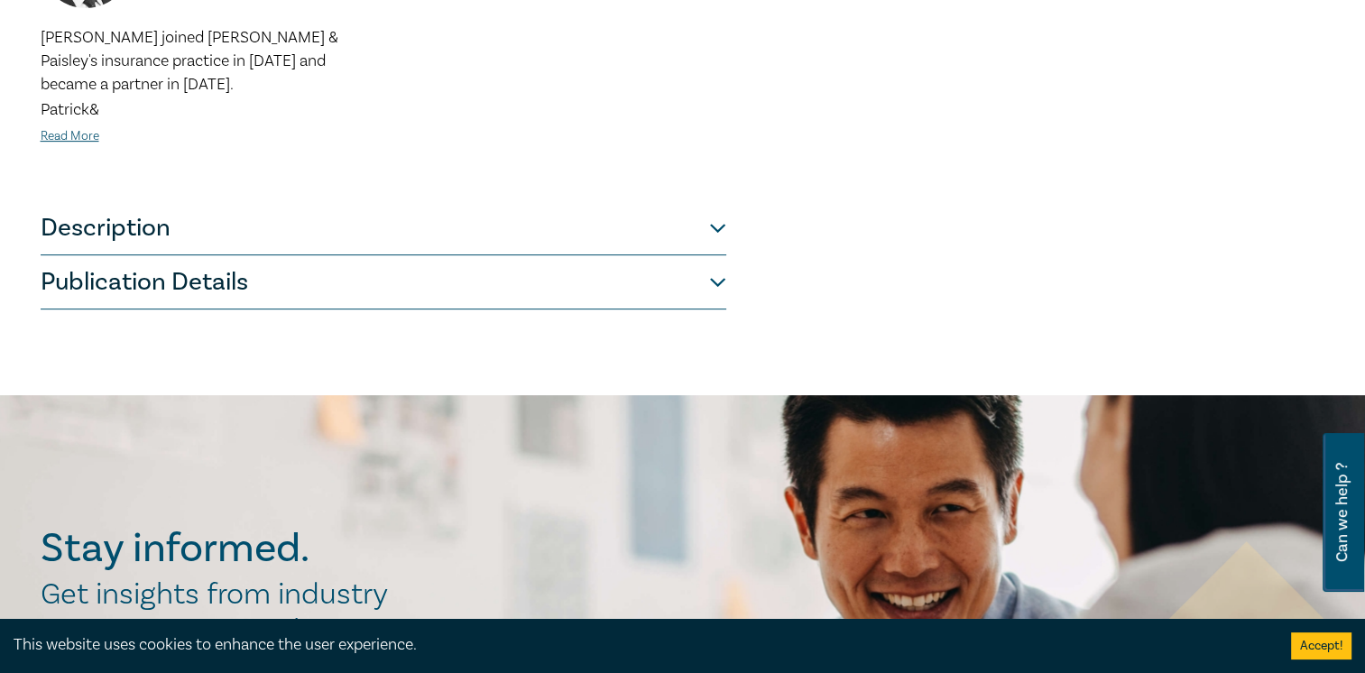
click at [308, 217] on button "Description" at bounding box center [383, 228] width 685 height 54
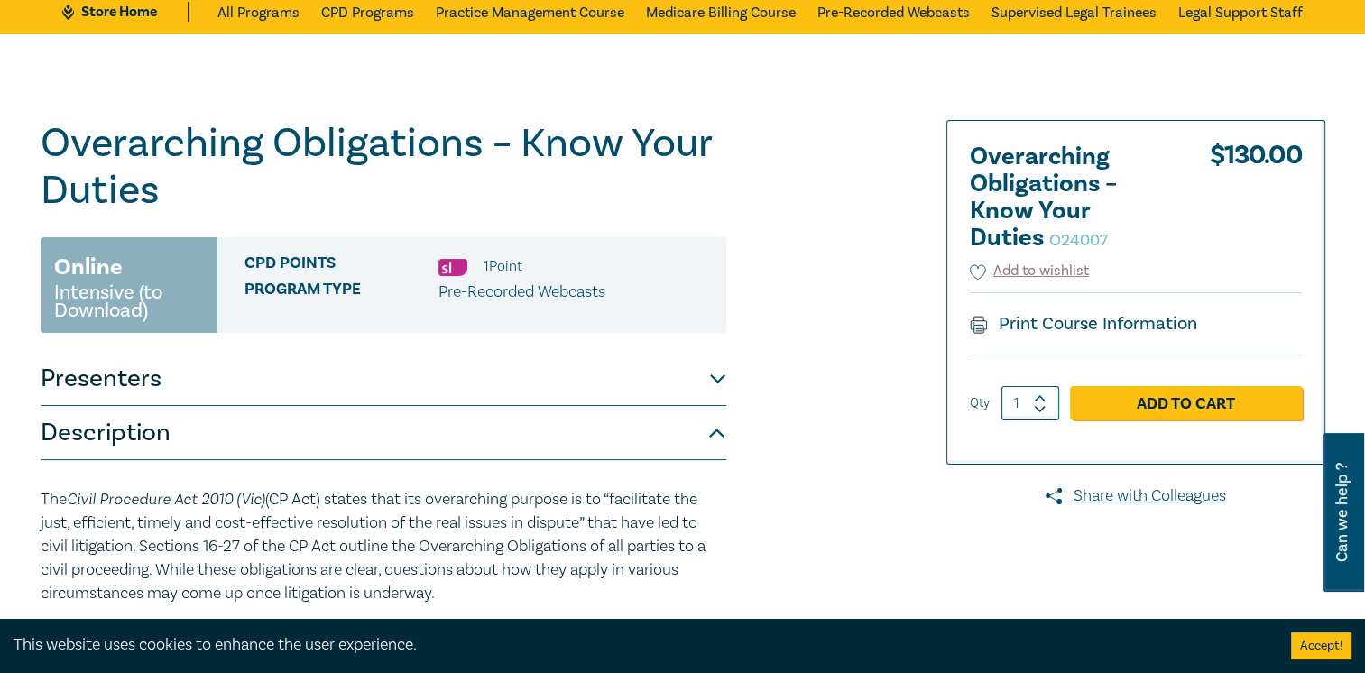
scroll to position [0, 0]
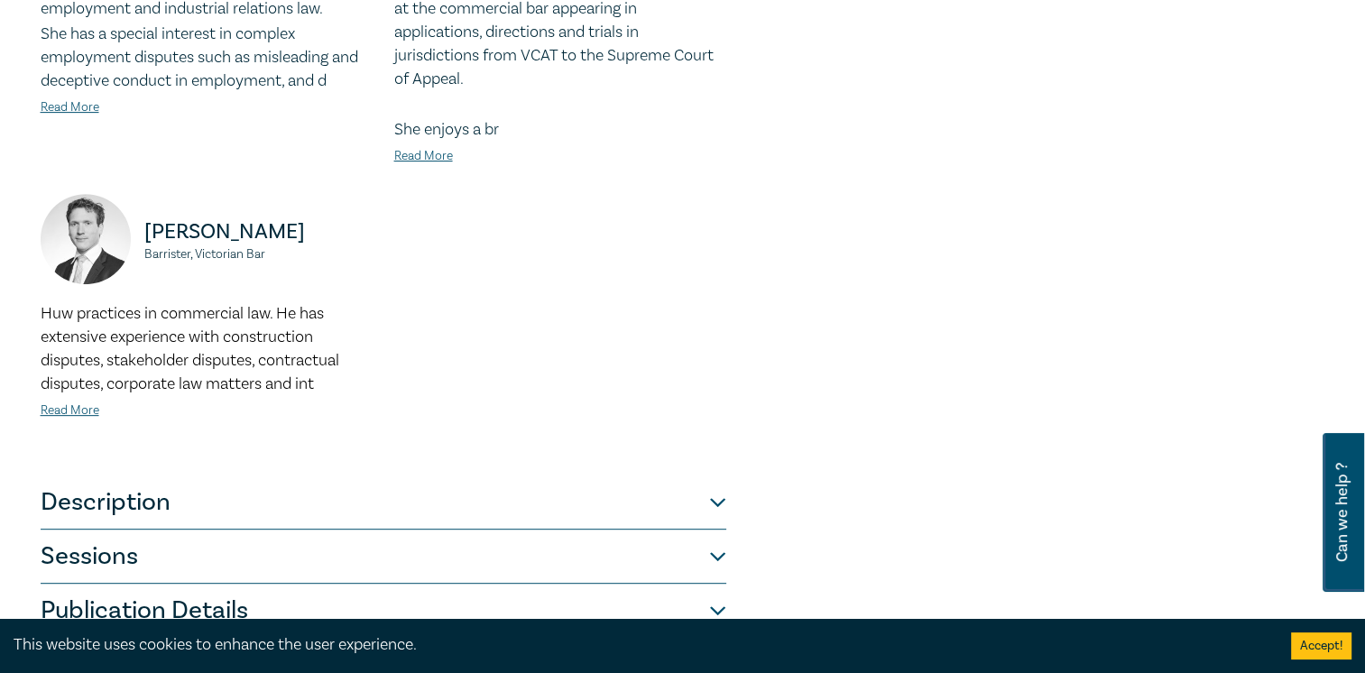
scroll to position [812, 0]
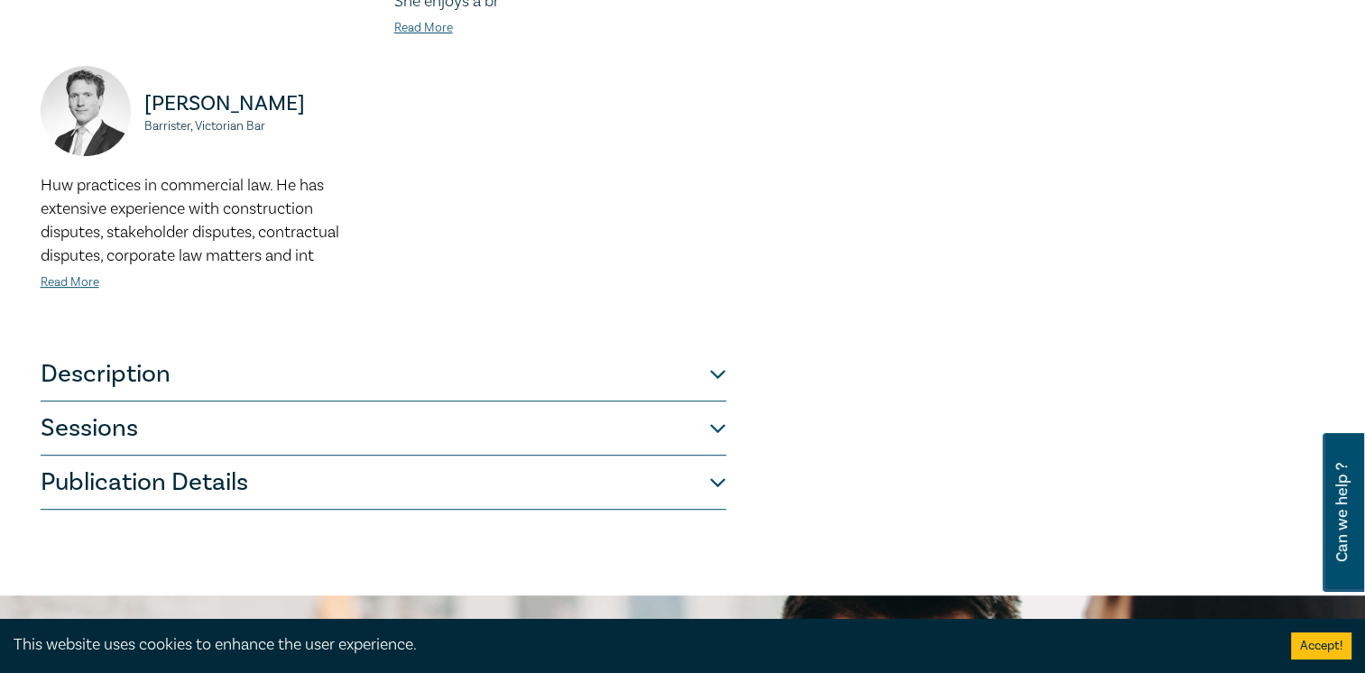
click at [170, 401] on button "Sessions" at bounding box center [383, 428] width 685 height 54
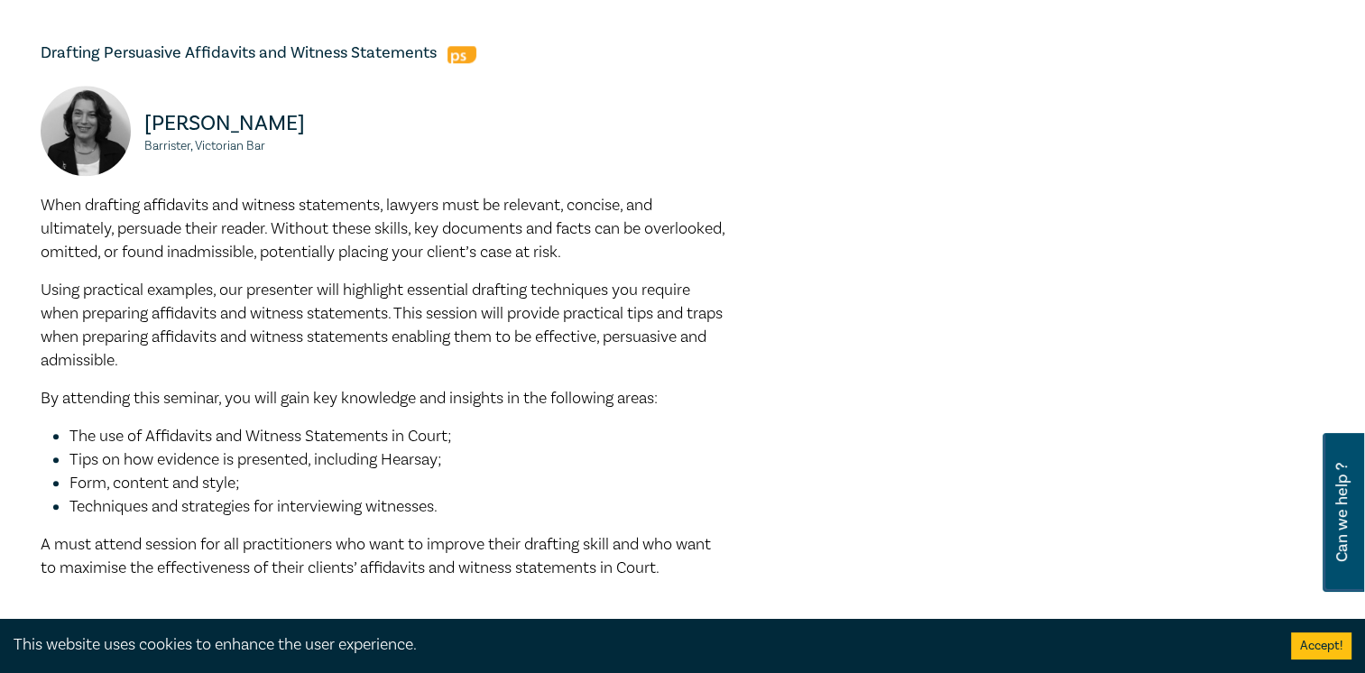
scroll to position [1879, 0]
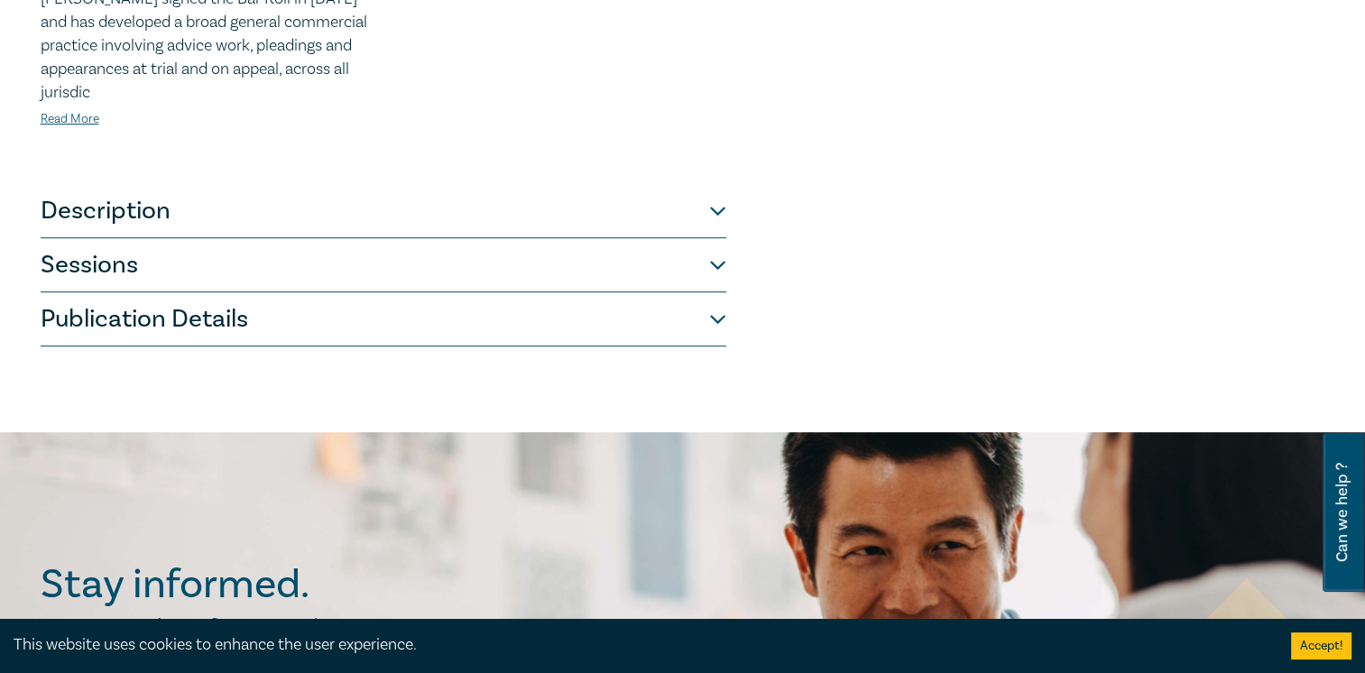
scroll to position [902, 0]
click at [173, 259] on button "Sessions" at bounding box center [383, 264] width 685 height 54
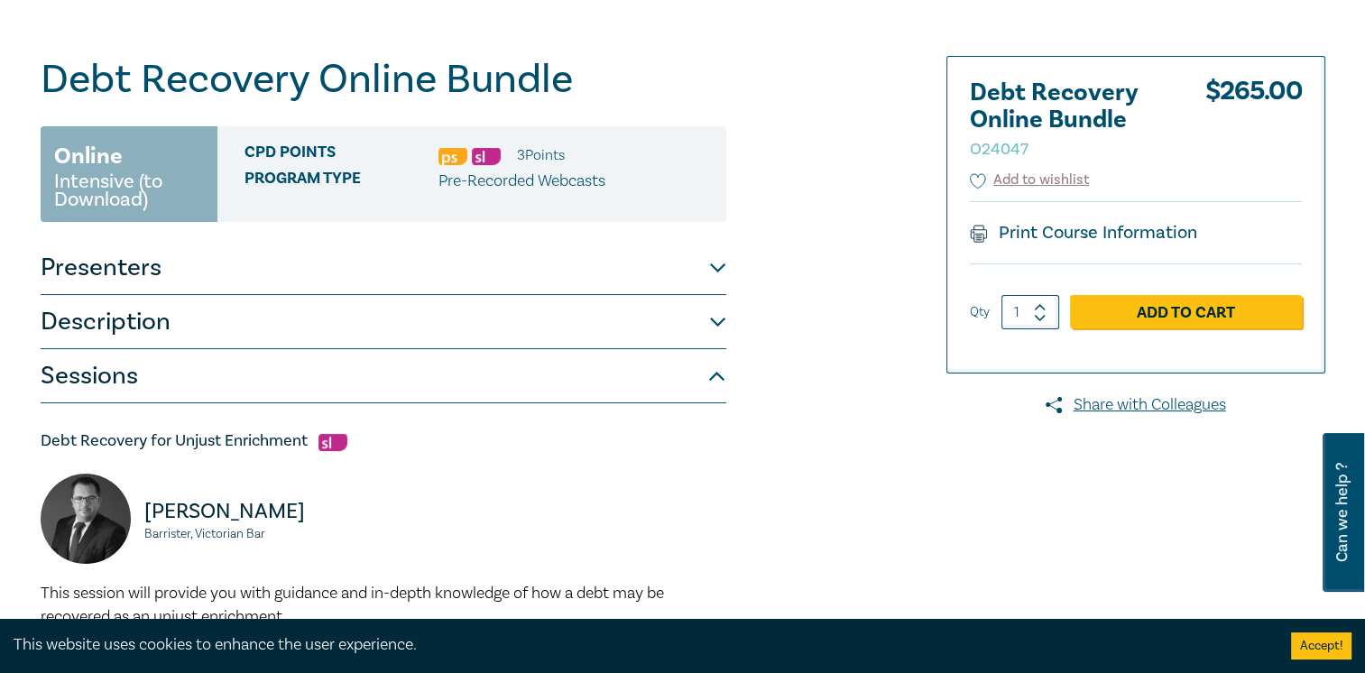
scroll to position [0, 0]
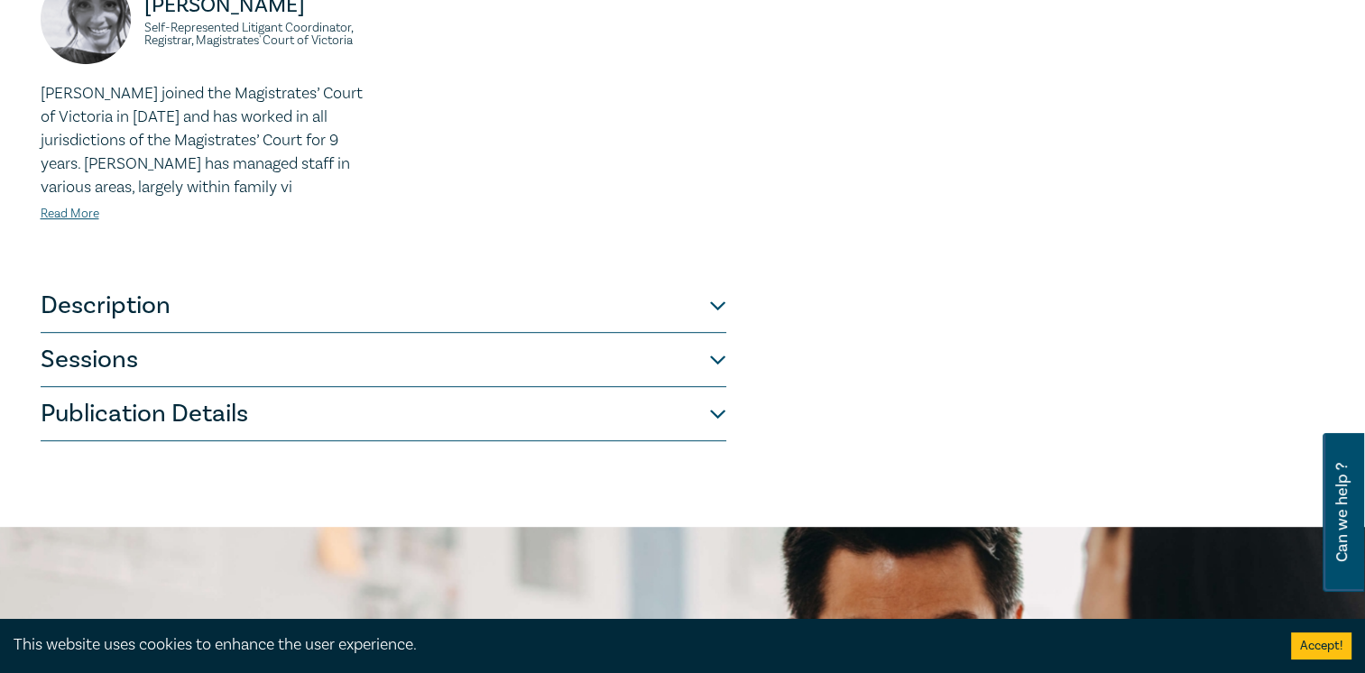
scroll to position [935, 0]
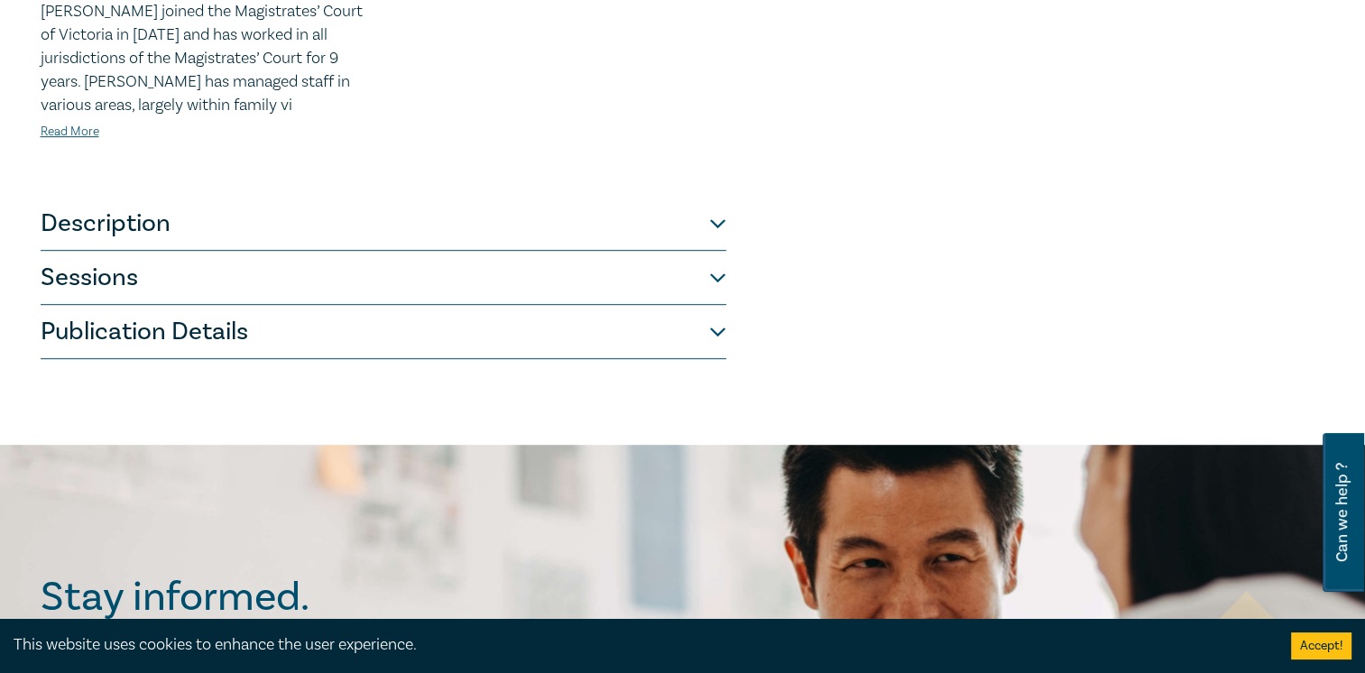
click at [203, 209] on button "Description" at bounding box center [383, 224] width 685 height 54
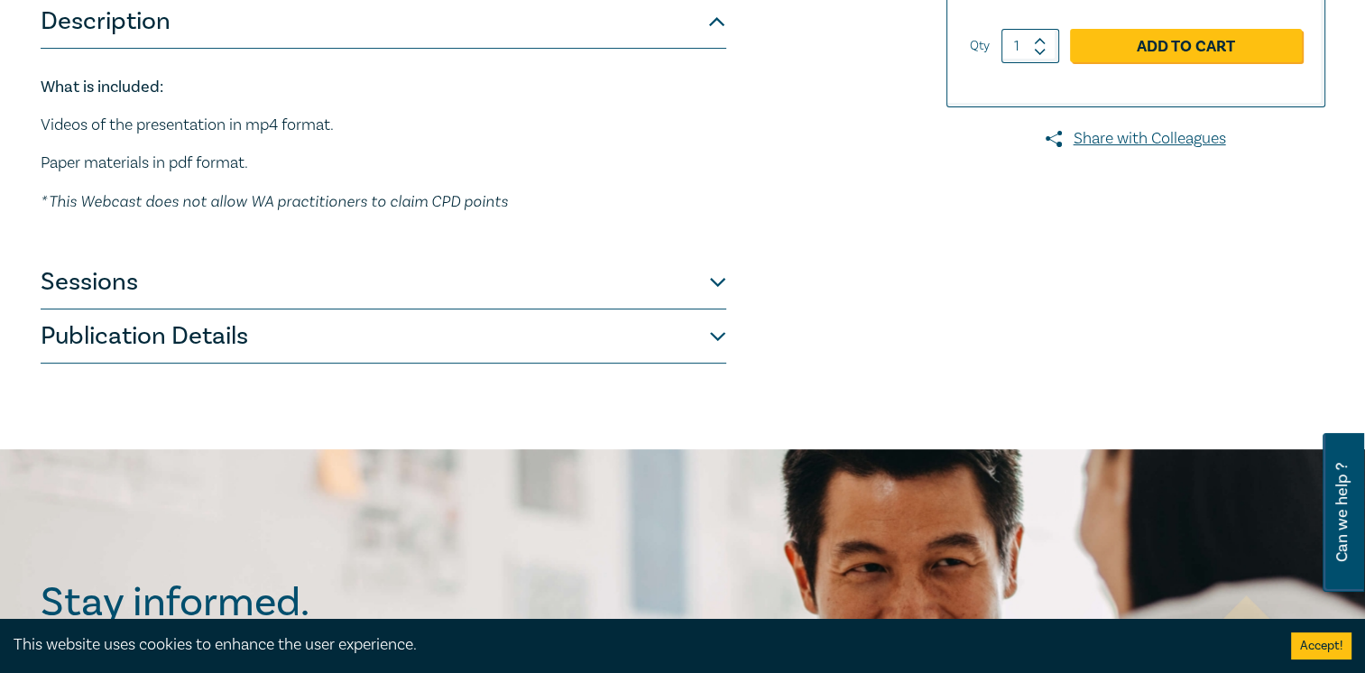
scroll to position [394, 0]
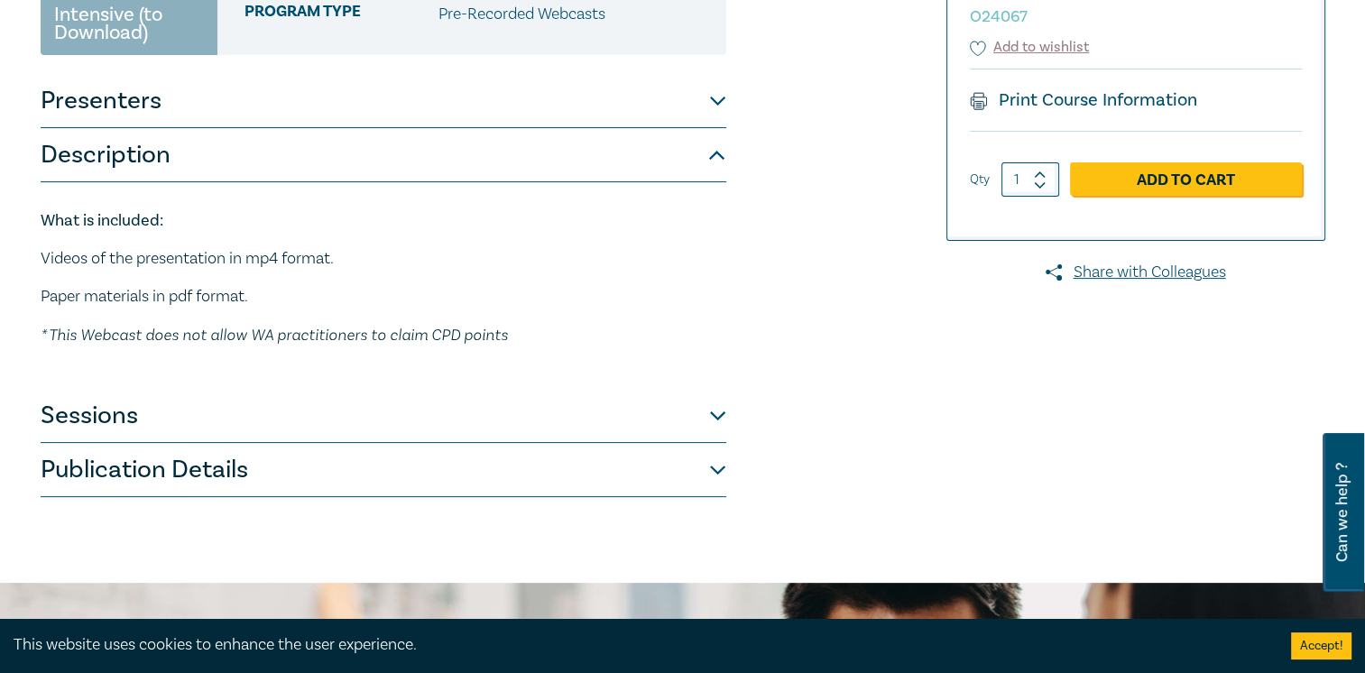
click at [145, 414] on button "Sessions" at bounding box center [383, 416] width 685 height 54
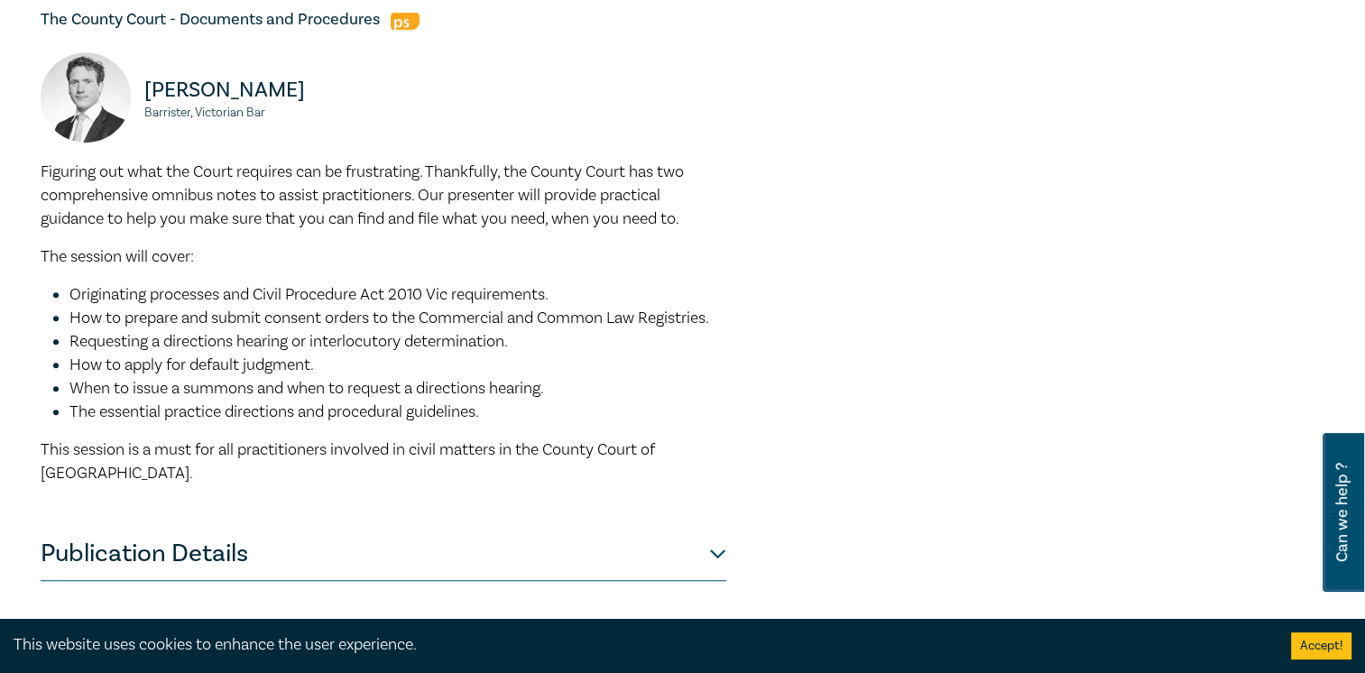
scroll to position [1116, 0]
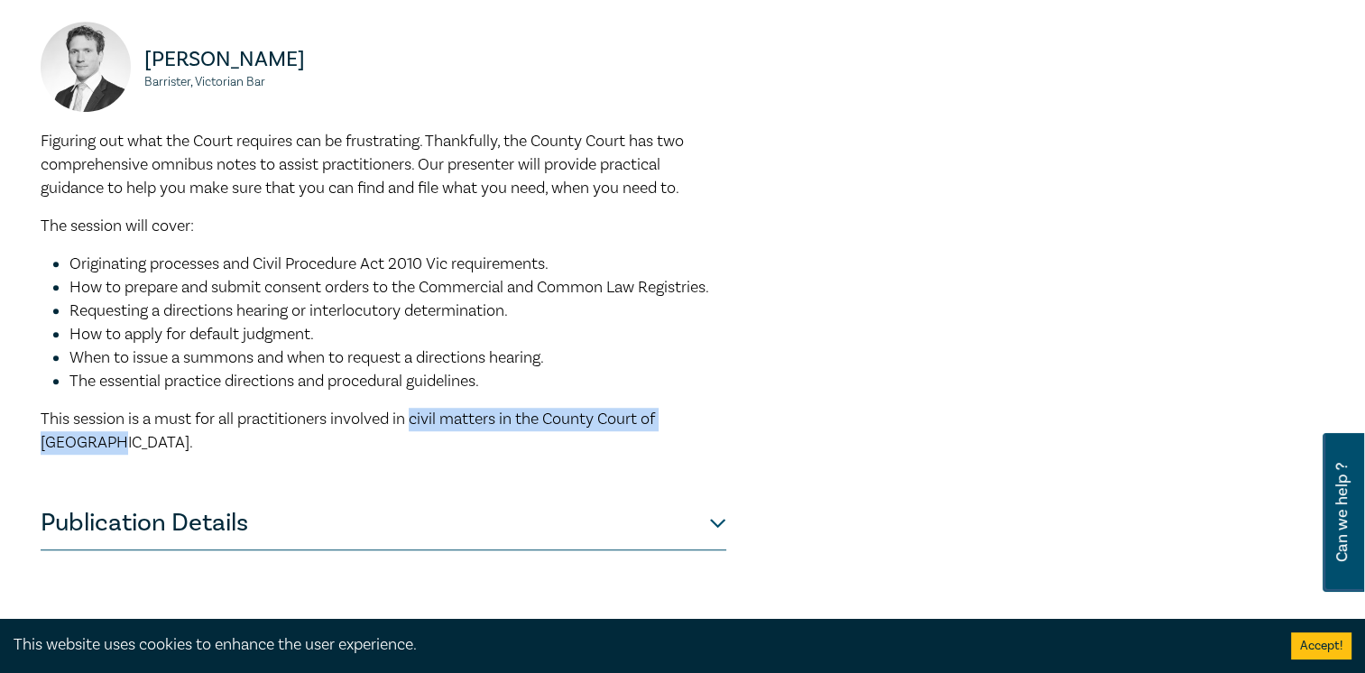
drag, startPoint x: 416, startPoint y: 418, endPoint x: 765, endPoint y: 429, distance: 349.2
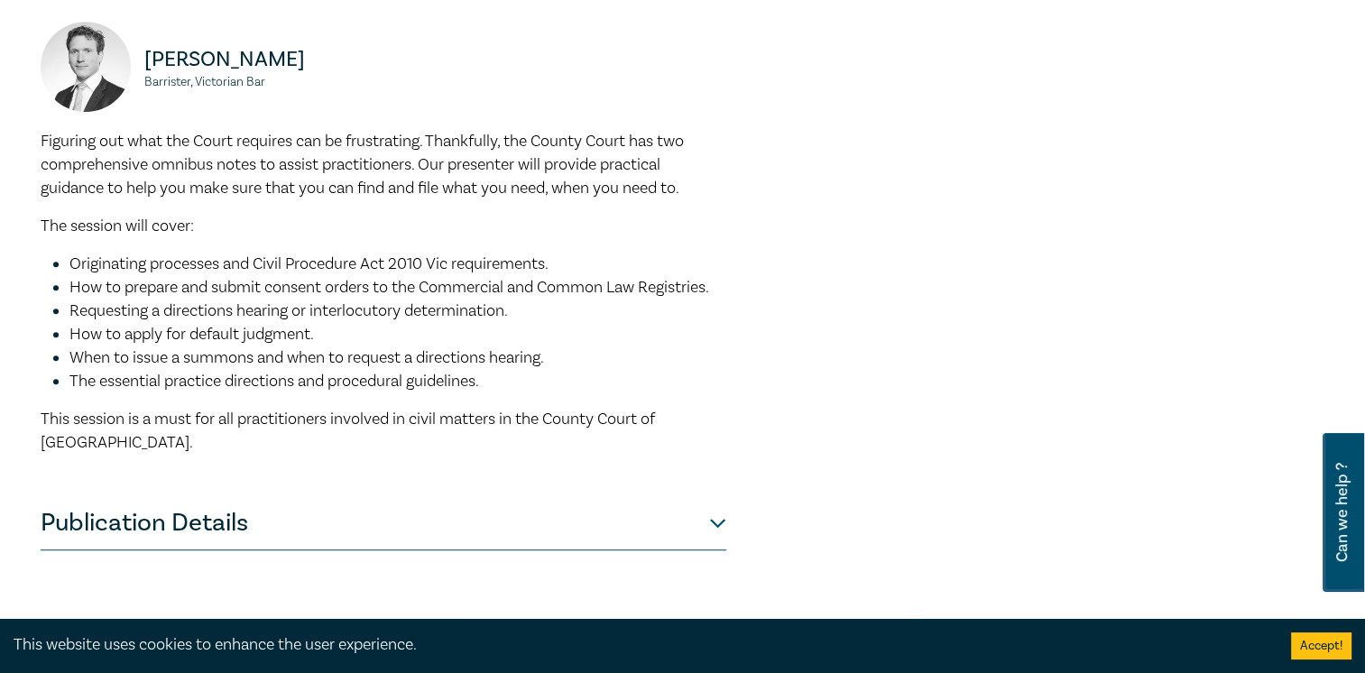
click at [586, 334] on li "How to apply for default judgment." at bounding box center [397, 334] width 657 height 23
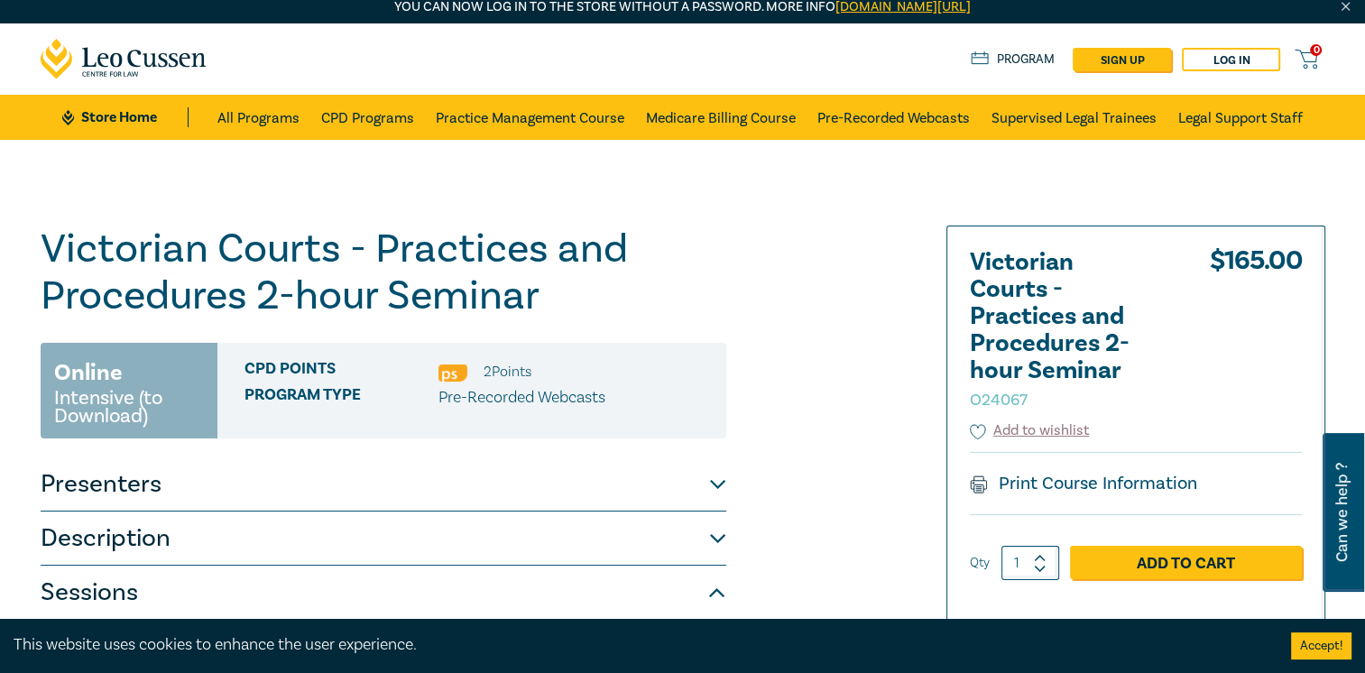
scroll to position [0, 0]
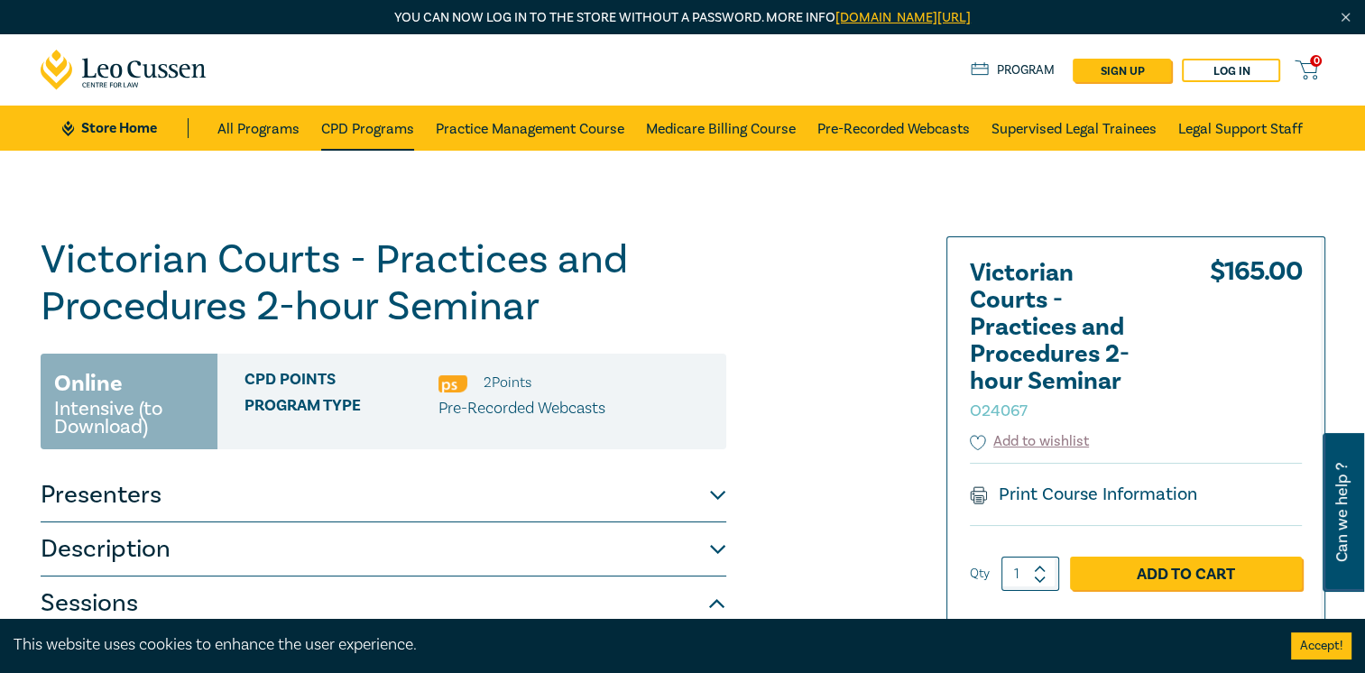
click at [357, 121] on link "CPD Programs" at bounding box center [367, 128] width 93 height 45
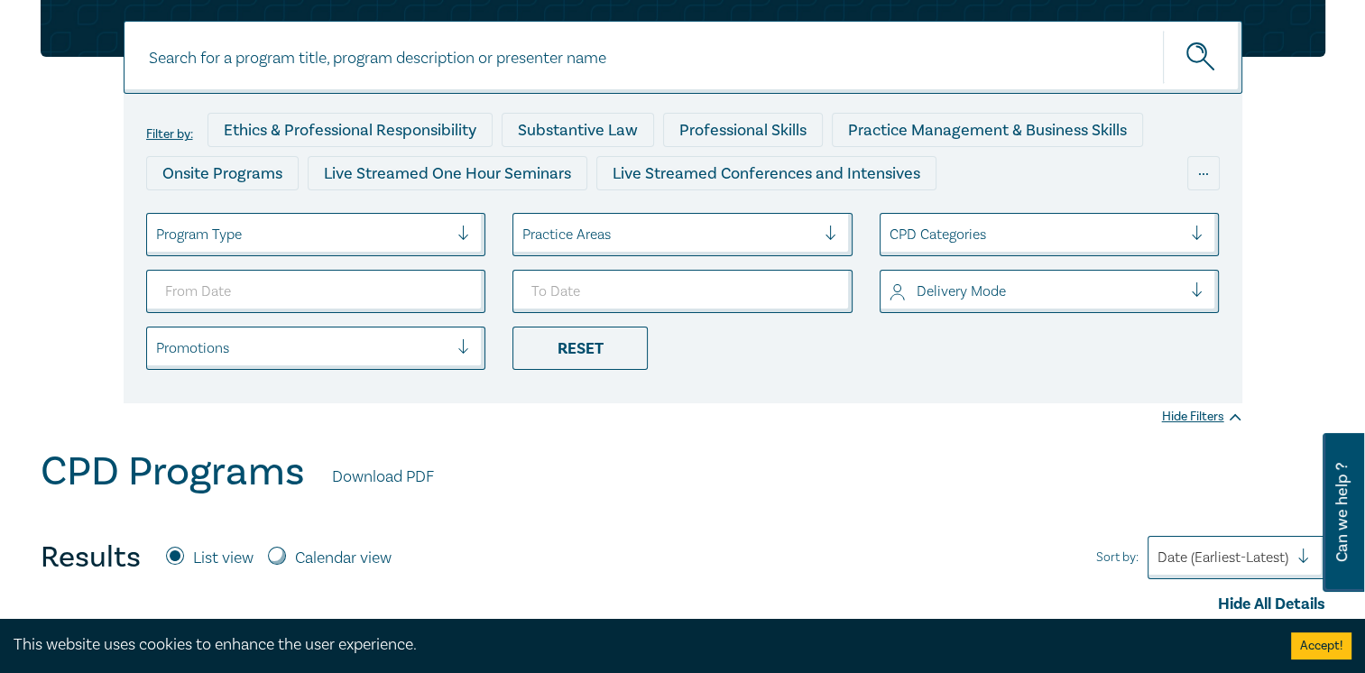
scroll to position [90, 0]
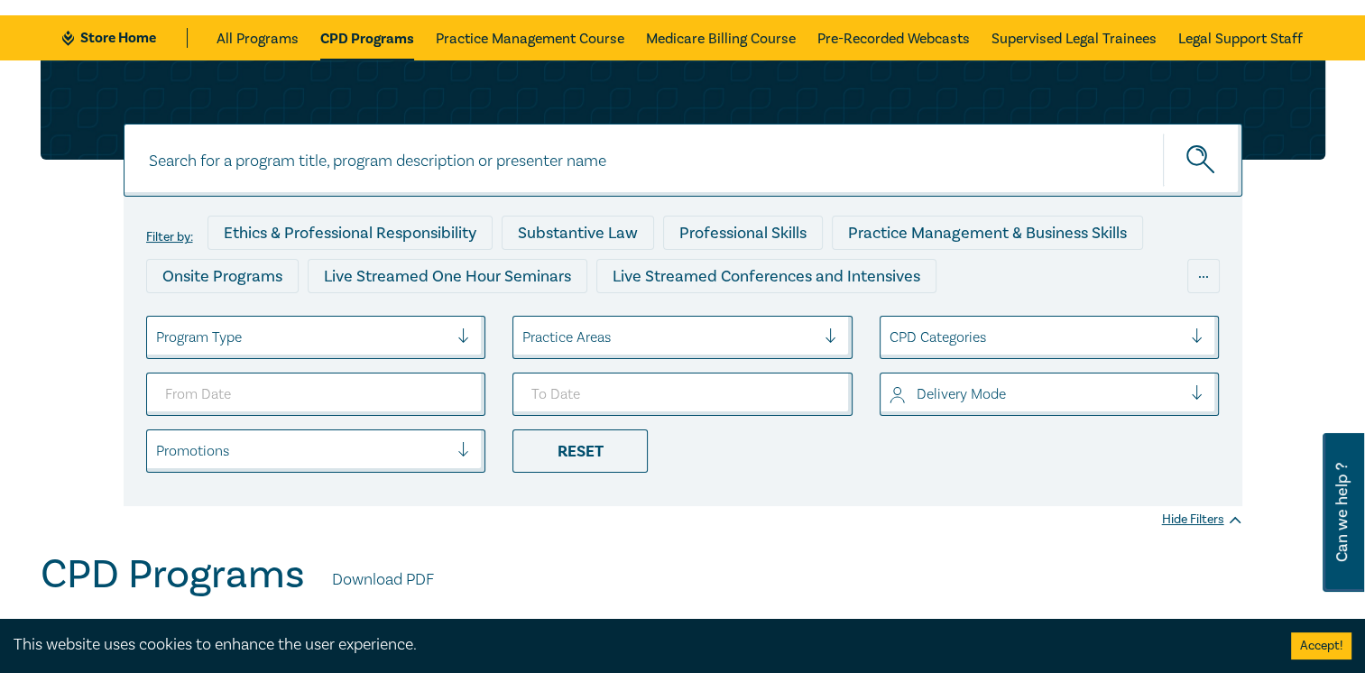
click at [286, 162] on input at bounding box center [683, 160] width 1118 height 73
type input "victorian court"
click at [1163, 133] on button "submit" at bounding box center [1202, 160] width 79 height 55
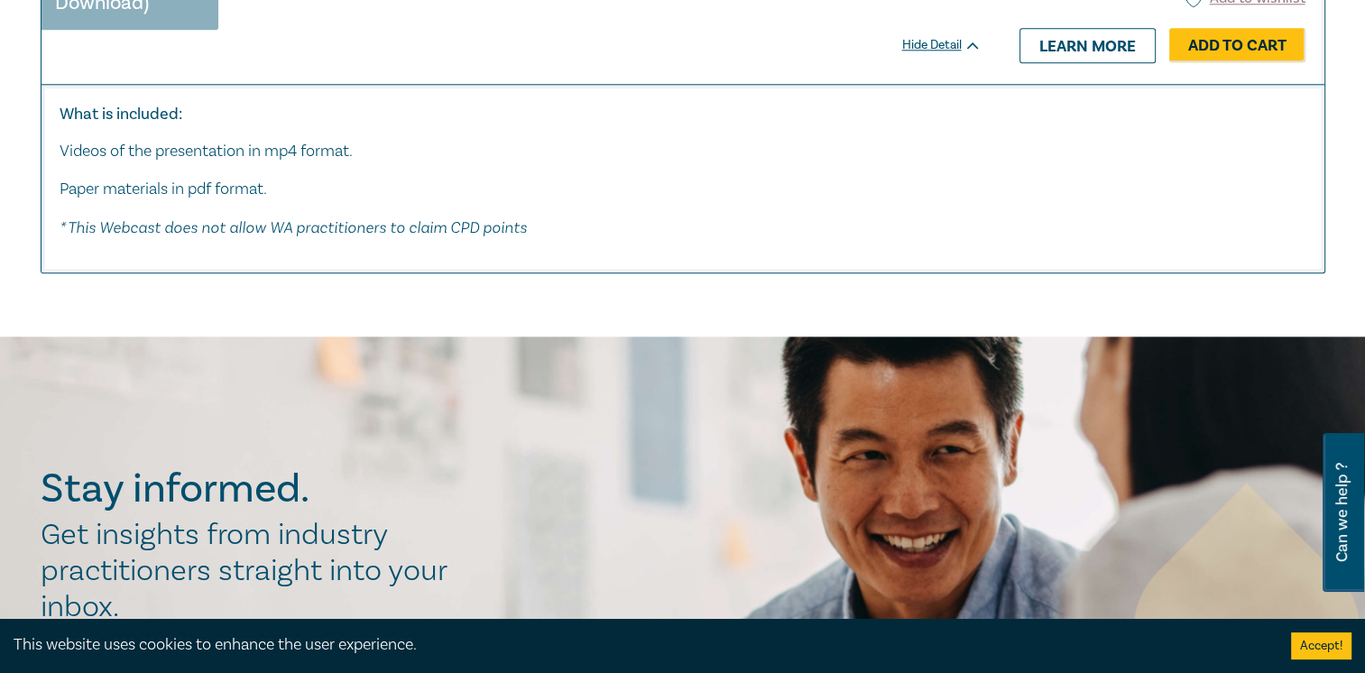
scroll to position [2074, 0]
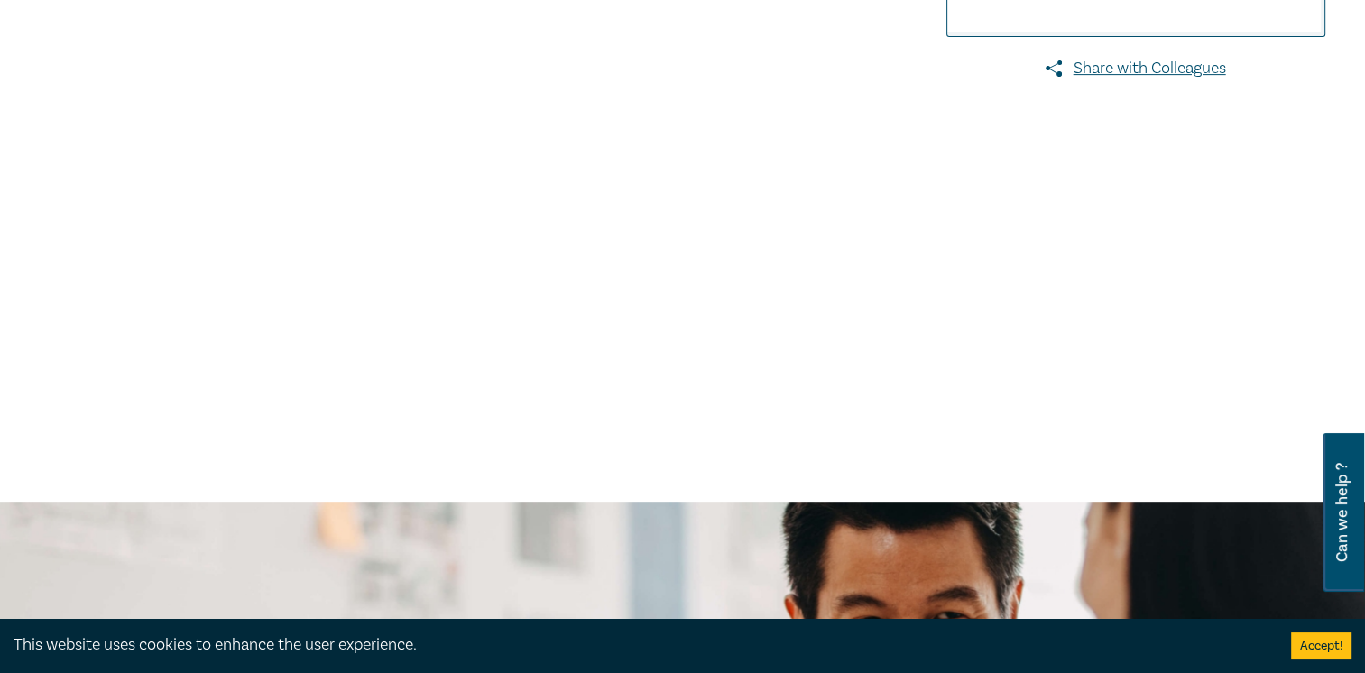
scroll to position [451, 0]
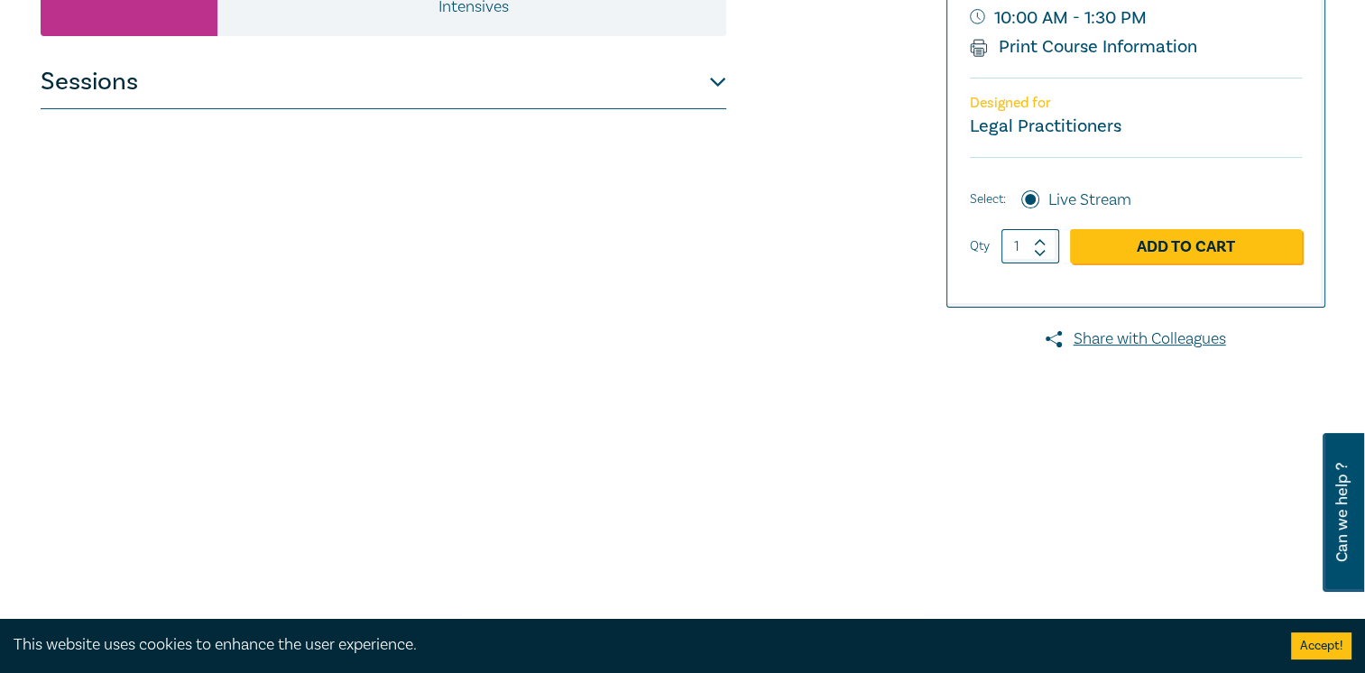
click at [133, 87] on button "Sessions" at bounding box center [383, 82] width 685 height 54
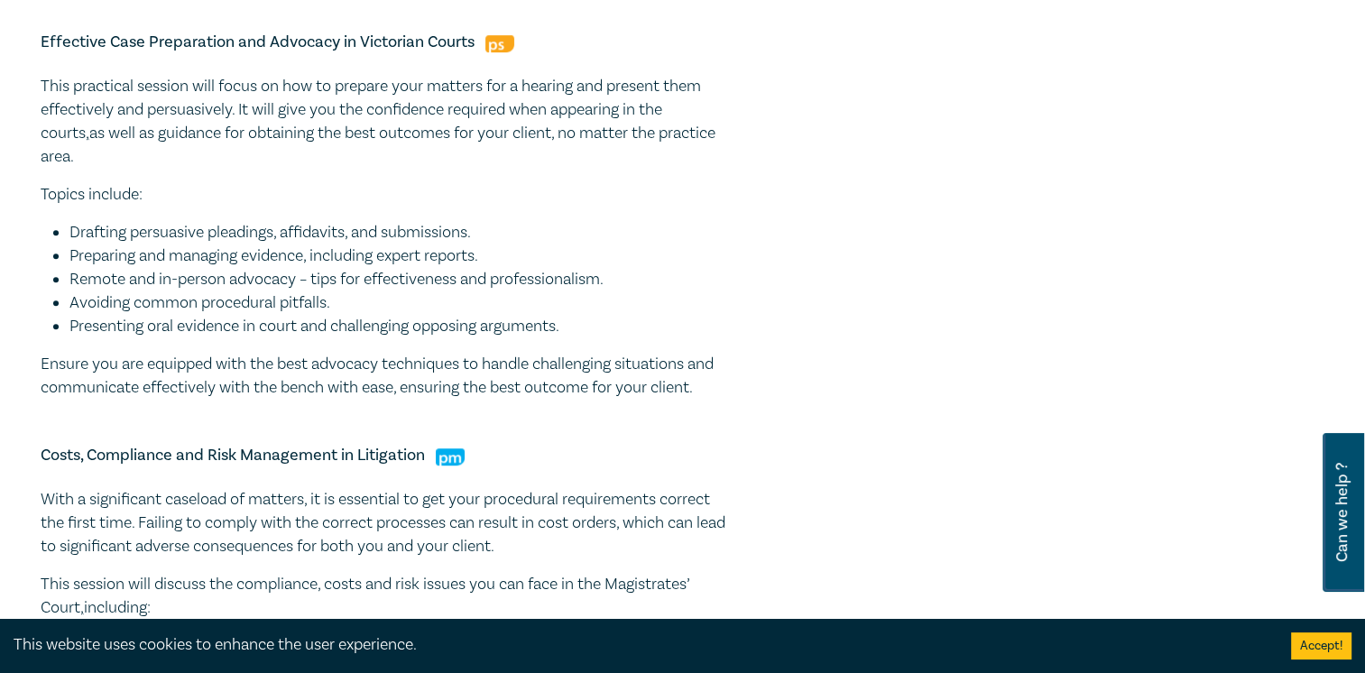
scroll to position [902, 0]
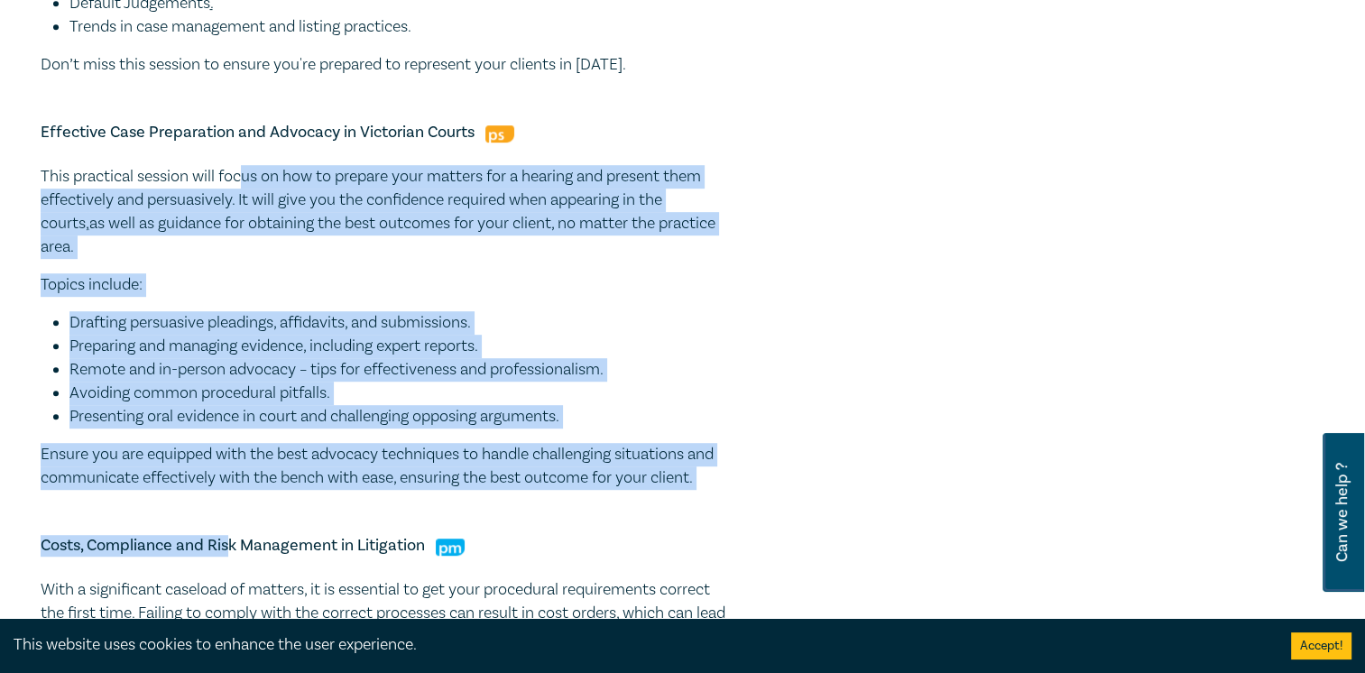
drag, startPoint x: 247, startPoint y: 176, endPoint x: 232, endPoint y: 525, distance: 349.4
click at [232, 525] on div "Hear from the Court – Magistrates’ Court Practice & Procedure The Magistrates’ …" at bounding box center [383, 302] width 685 height 1288
drag, startPoint x: 232, startPoint y: 525, endPoint x: 544, endPoint y: 317, distance: 375.2
click at [544, 317] on li "Drafting persuasive pleadings, affidavits, and submissions." at bounding box center [397, 322] width 657 height 23
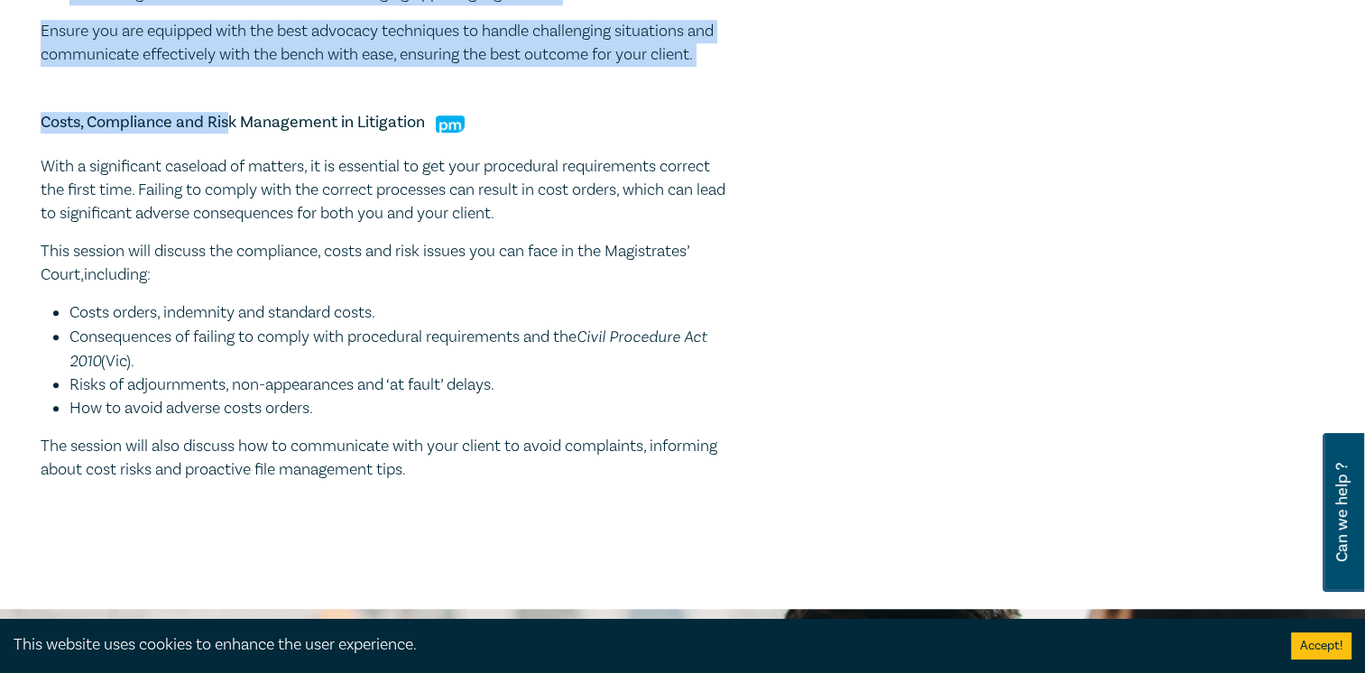
scroll to position [1353, 0]
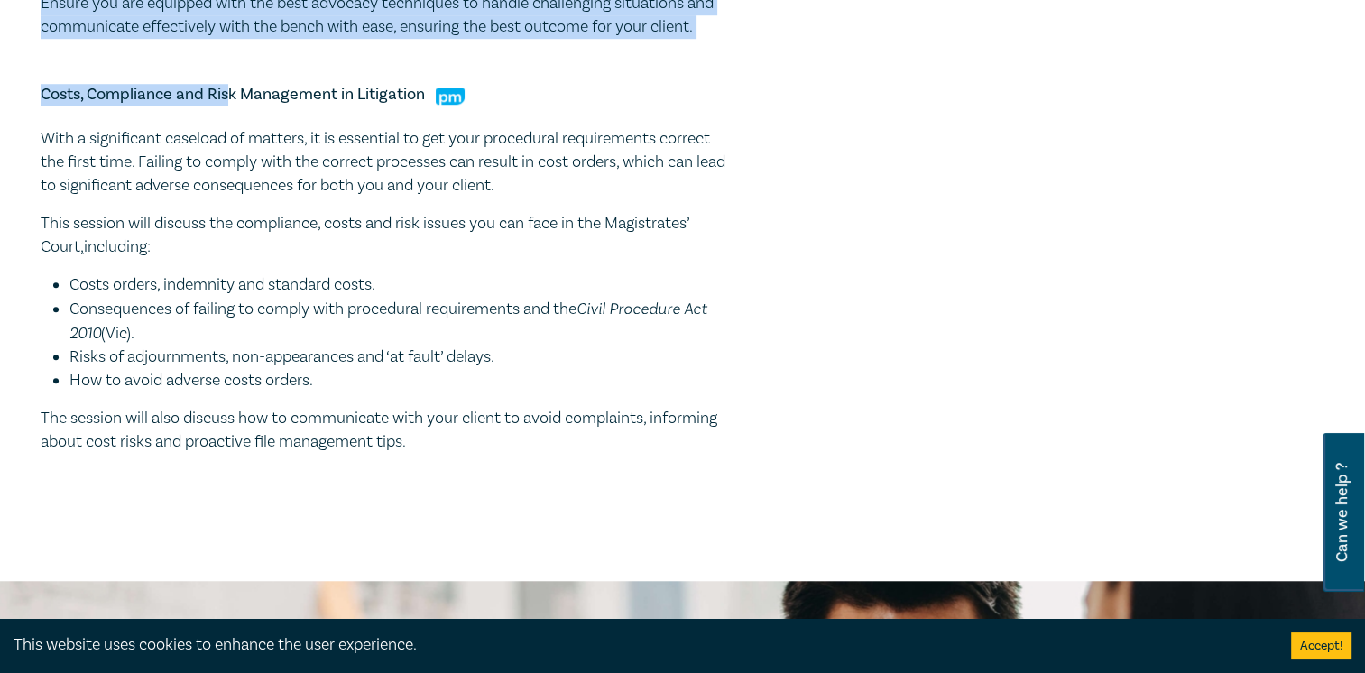
drag, startPoint x: 303, startPoint y: 170, endPoint x: 507, endPoint y: 479, distance: 369.7
drag, startPoint x: 507, startPoint y: 479, endPoint x: 366, endPoint y: 492, distance: 141.3
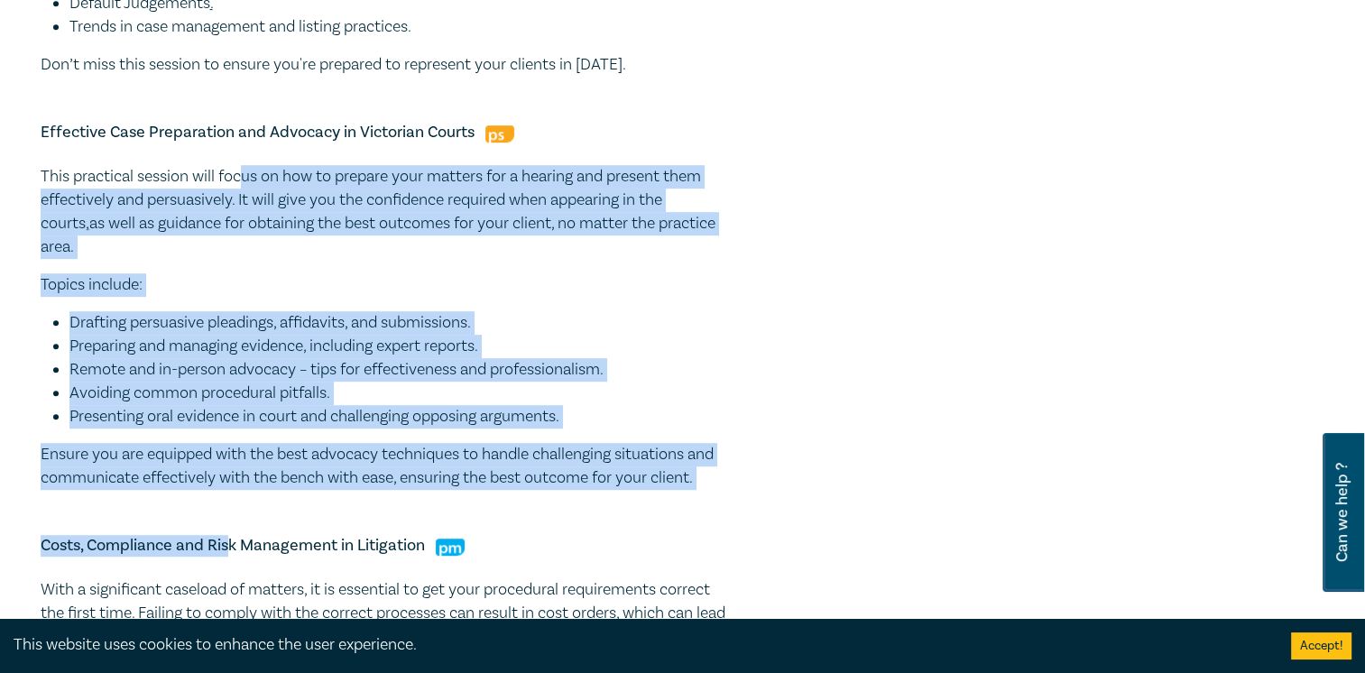
scroll to position [992, 0]
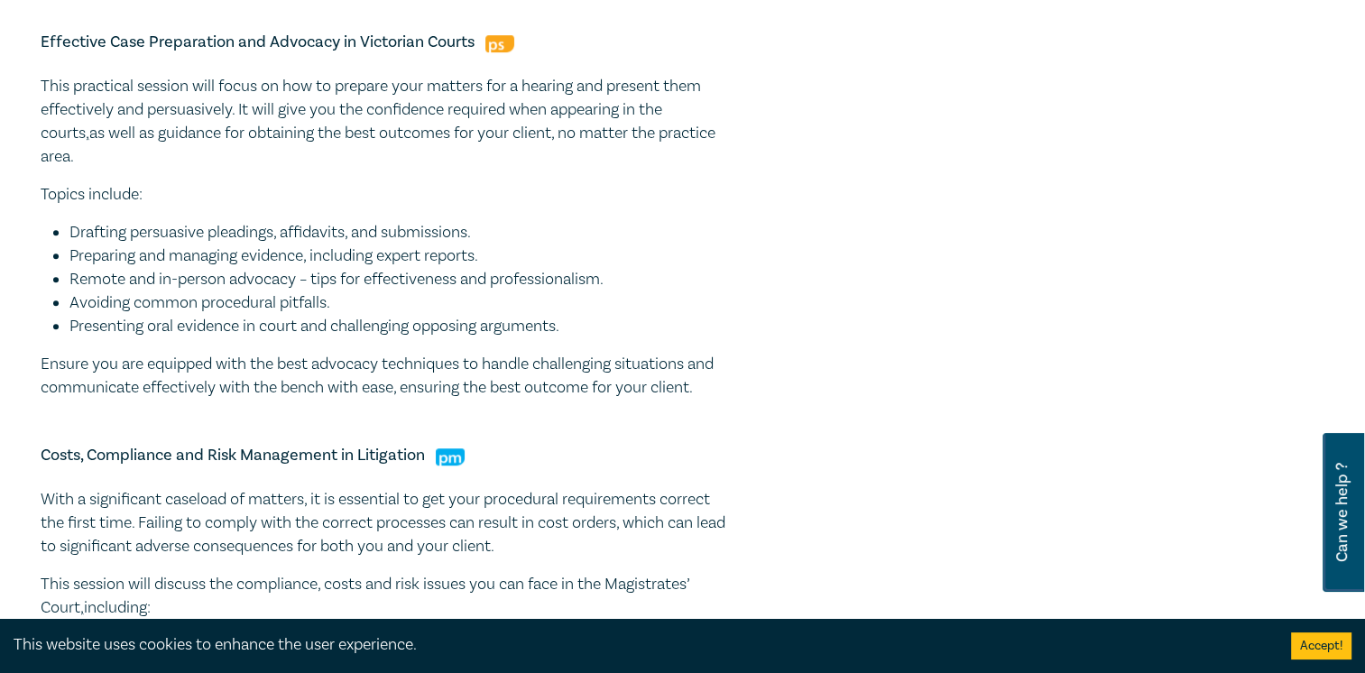
click at [576, 232] on li "Drafting persuasive pleadings, affidavits, and submissions." at bounding box center [397, 232] width 657 height 23
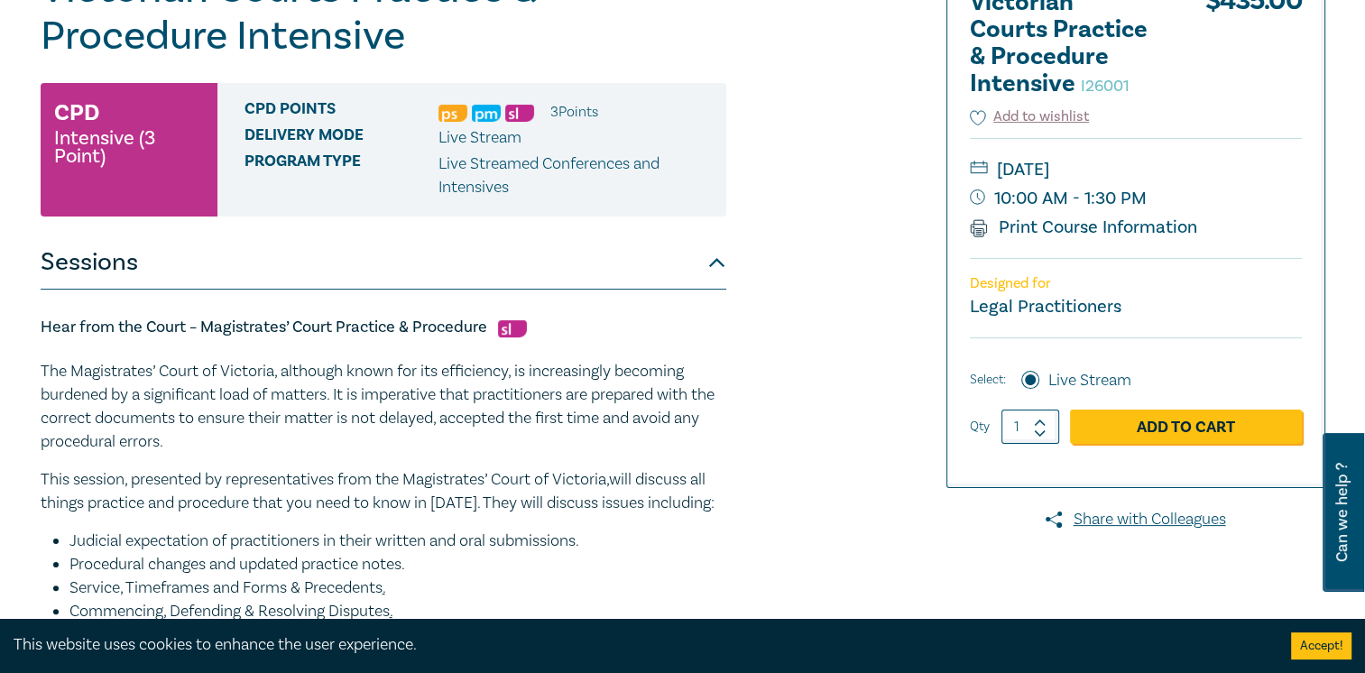
scroll to position [361, 0]
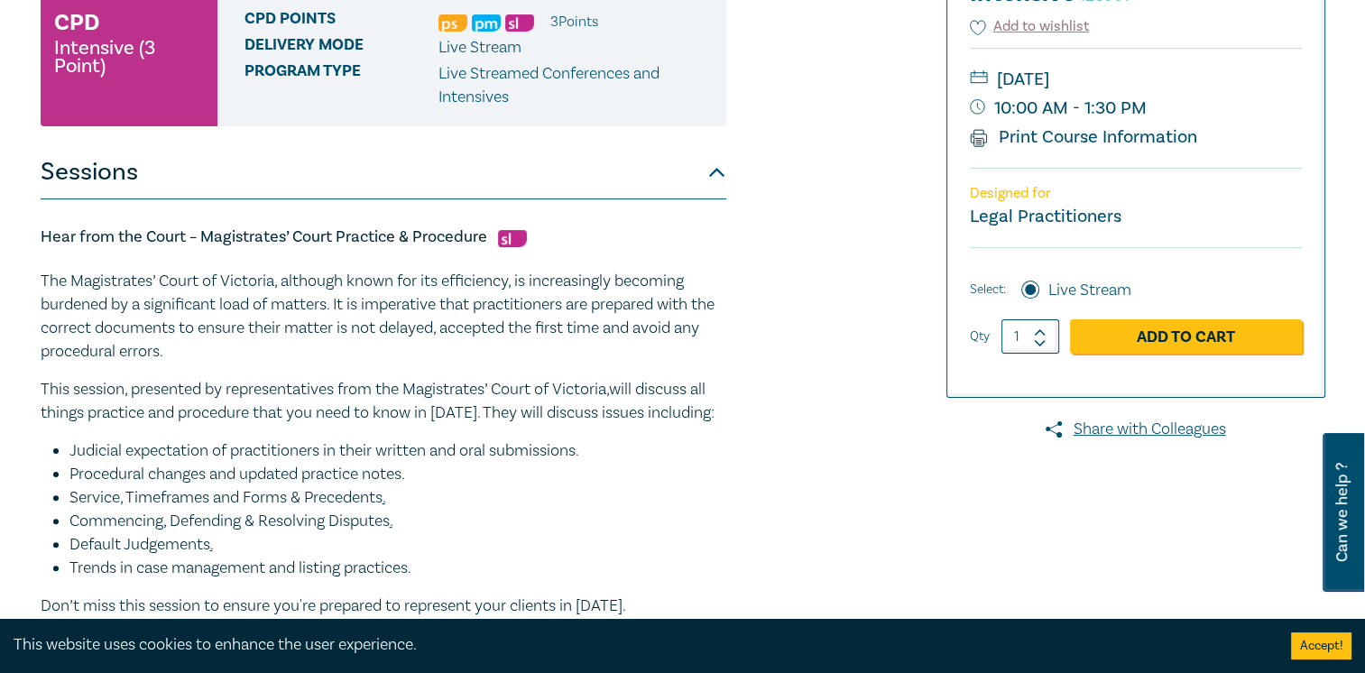
click at [671, 266] on div "Hear from the Court – Magistrates’ Court Practice & Procedure The Magistrates’ …" at bounding box center [383, 421] width 685 height 391
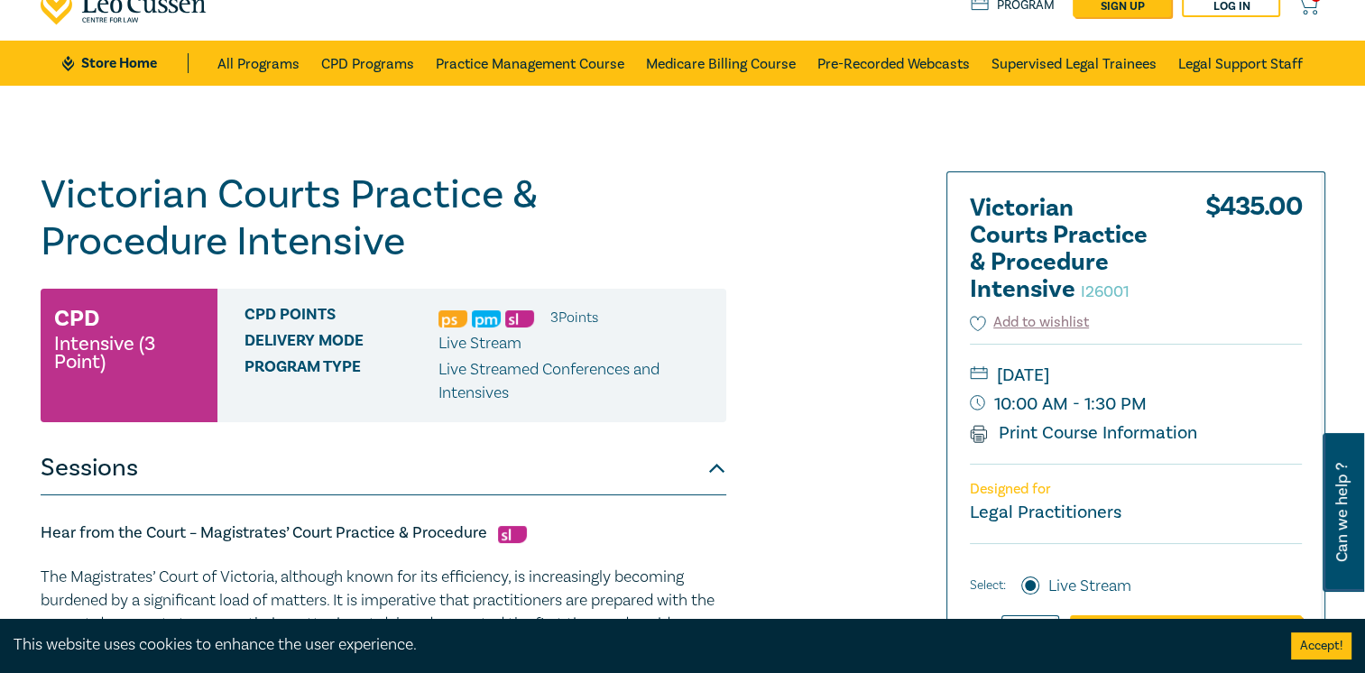
scroll to position [0, 0]
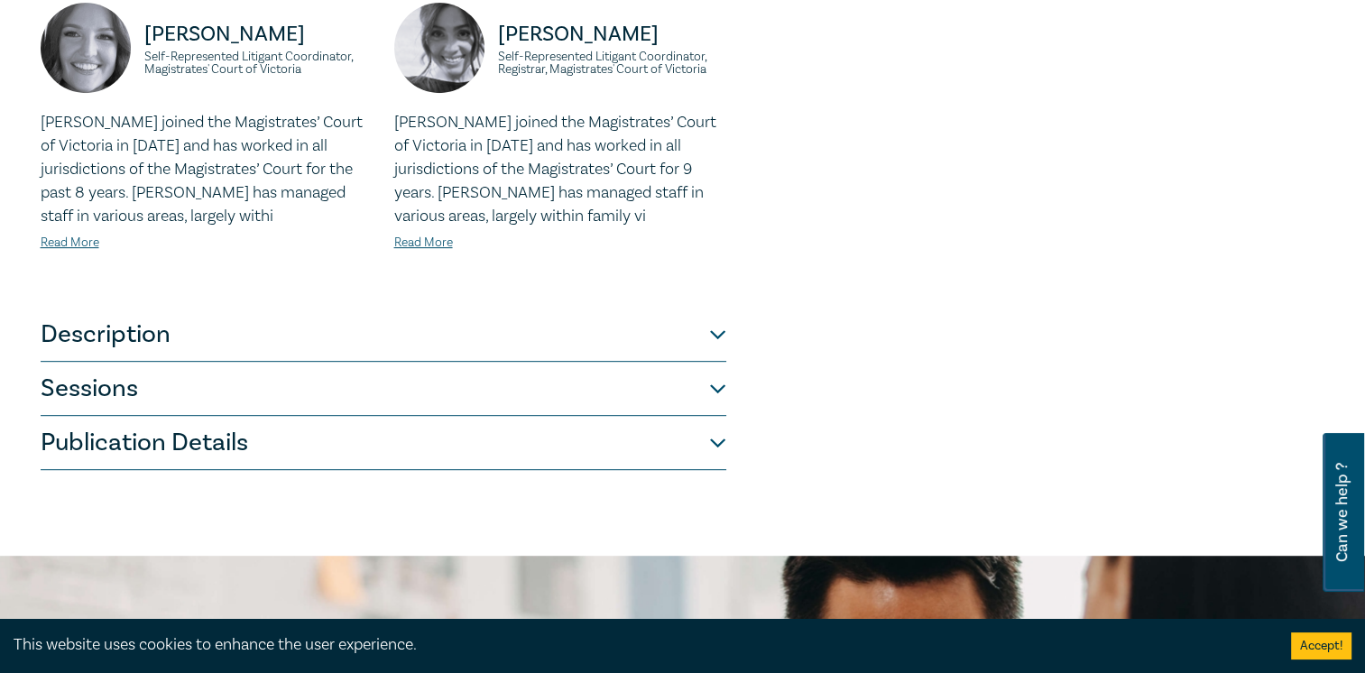
scroll to position [992, 0]
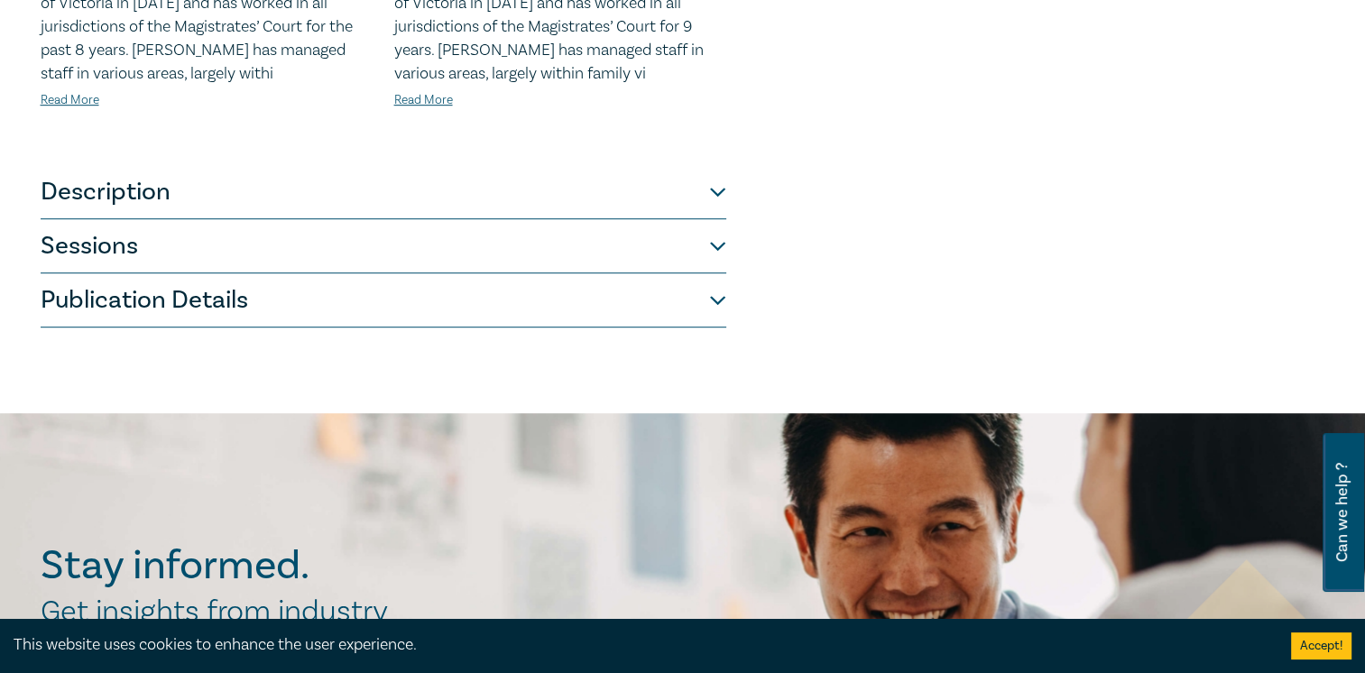
click at [208, 165] on button "Description" at bounding box center [383, 192] width 685 height 54
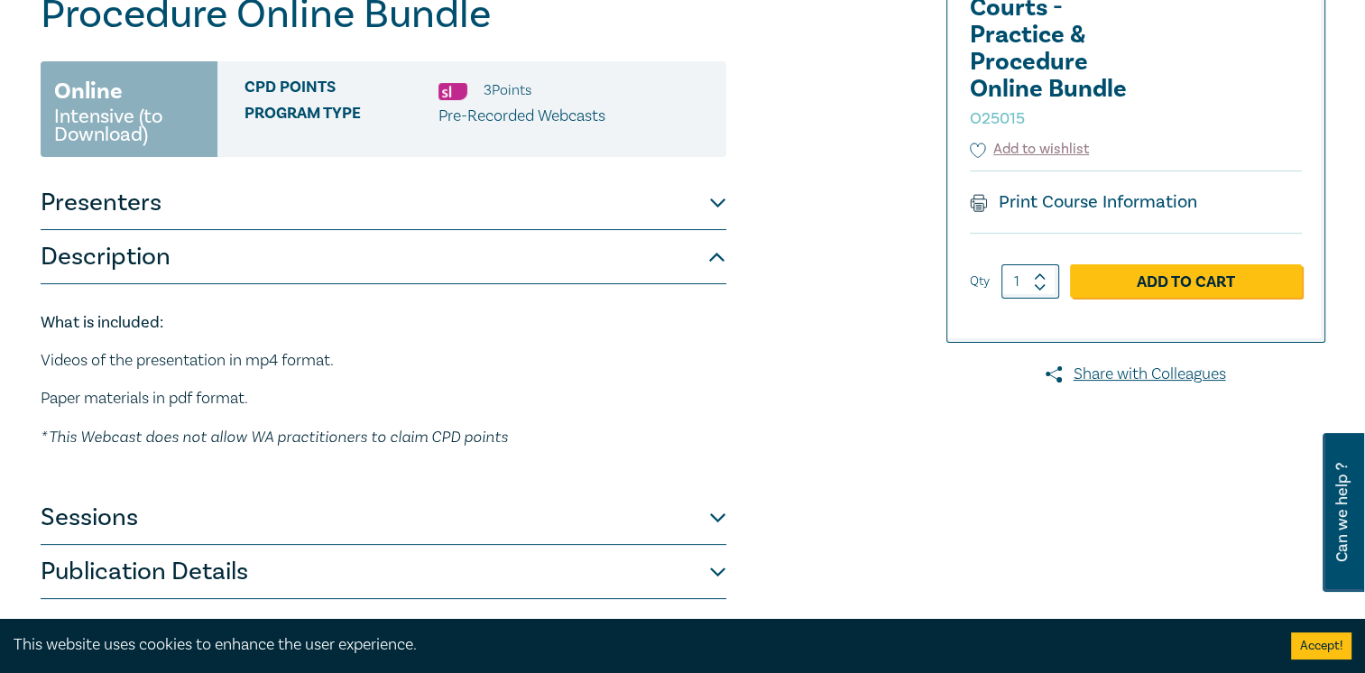
scroll to position [442, 0]
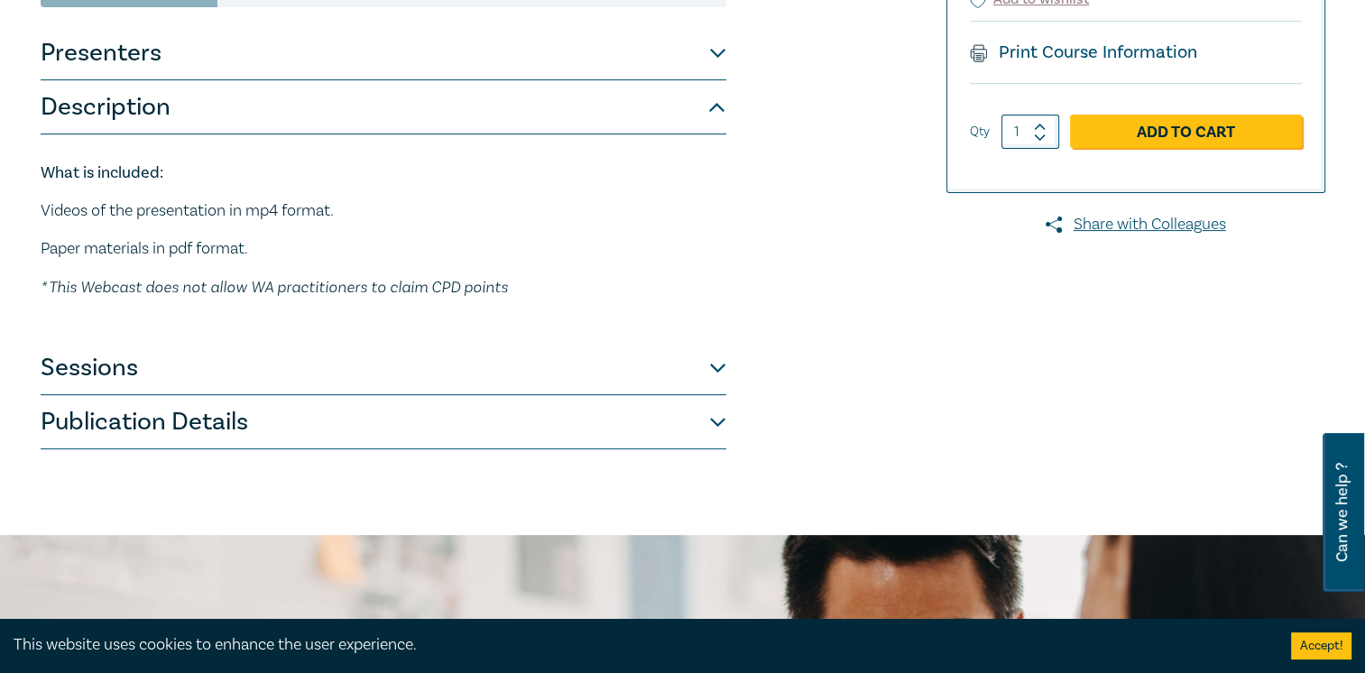
click at [170, 354] on button "Sessions" at bounding box center [383, 368] width 685 height 54
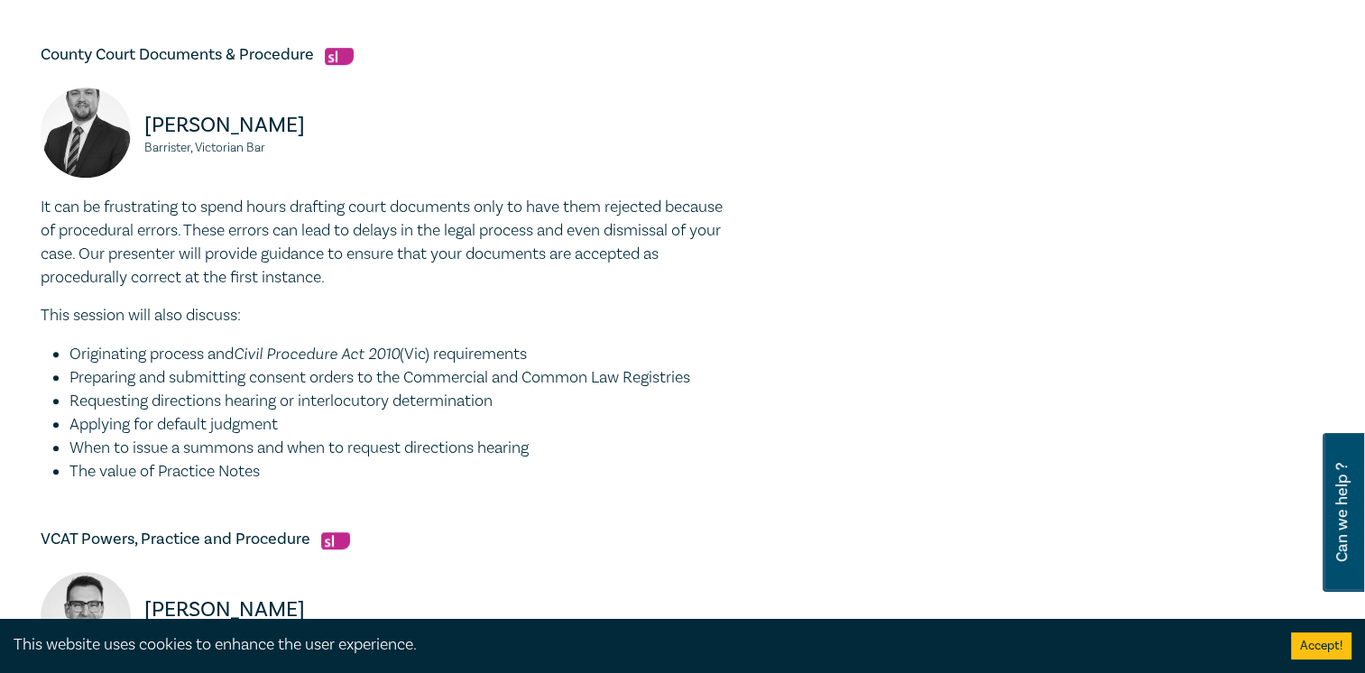
scroll to position [1163, 0]
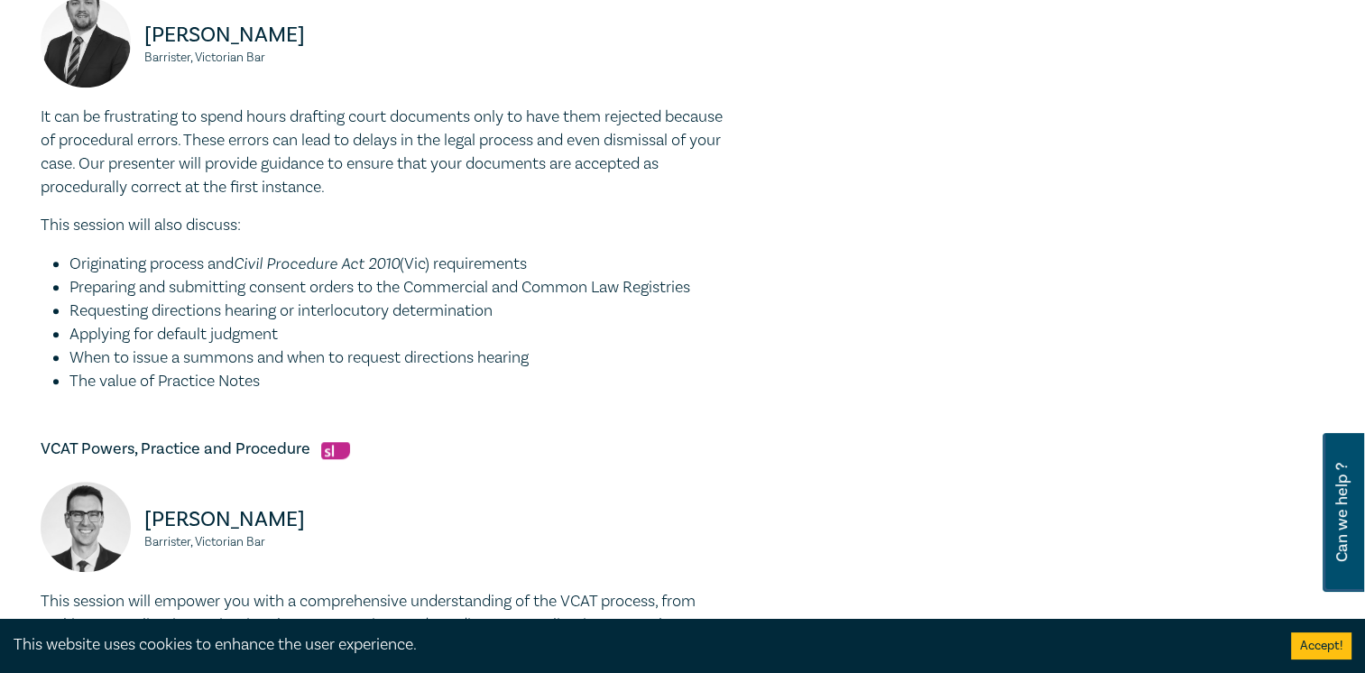
drag, startPoint x: 368, startPoint y: 193, endPoint x: 396, endPoint y: 377, distance: 186.1
click at [396, 377] on div "It can be frustrating to spend hours drafting court documents only to have them…" at bounding box center [383, 250] width 685 height 288
drag, startPoint x: 396, startPoint y: 377, endPoint x: 313, endPoint y: 229, distance: 169.6
click at [313, 229] on p "This session will also discuss:" at bounding box center [383, 225] width 685 height 23
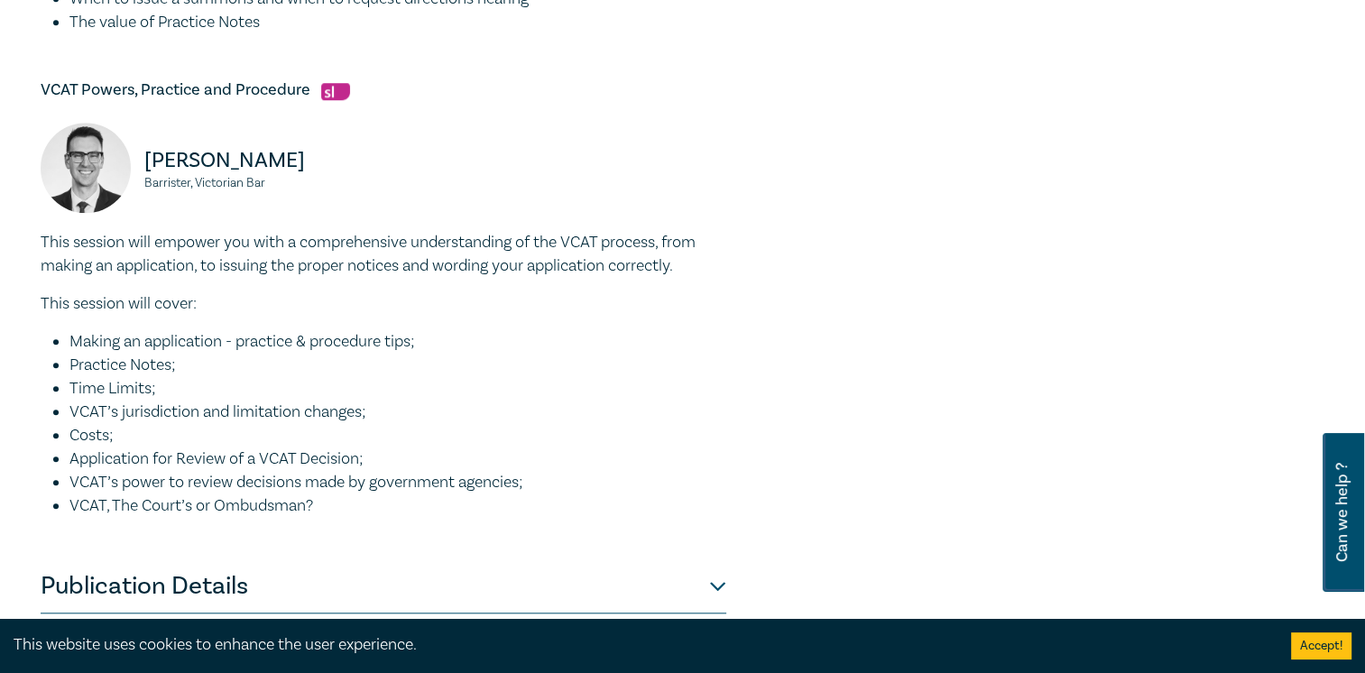
scroll to position [1524, 0]
click at [682, 238] on p "This session will empower you with a comprehensive understanding of the VCAT pr…" at bounding box center [383, 252] width 685 height 47
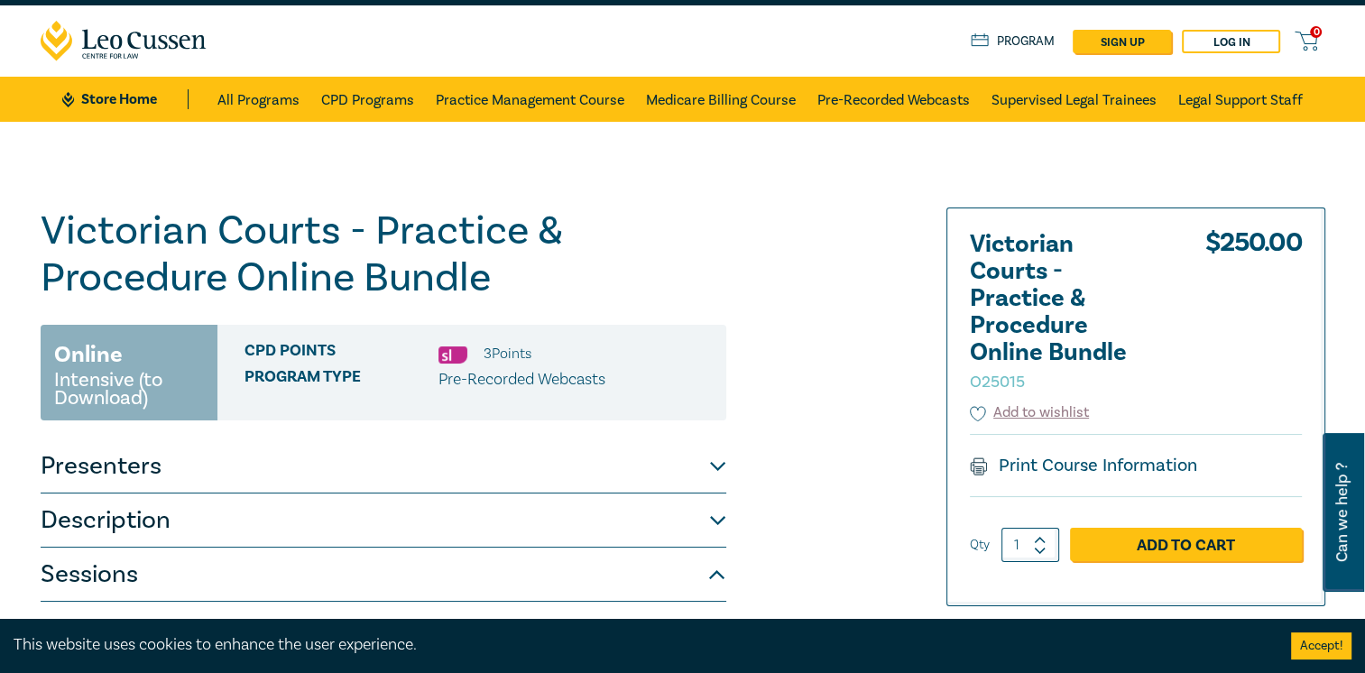
scroll to position [0, 0]
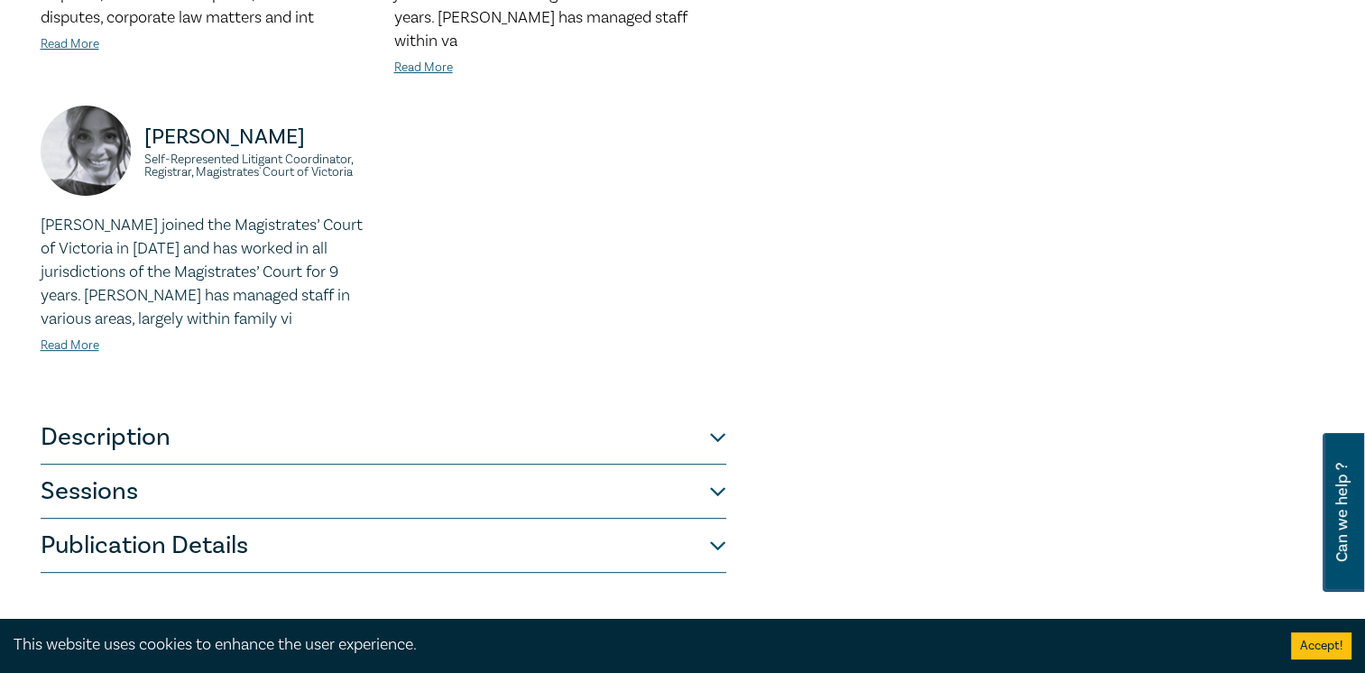
scroll to position [721, 0]
click at [160, 418] on button "Description" at bounding box center [383, 437] width 685 height 54
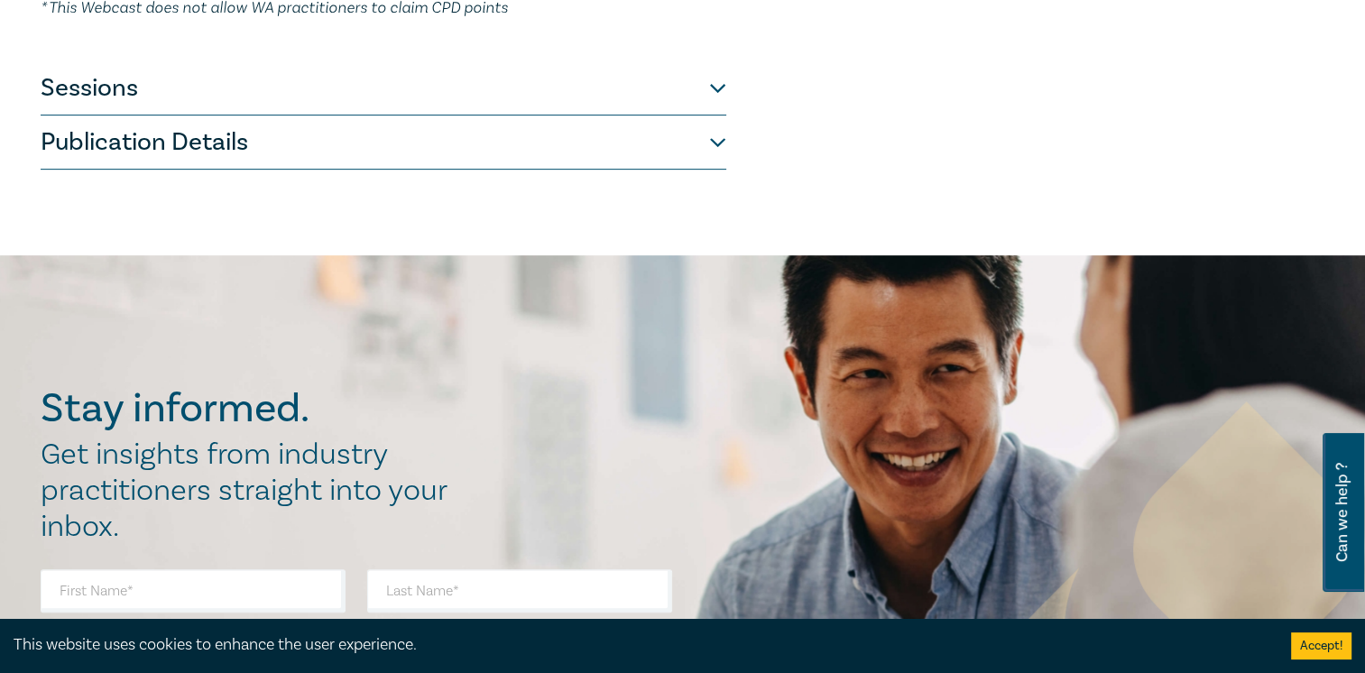
click at [158, 101] on button "Sessions" at bounding box center [383, 88] width 685 height 54
